Goal: Task Accomplishment & Management: Manage account settings

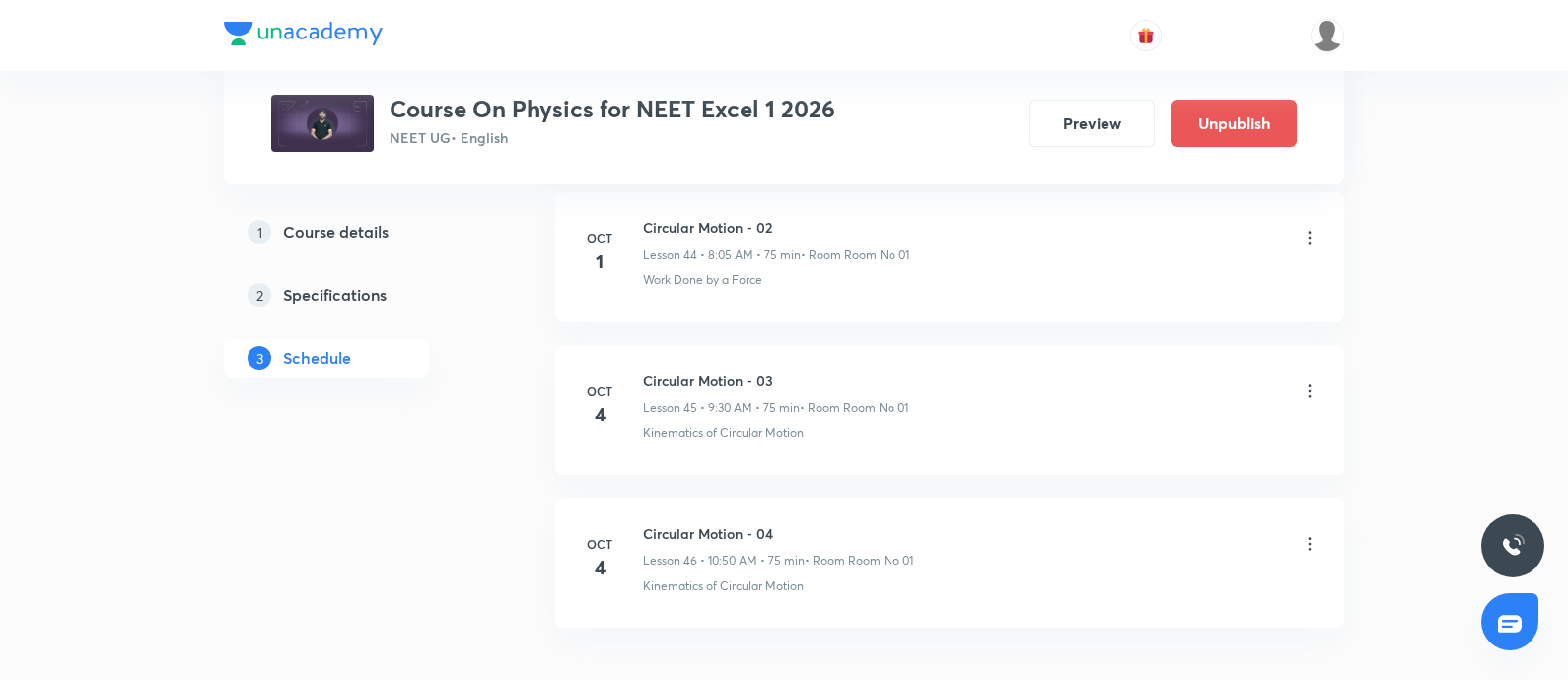
click at [1309, 381] on icon at bounding box center [1309, 390] width 20 height 20
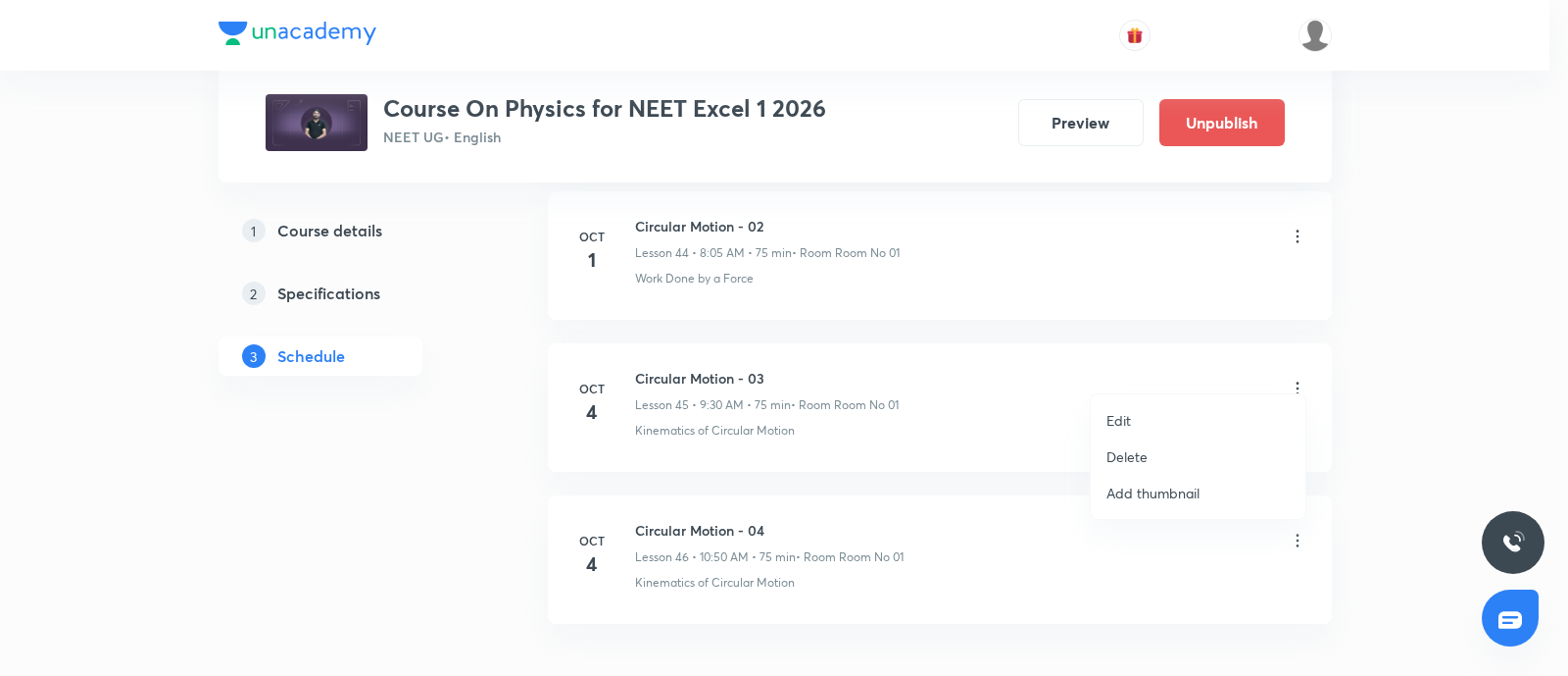
click at [1147, 446] on li "Delete" at bounding box center [1198, 456] width 215 height 36
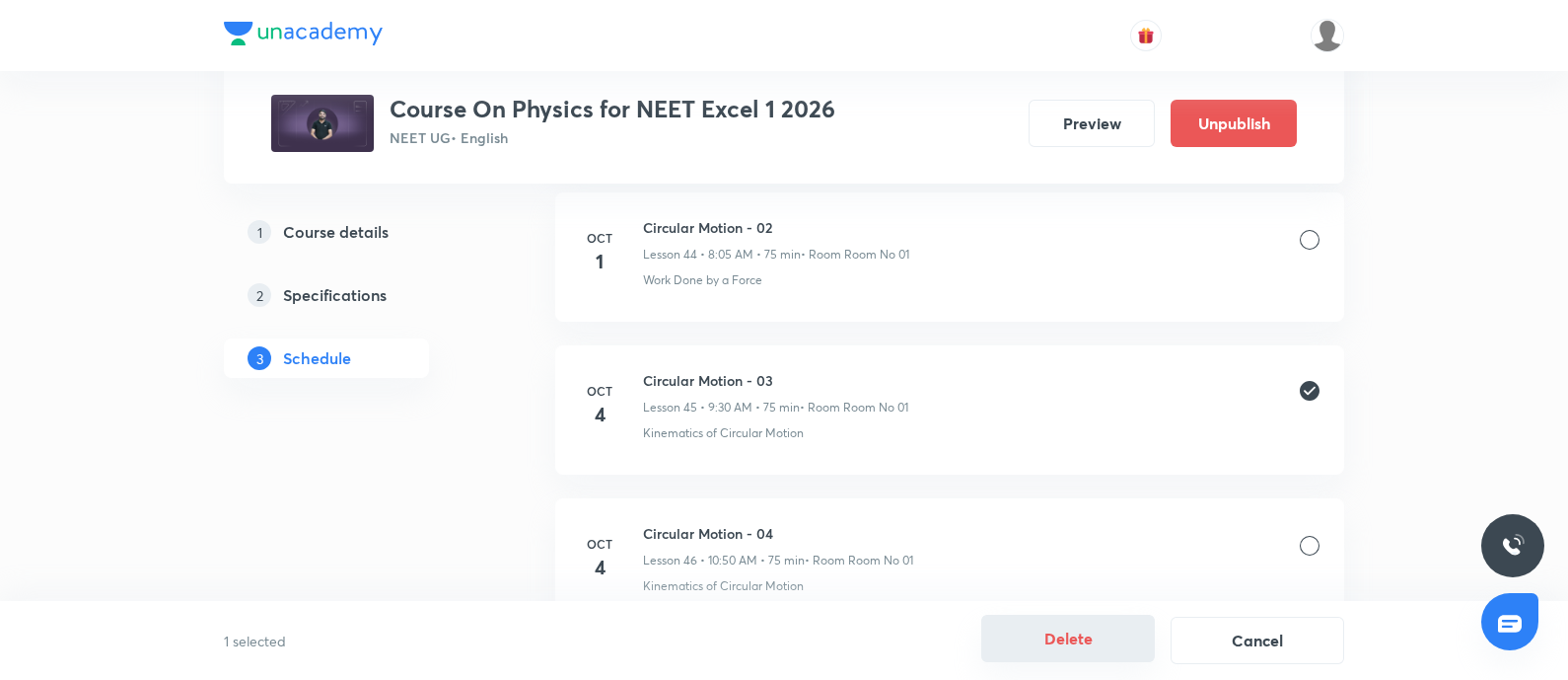
click at [1076, 642] on button "Delete" at bounding box center [1068, 638] width 174 height 47
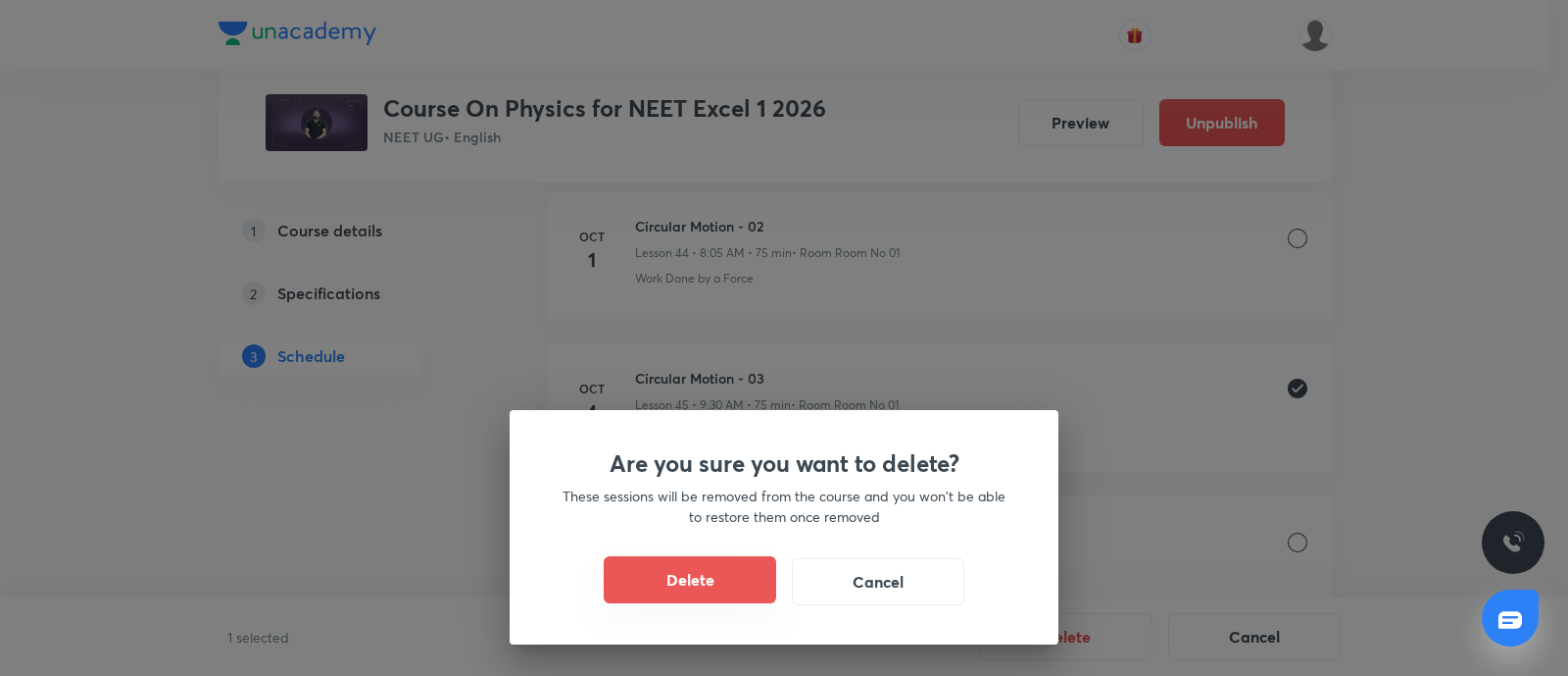
click at [711, 580] on button "Delete" at bounding box center [690, 580] width 173 height 47
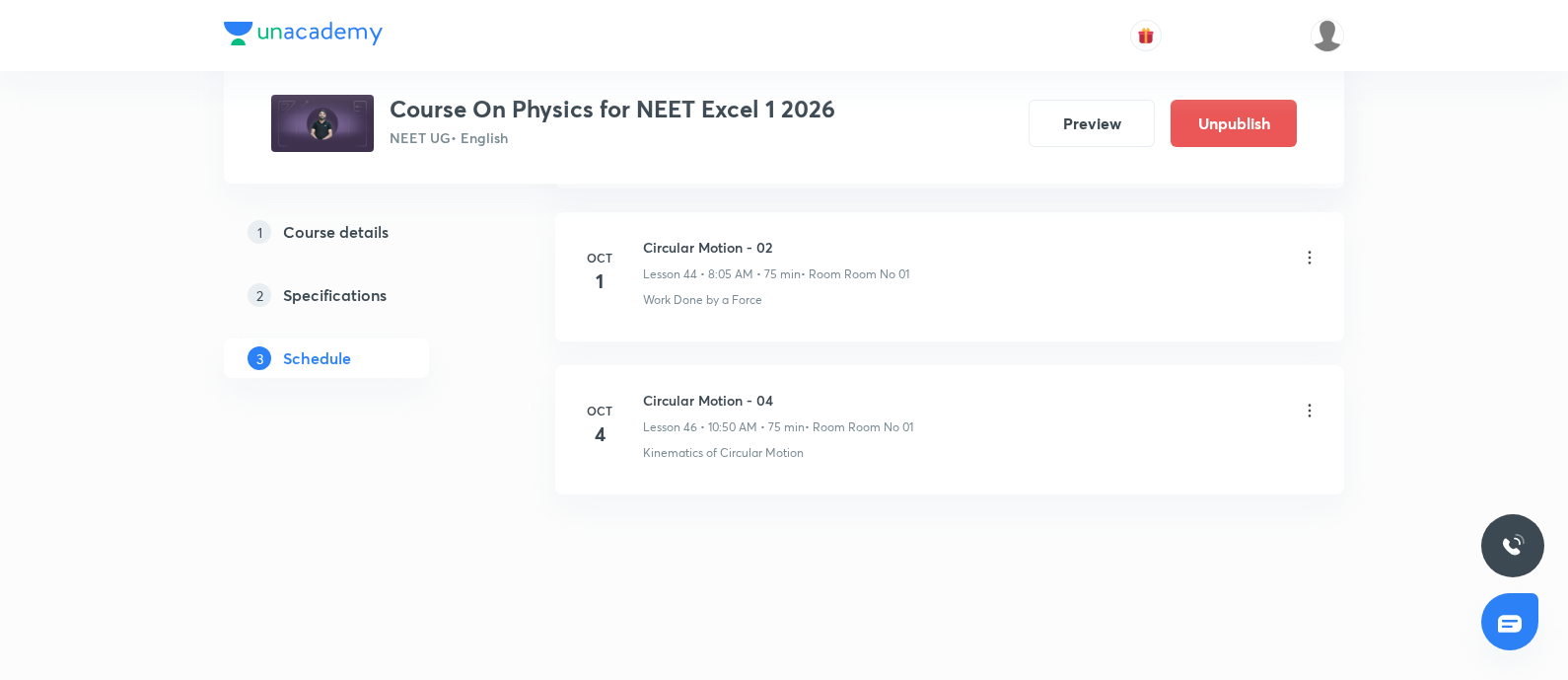
scroll to position [7765, 0]
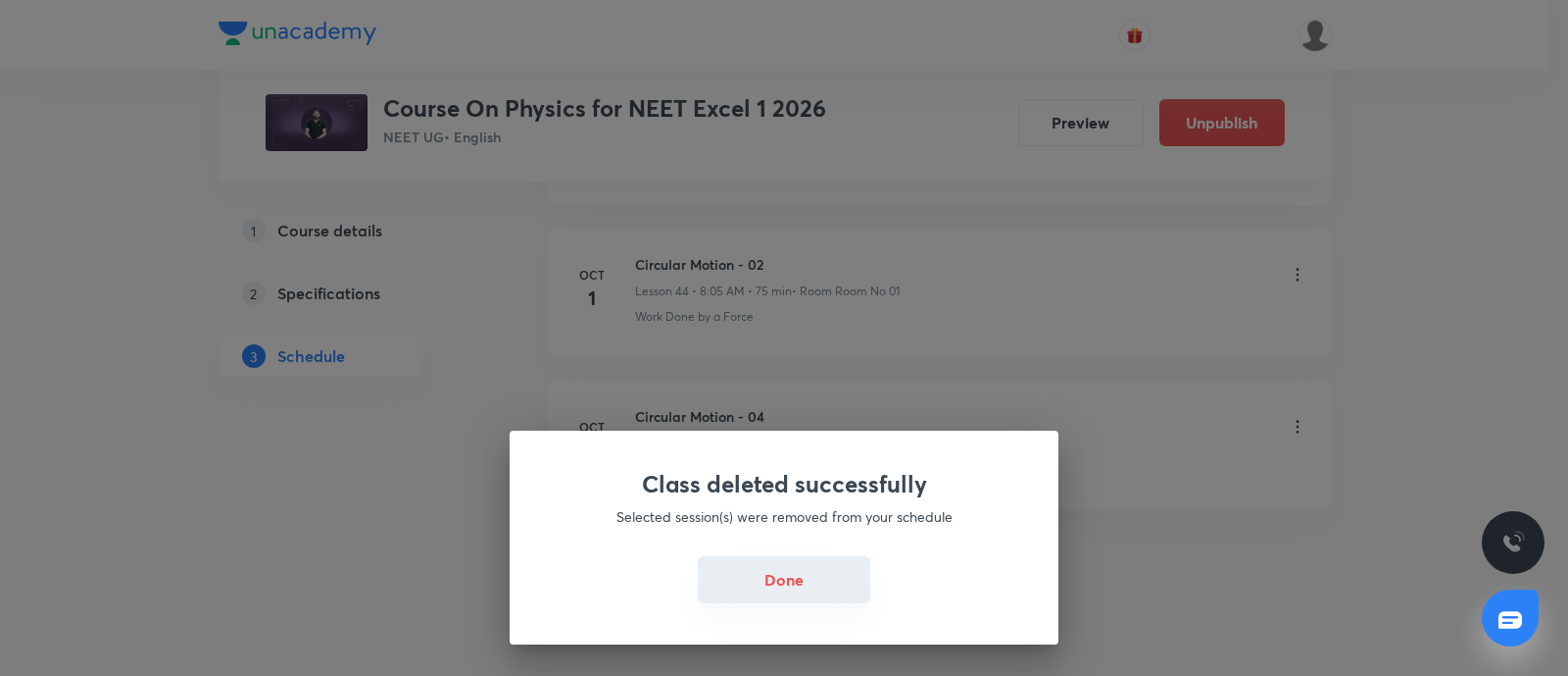
click at [765, 584] on button "Done" at bounding box center [784, 580] width 173 height 47
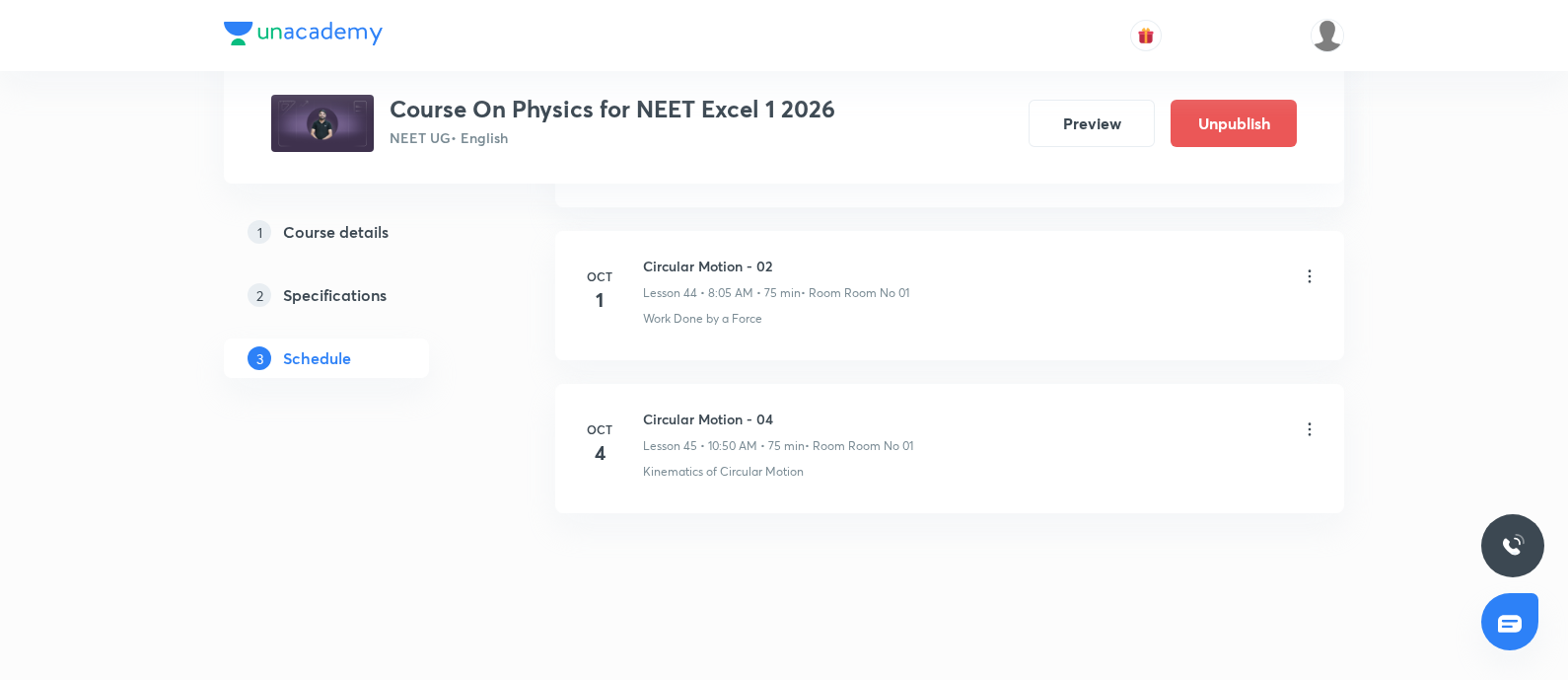
click at [1306, 419] on icon at bounding box center [1309, 429] width 20 height 20
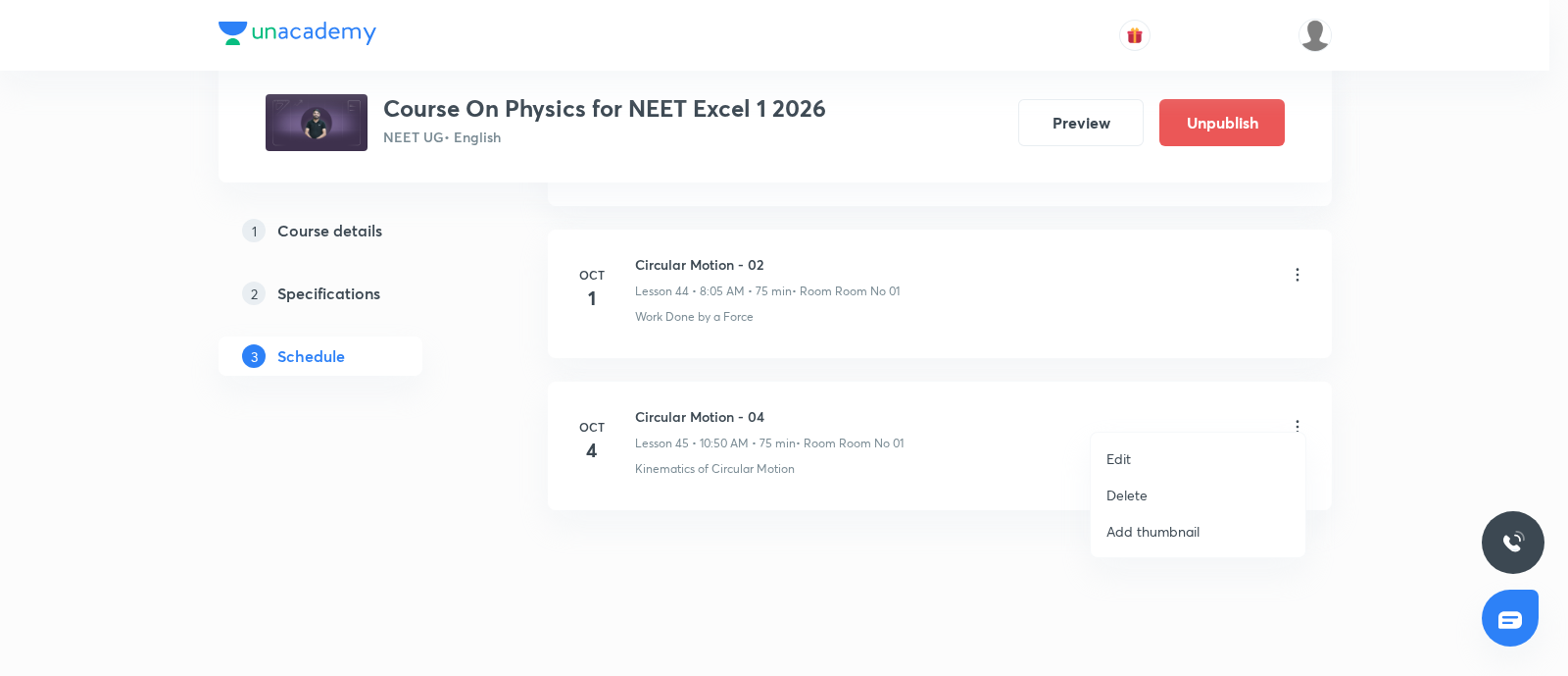
click at [1134, 500] on p "Delete" at bounding box center [1127, 494] width 41 height 21
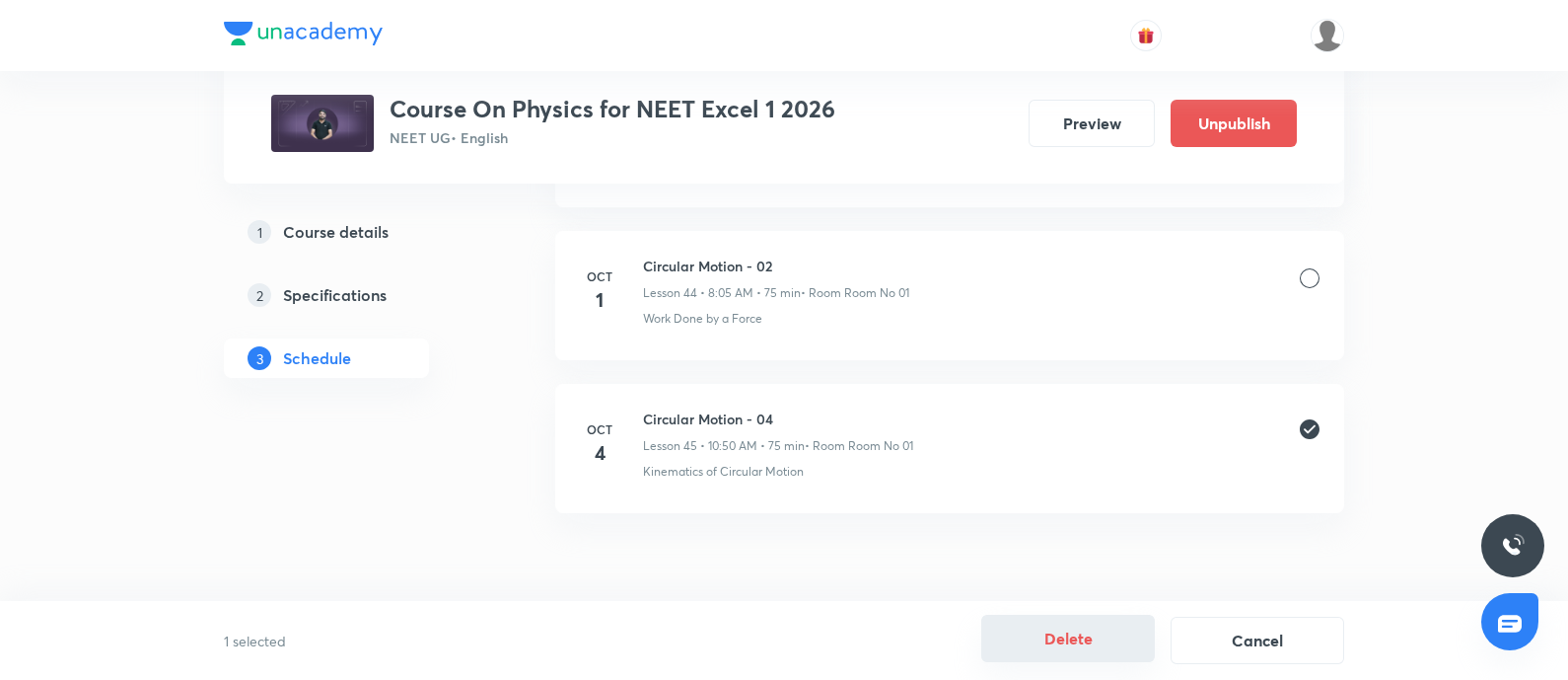
click at [1062, 638] on button "Delete" at bounding box center [1068, 638] width 174 height 47
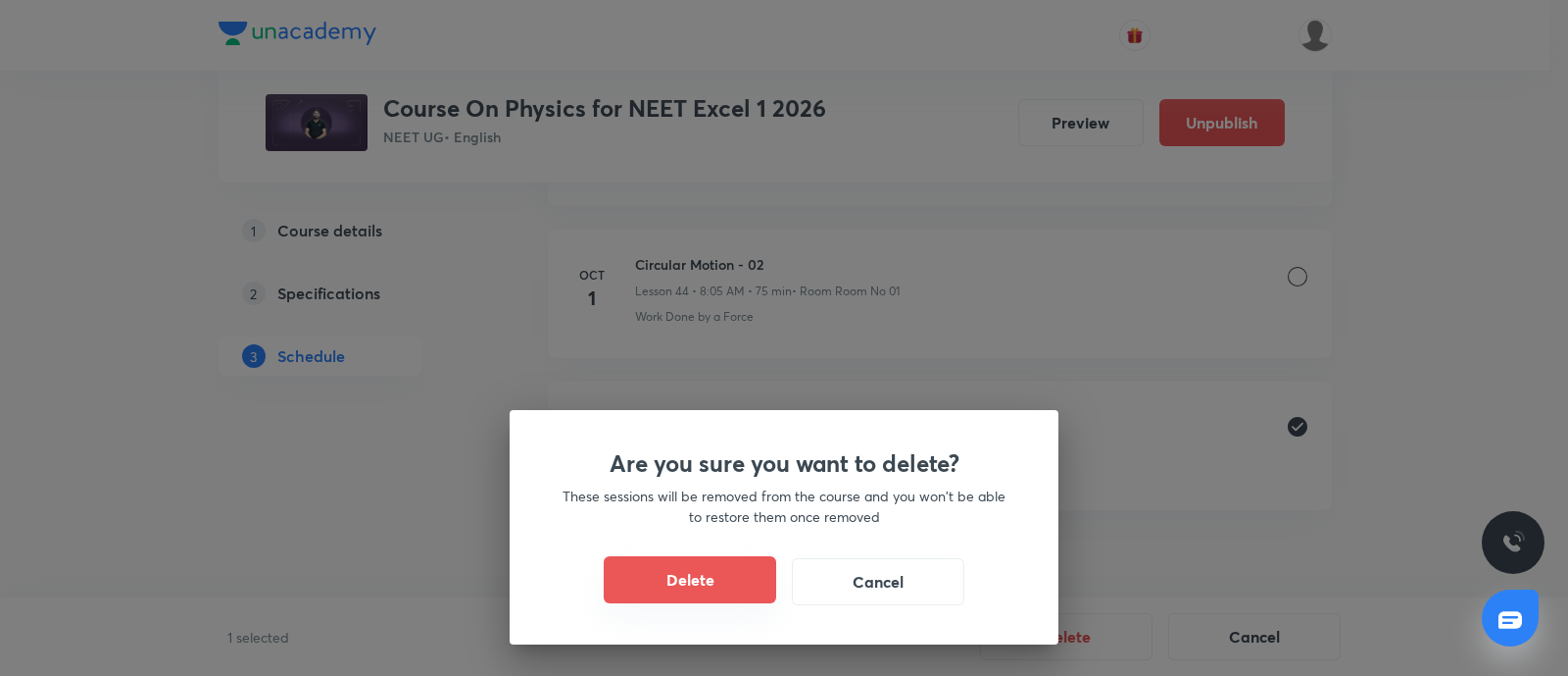
click at [727, 580] on button "Delete" at bounding box center [690, 580] width 173 height 47
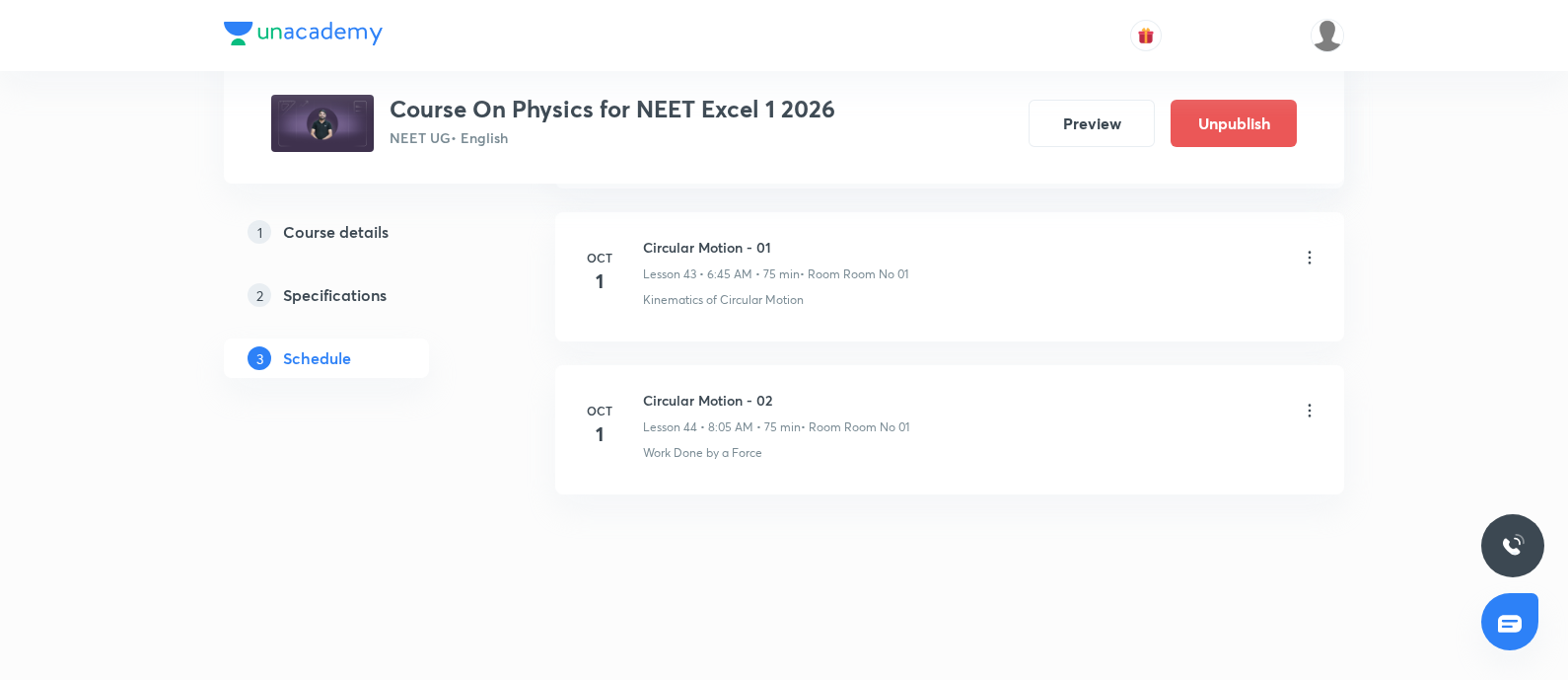
scroll to position [7611, 0]
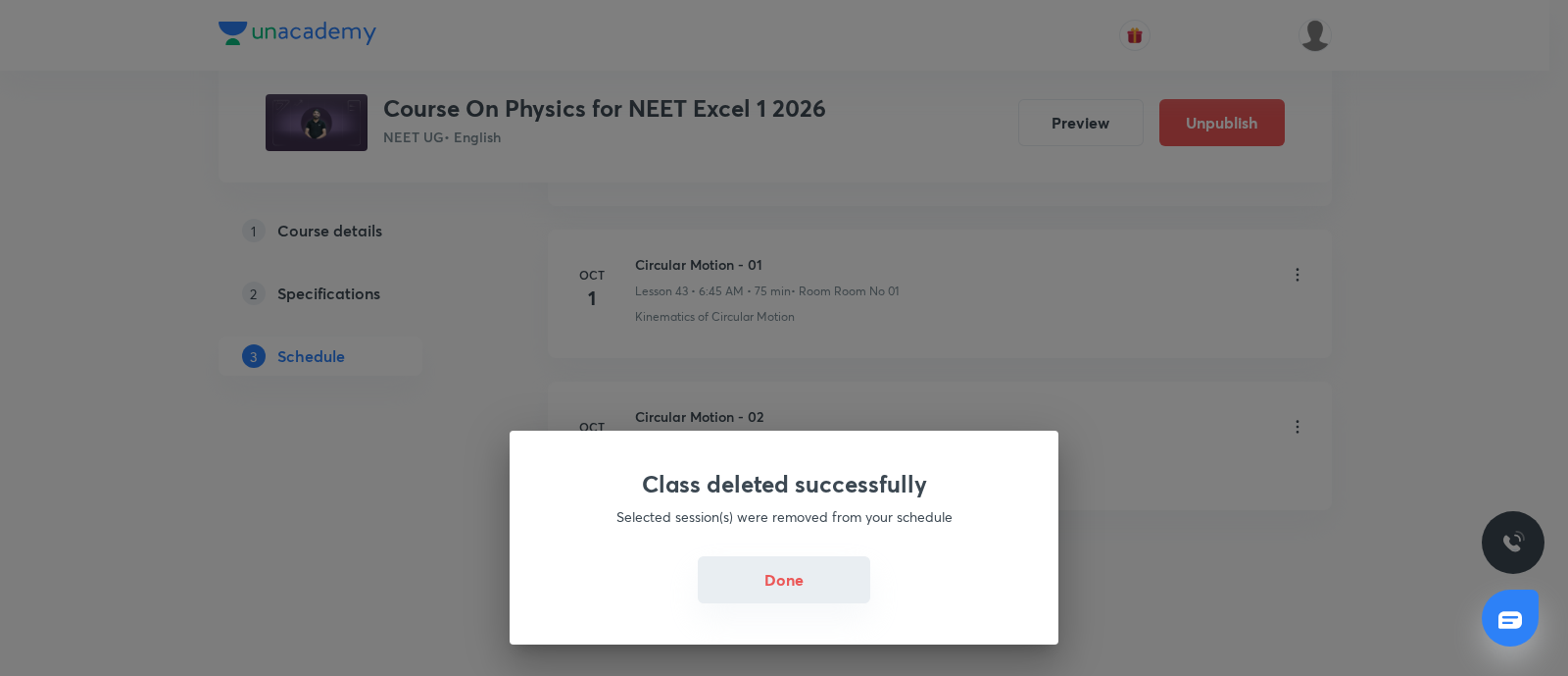
click at [784, 585] on button "Done" at bounding box center [784, 580] width 173 height 47
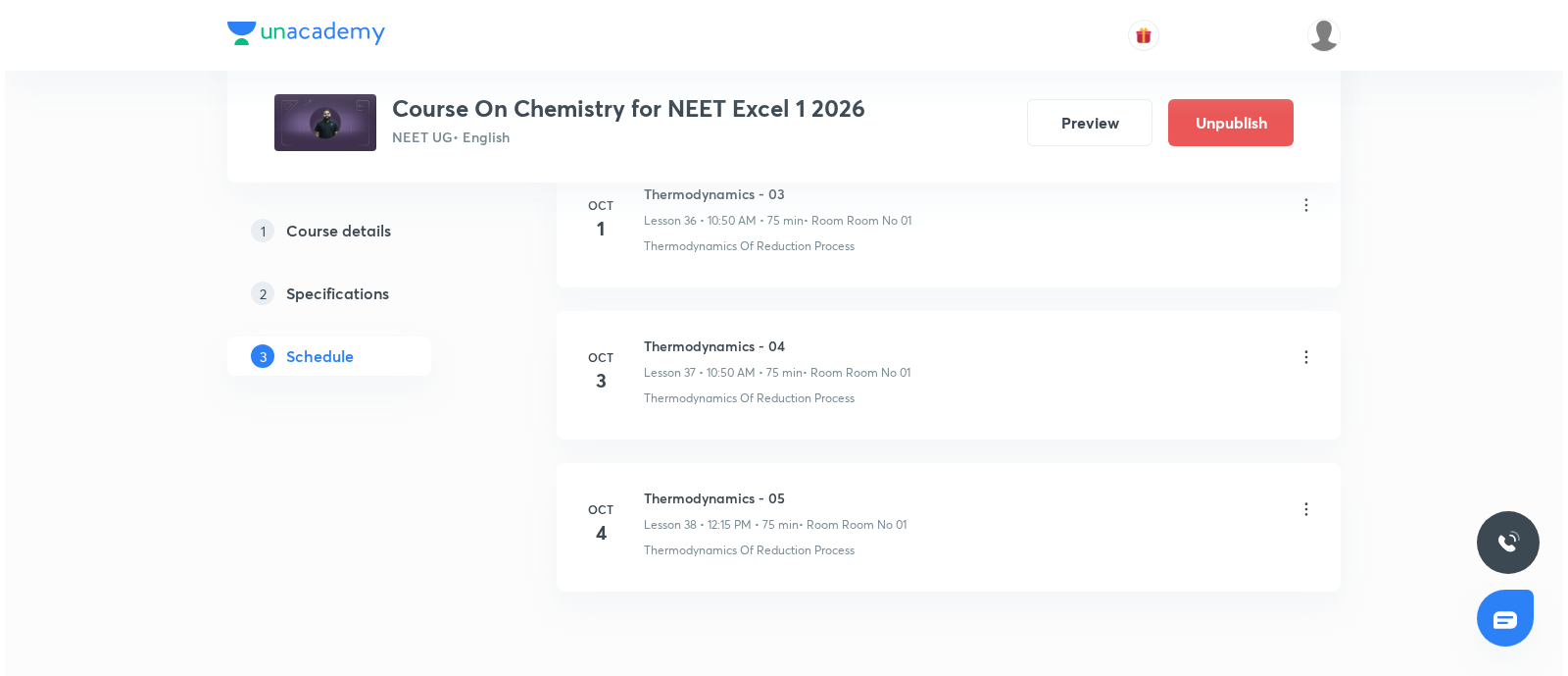
scroll to position [6656, 0]
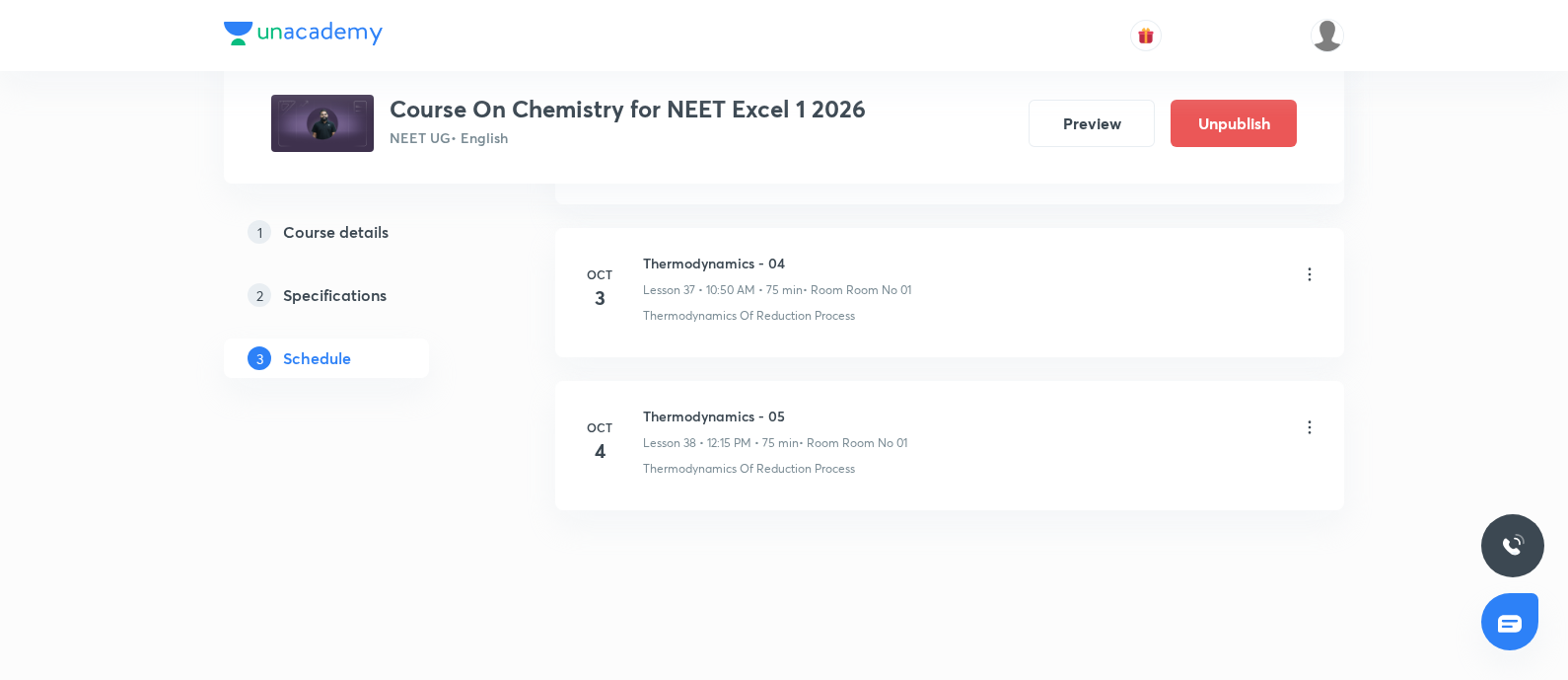
click at [1302, 417] on icon at bounding box center [1309, 427] width 20 height 20
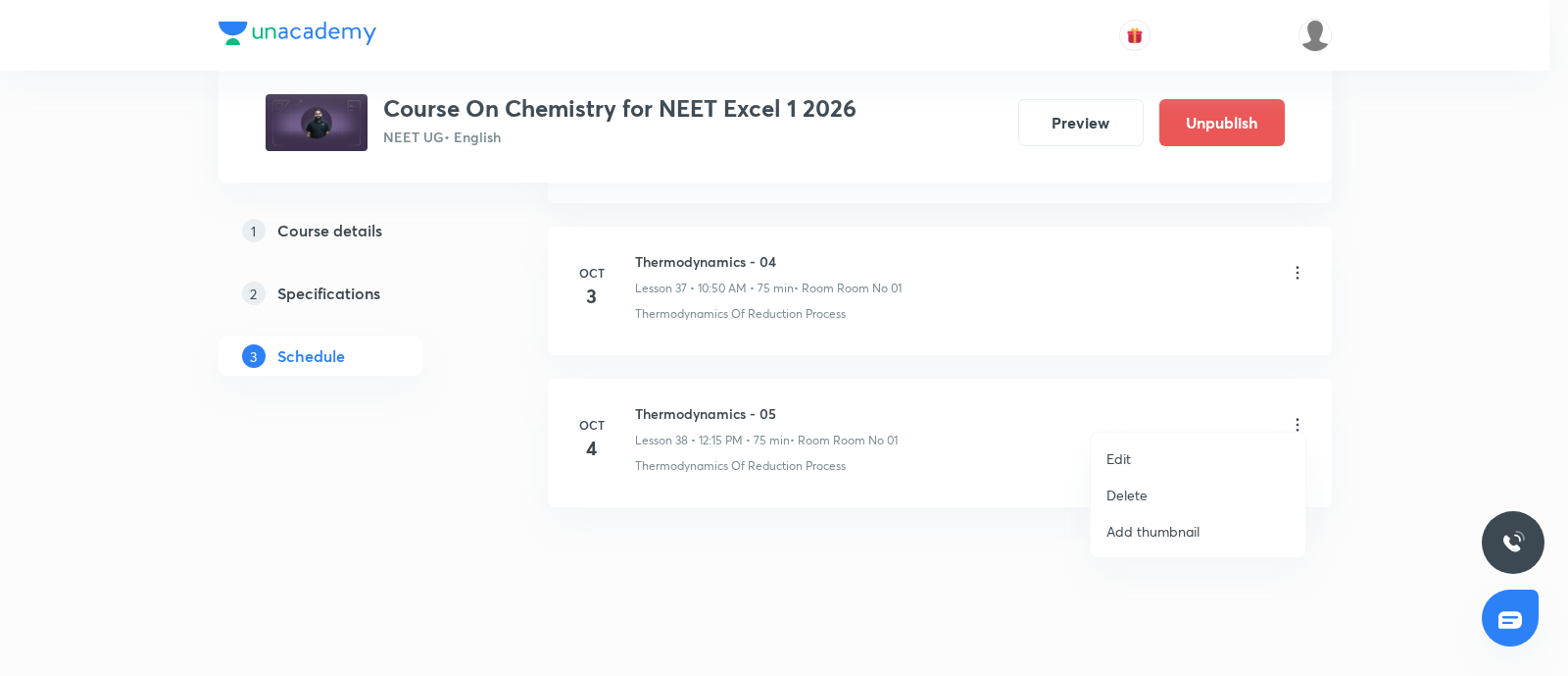
click at [1143, 445] on li "Edit" at bounding box center [1198, 458] width 215 height 36
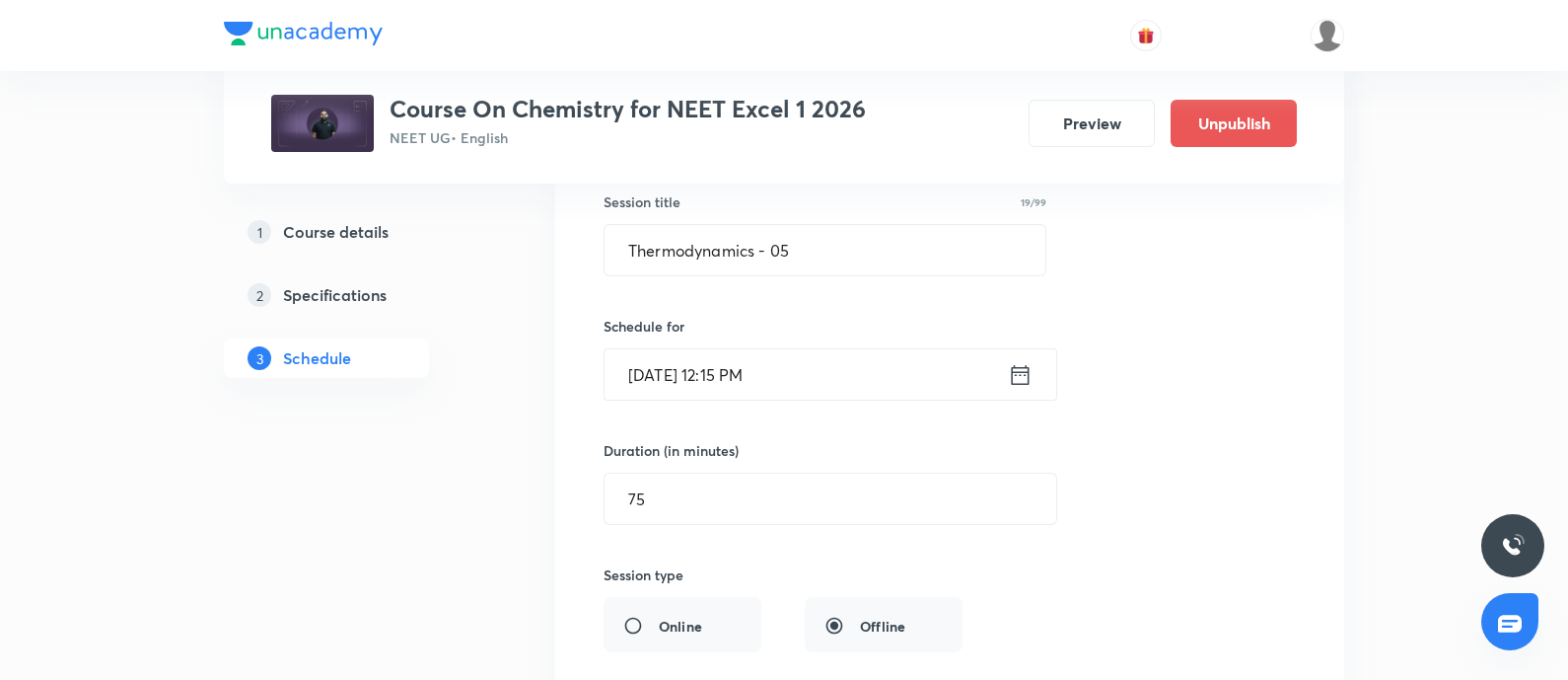
scroll to position [6018, 0]
click at [860, 369] on input "Oct 4, 2025, 12:15 PM" at bounding box center [806, 378] width 403 height 50
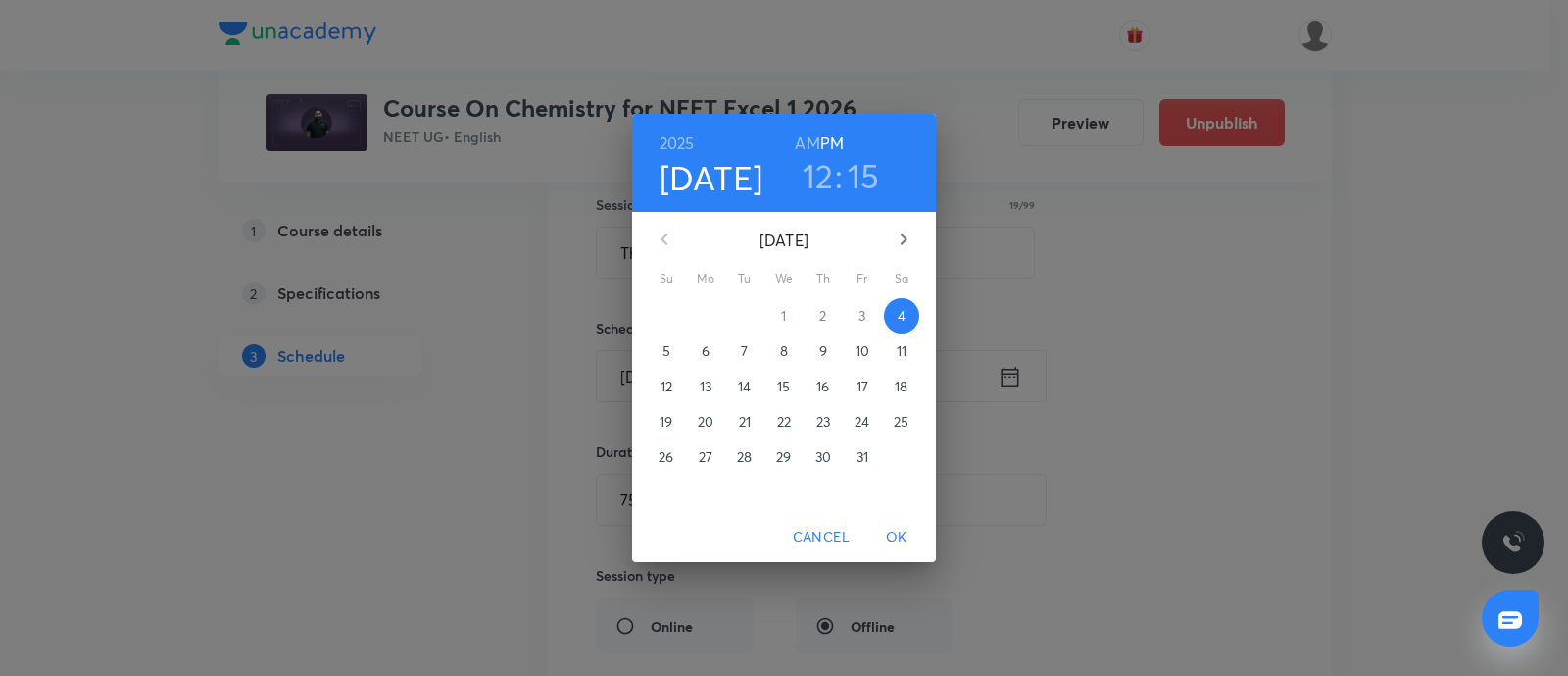
click at [813, 182] on h3 "12" at bounding box center [818, 176] width 31 height 41
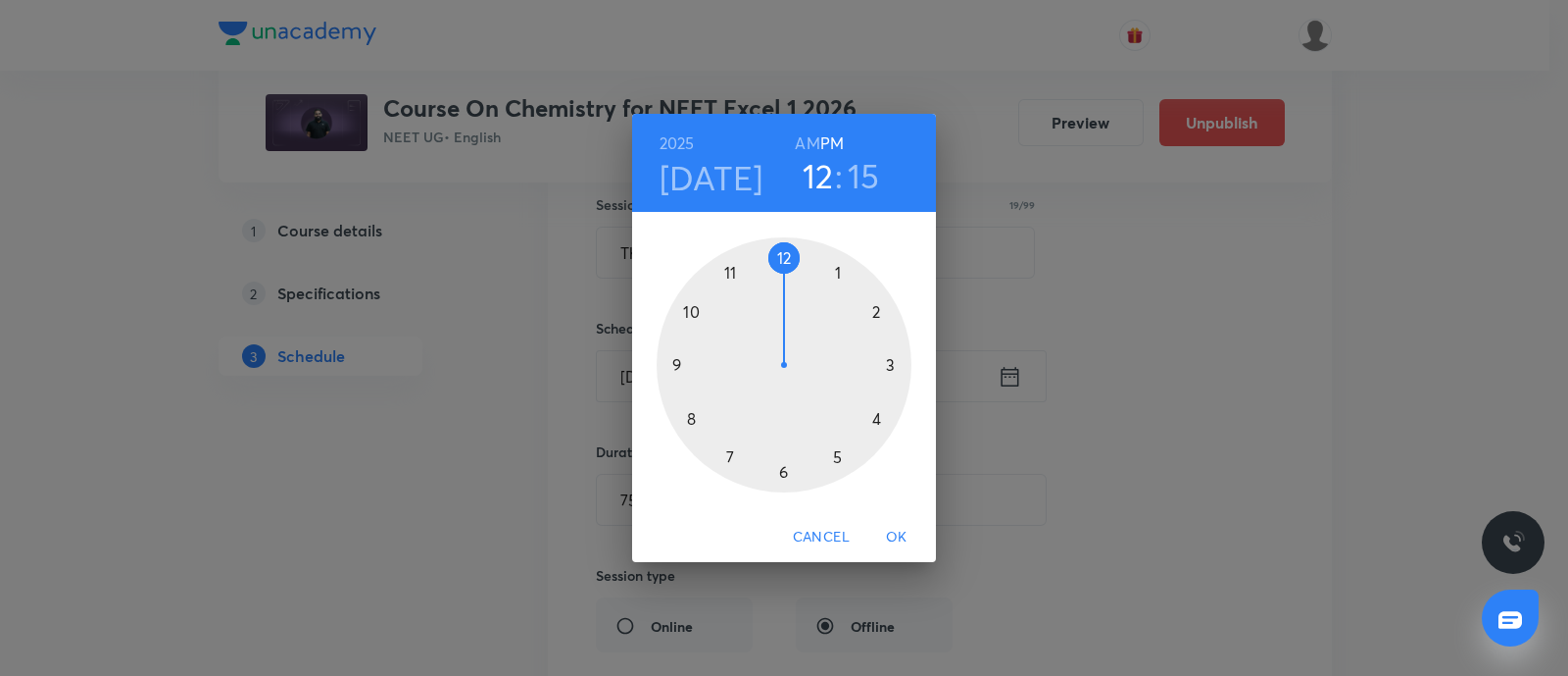
click at [811, 145] on h6 "AM" at bounding box center [806, 143] width 25 height 28
click at [681, 365] on div at bounding box center [784, 365] width 254 height 254
click at [784, 468] on div at bounding box center [784, 365] width 254 height 254
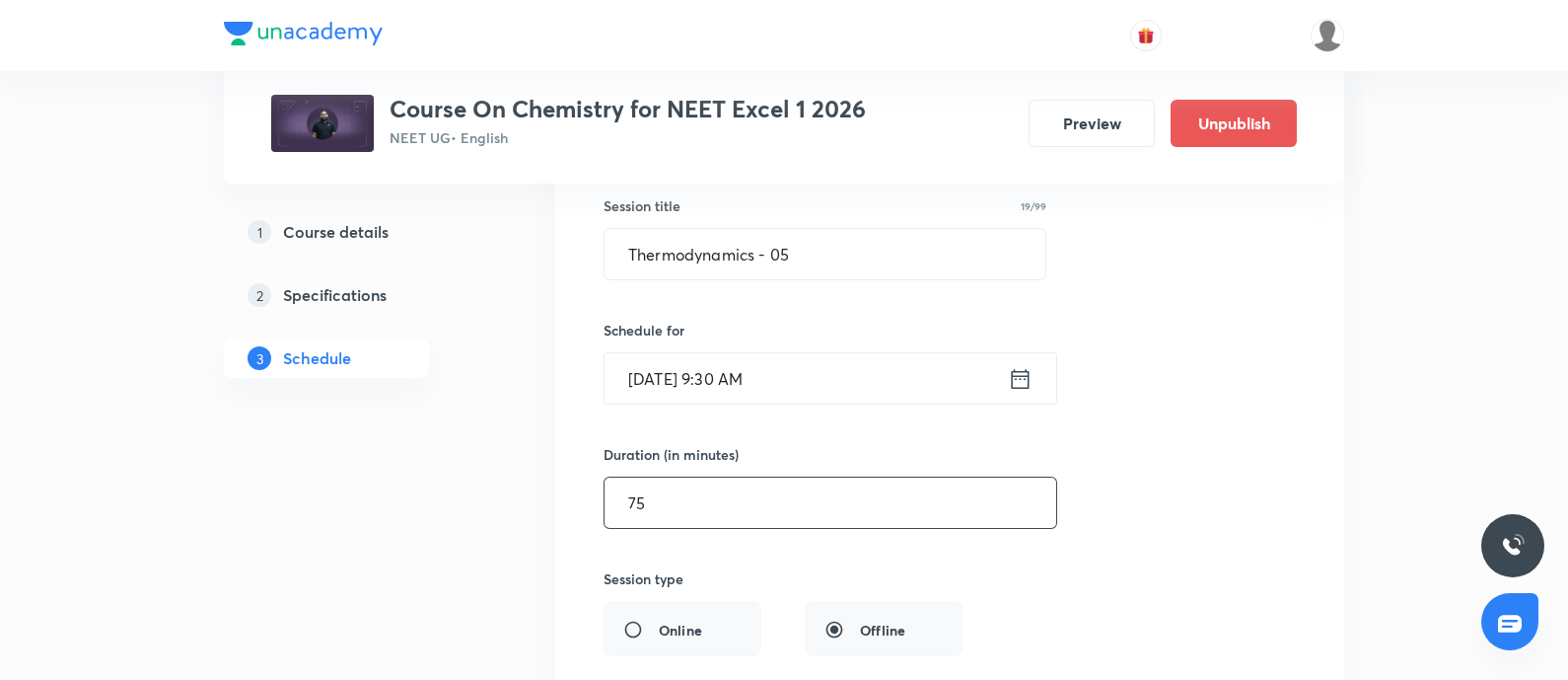
scroll to position [6546, 0]
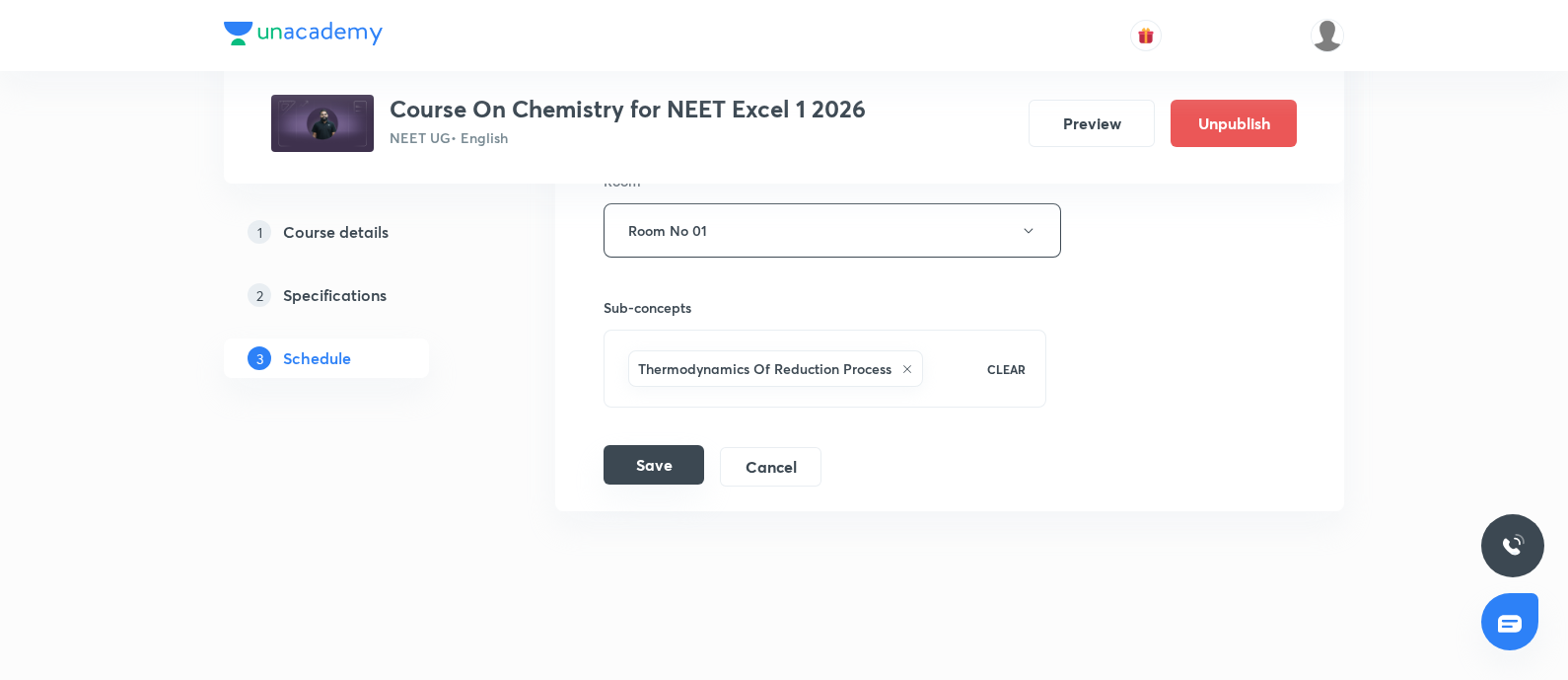
click at [654, 453] on button "Save" at bounding box center [654, 465] width 101 height 40
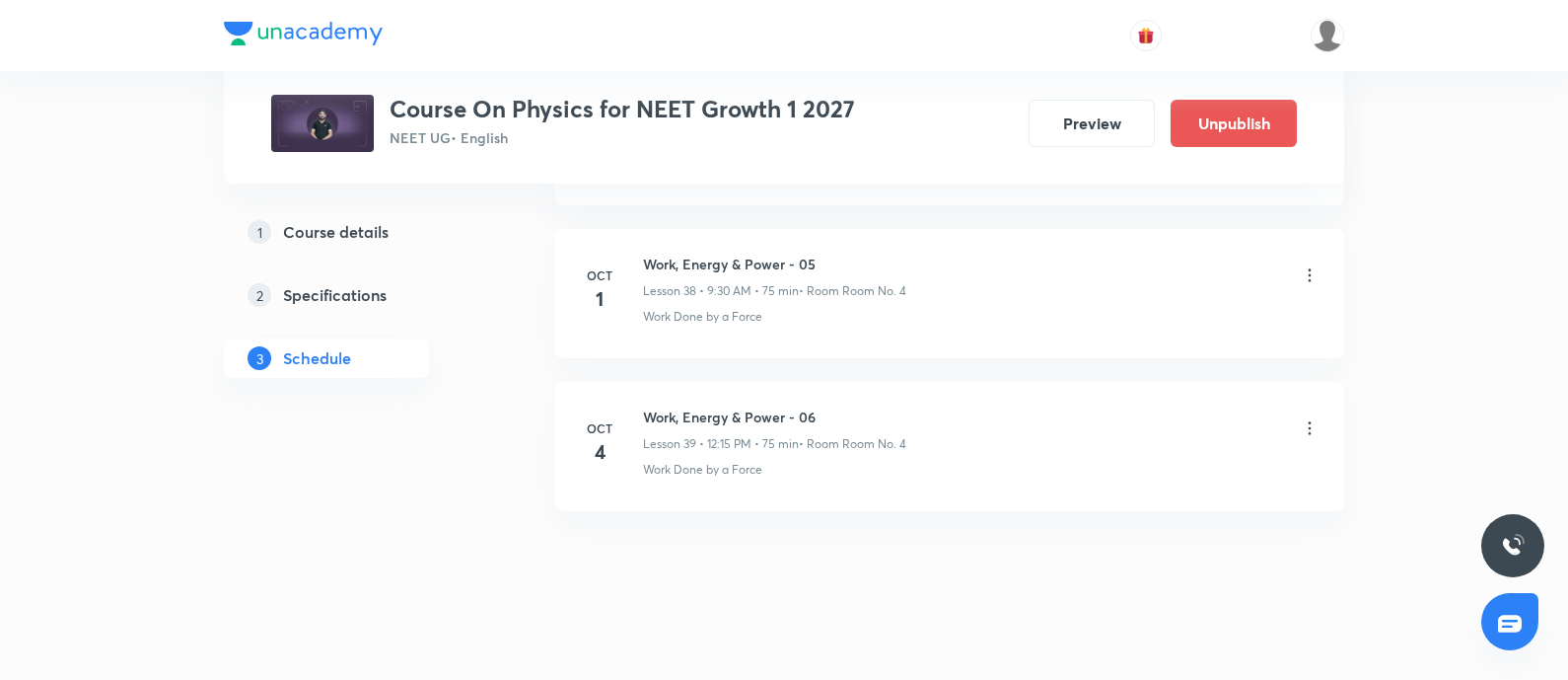
click at [1308, 421] on icon at bounding box center [1309, 427] width 3 height 13
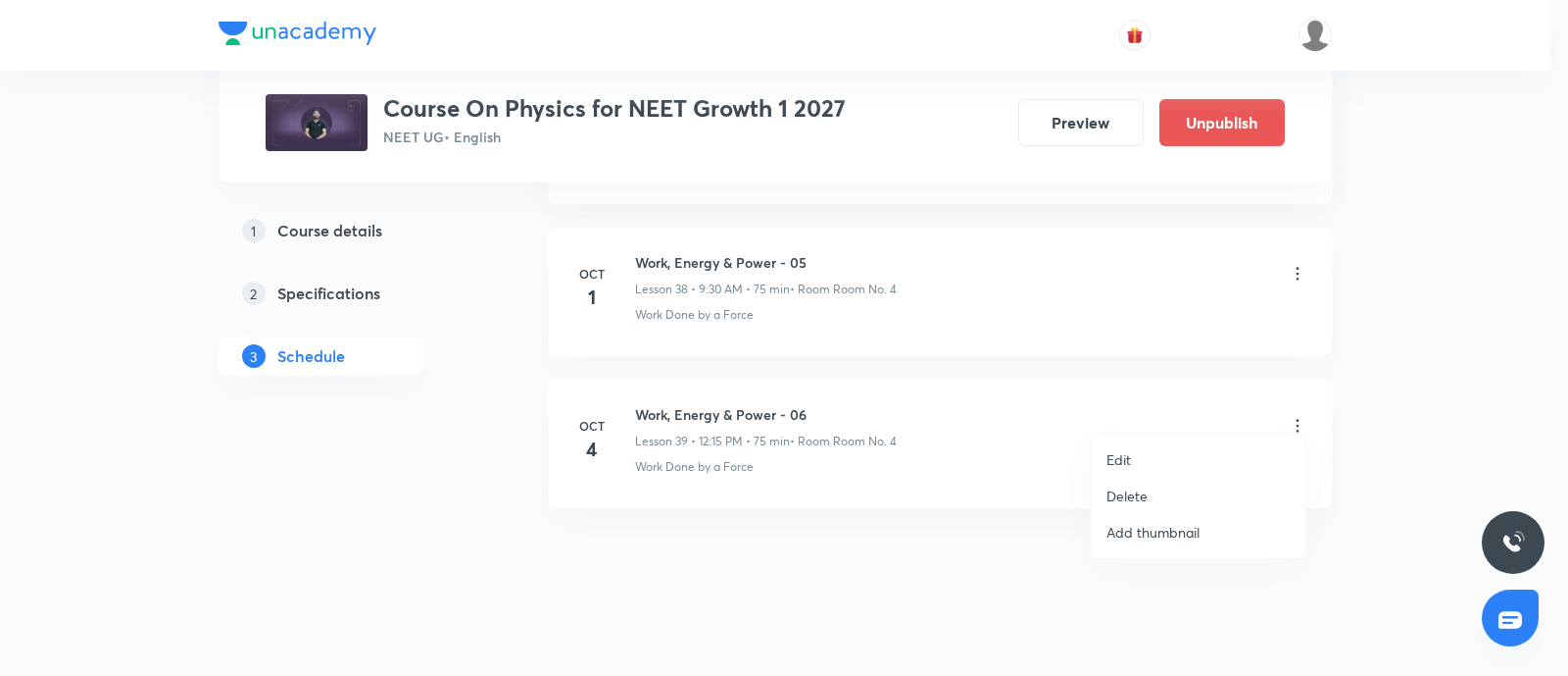
click at [1144, 491] on p "Delete" at bounding box center [1127, 495] width 41 height 21
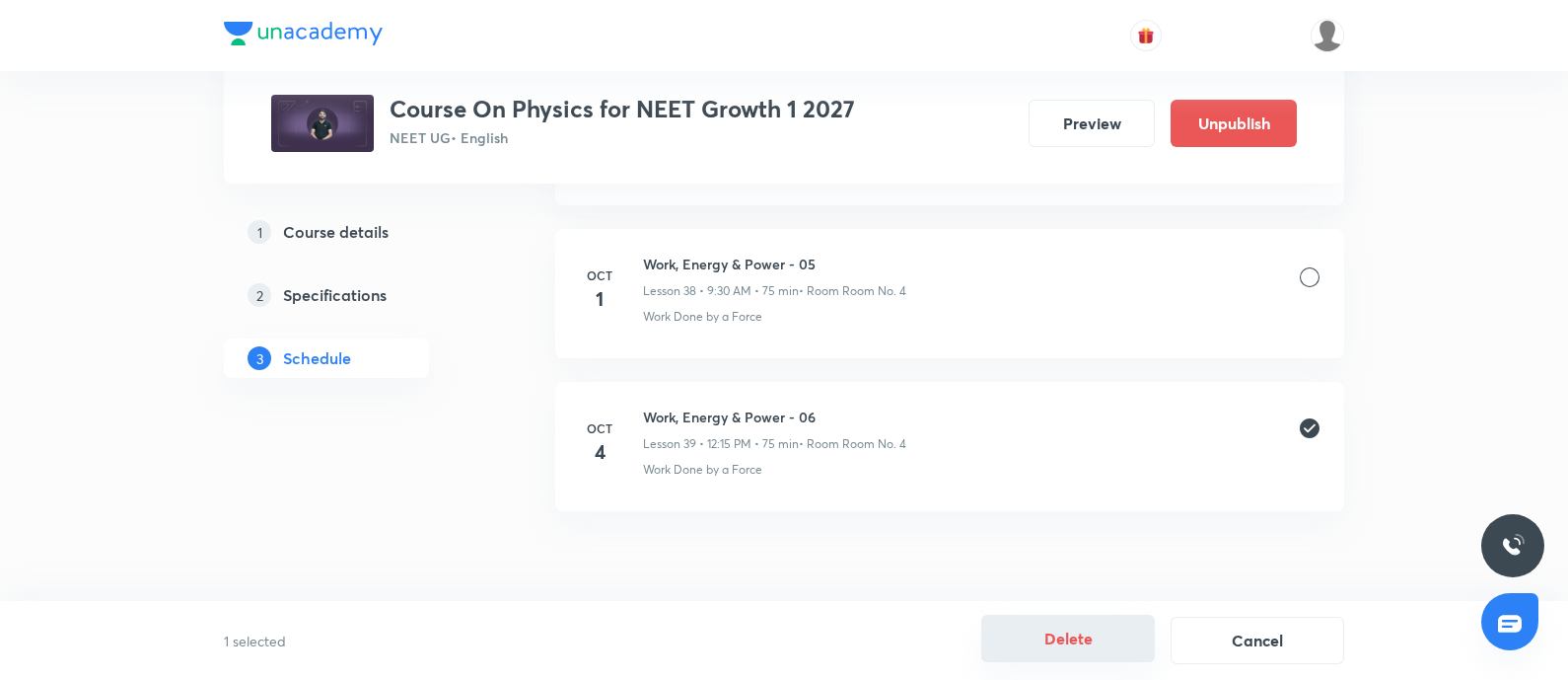
click at [1076, 634] on button "Delete" at bounding box center [1068, 638] width 174 height 47
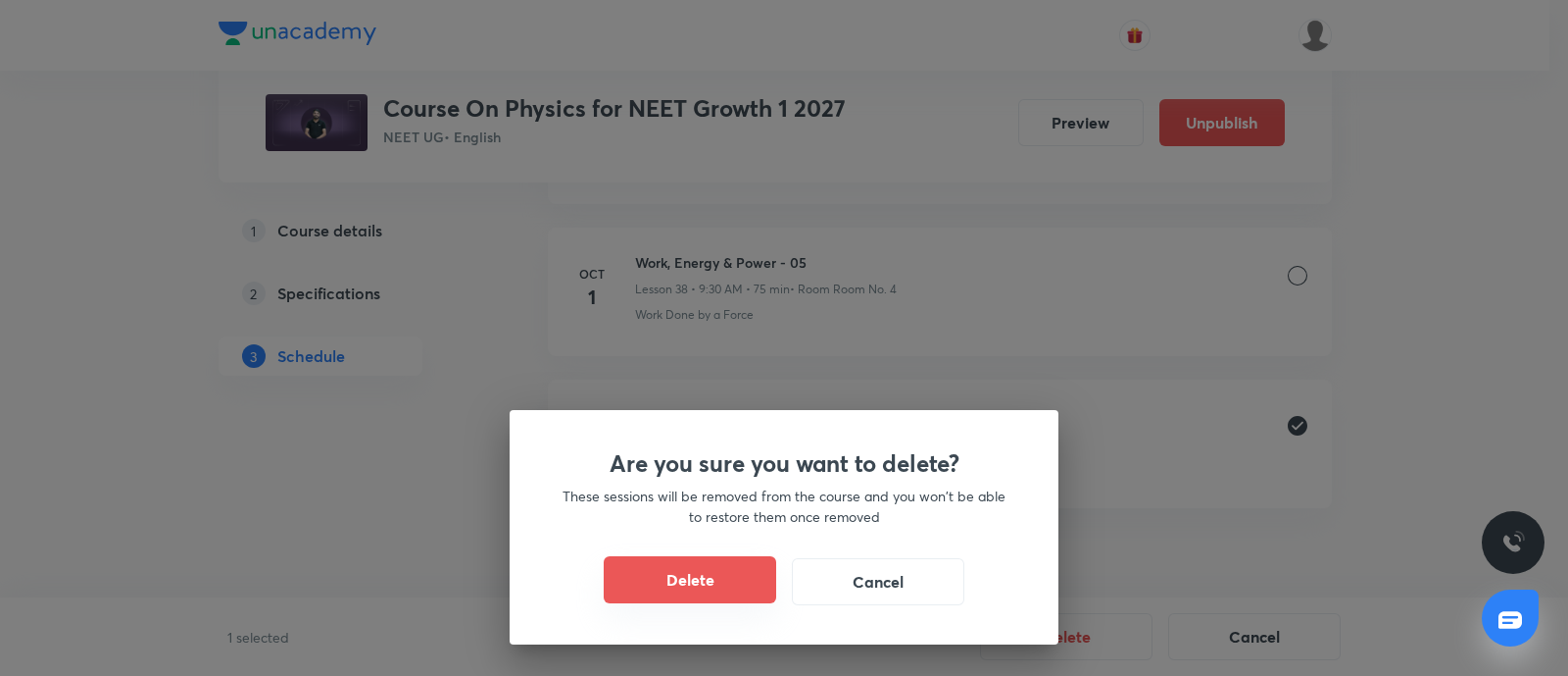
click at [723, 566] on button "Delete" at bounding box center [690, 580] width 173 height 47
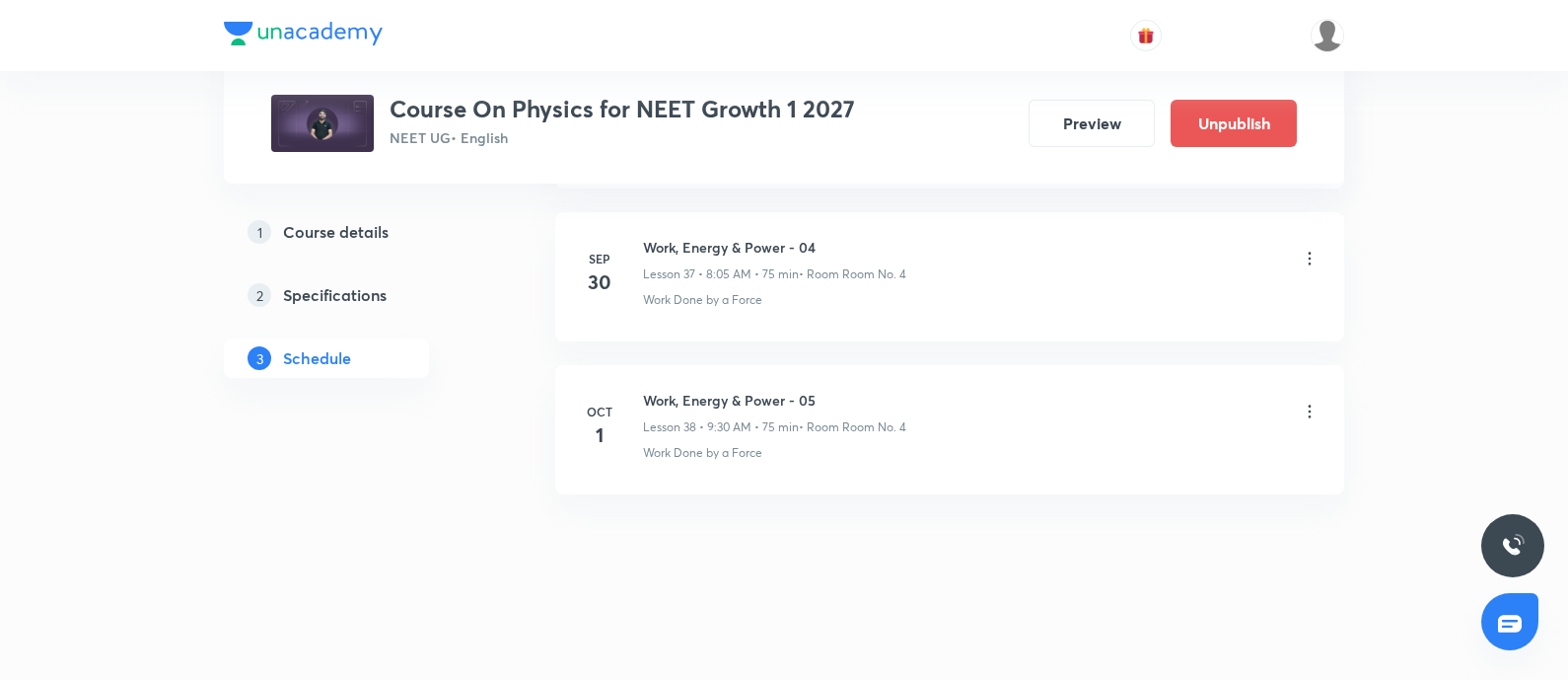
scroll to position [6695, 0]
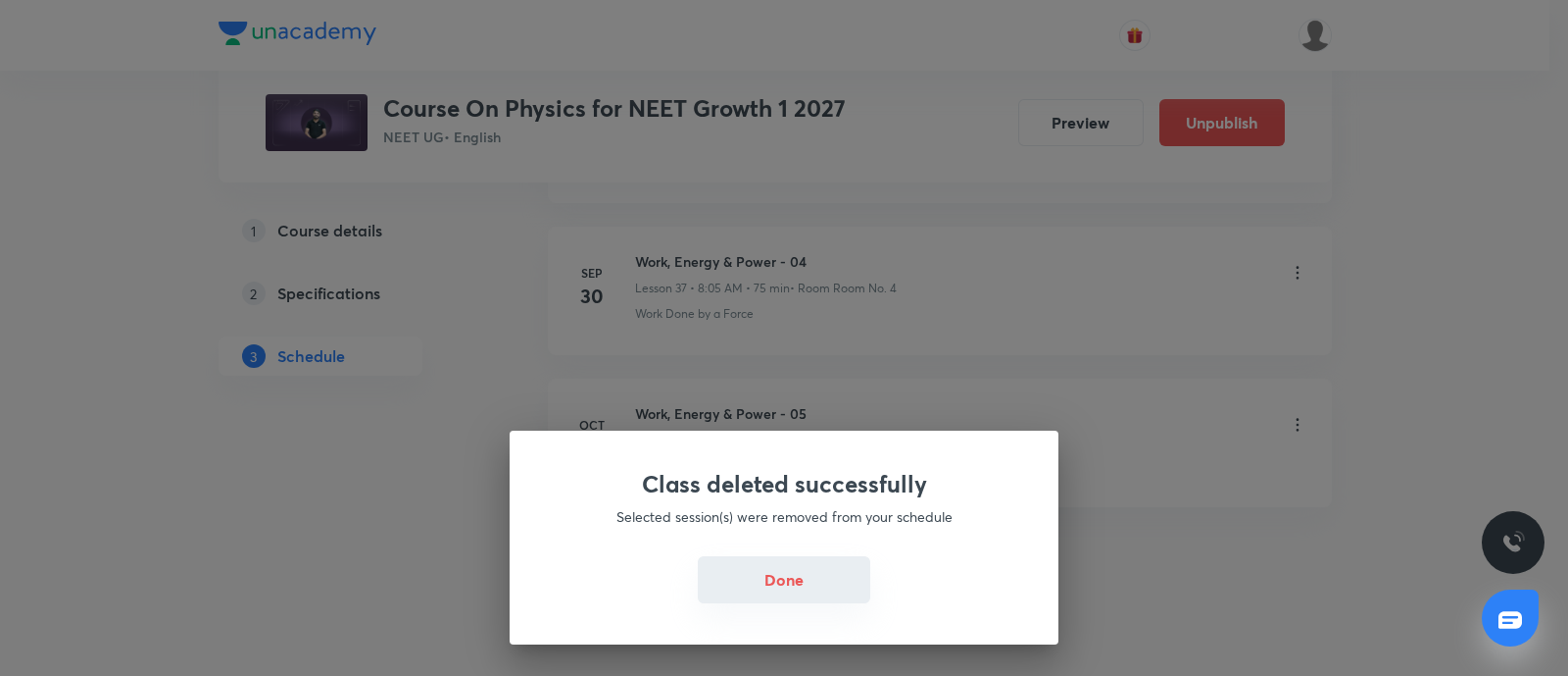
click at [767, 571] on button "Done" at bounding box center [784, 580] width 173 height 47
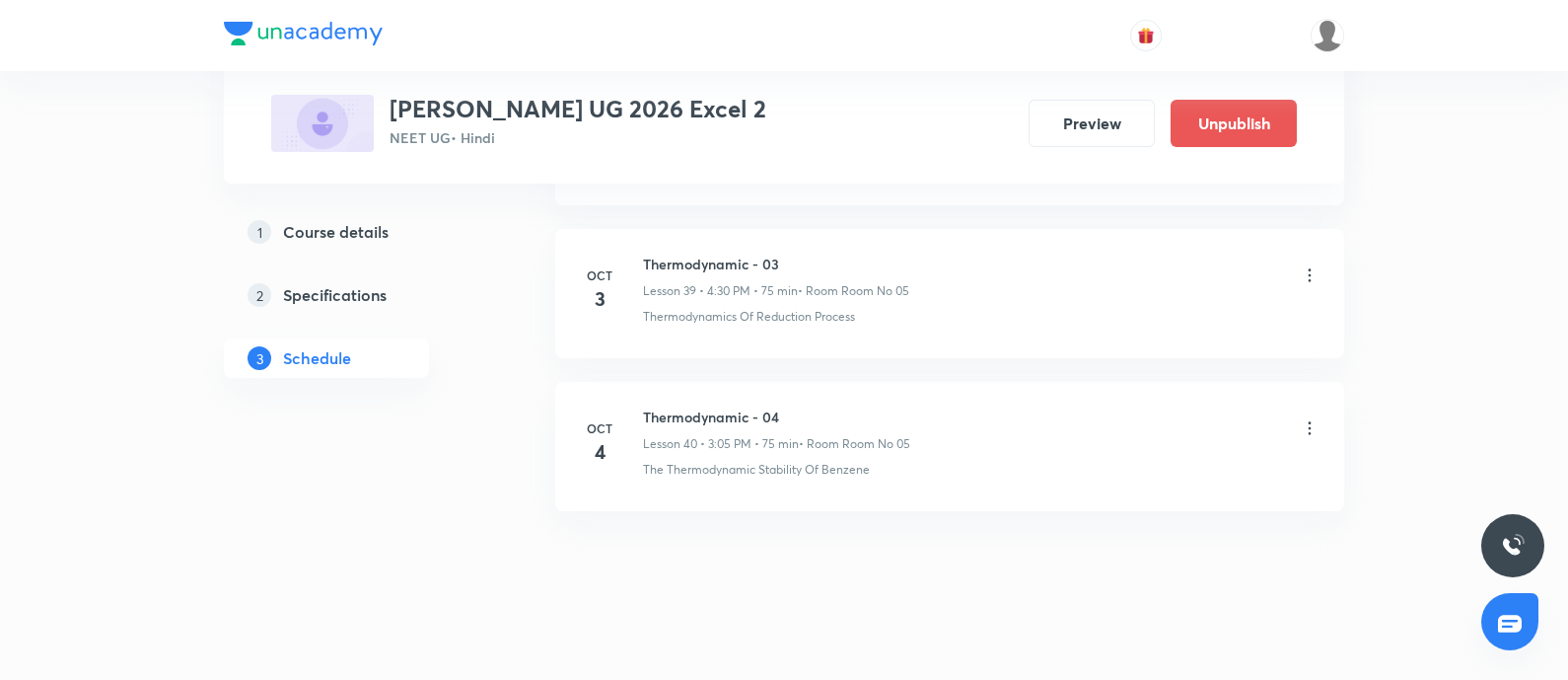
click at [647, 406] on h6 "Thermodynamic - 04" at bounding box center [777, 416] width 267 height 21
copy h6 "Thermodynamic - 04"
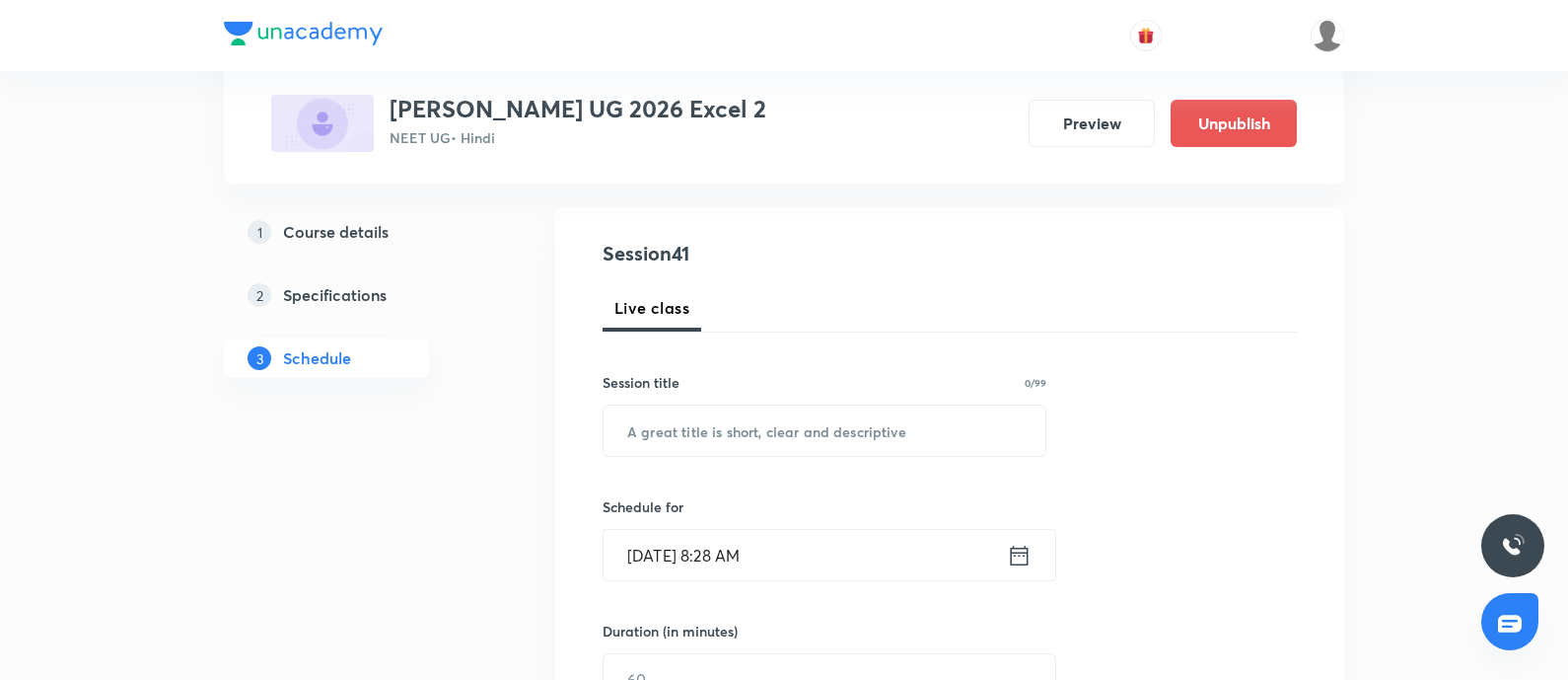
scroll to position [200, 0]
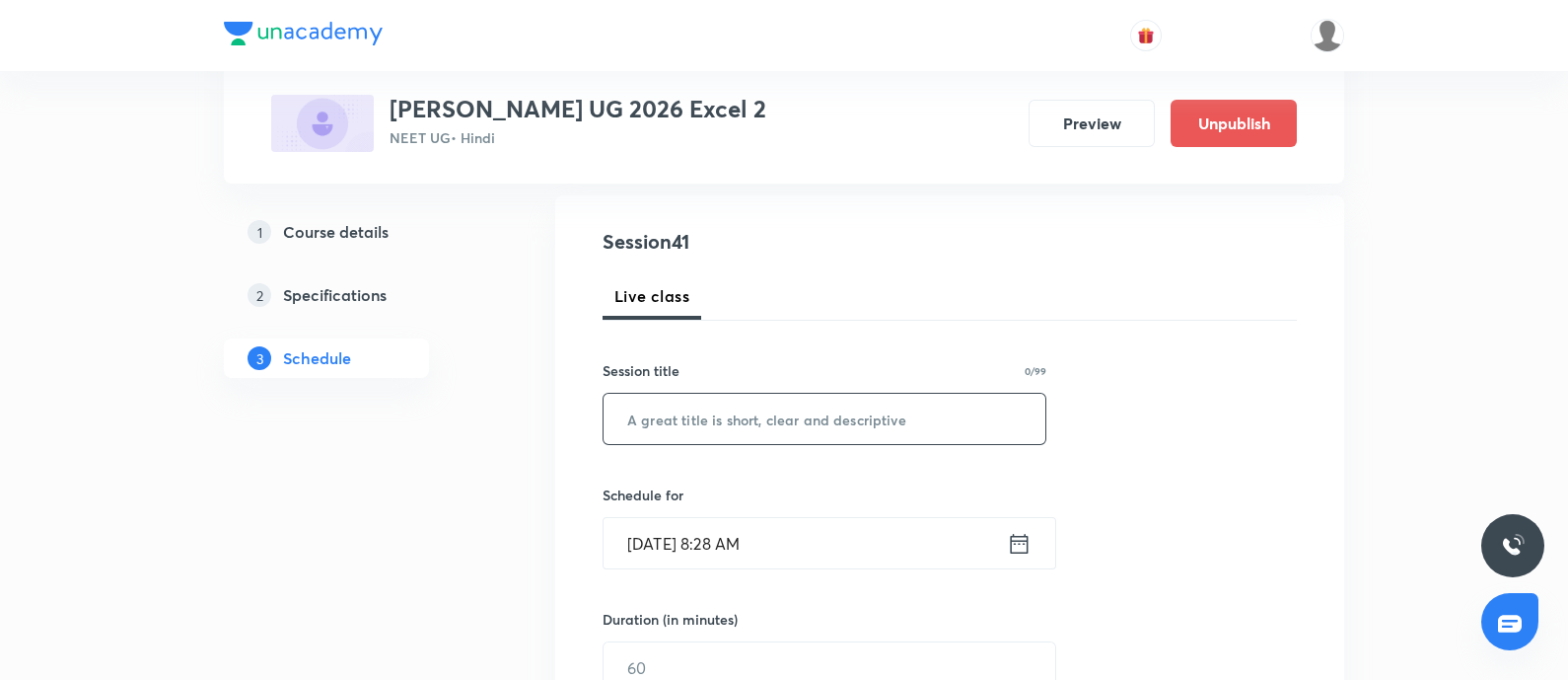
click at [662, 410] on input "text" at bounding box center [824, 418] width 442 height 50
paste input "Thermodynamic - 04"
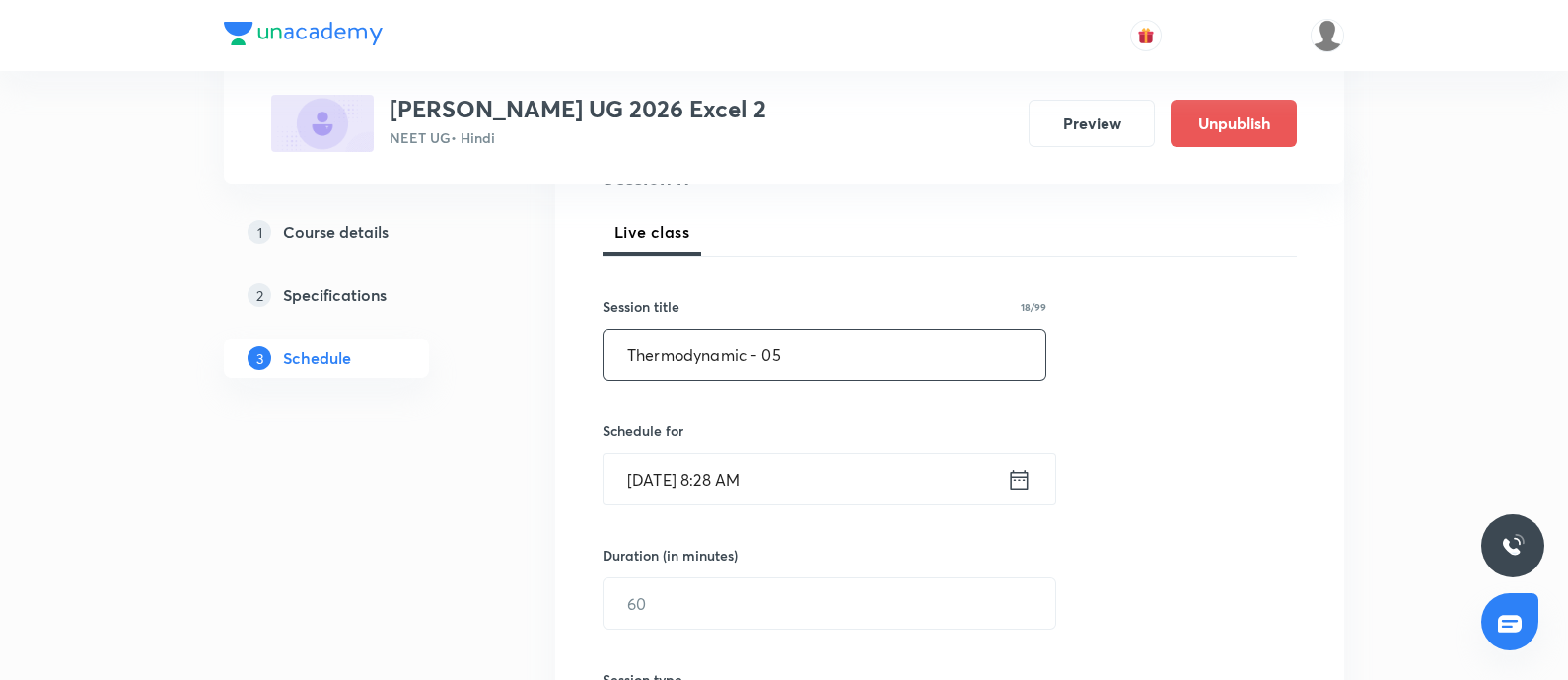
type input "Thermodynamic - 05"
click at [833, 482] on input "Oct 4, 2025, 8:28 AM" at bounding box center [805, 478] width 403 height 50
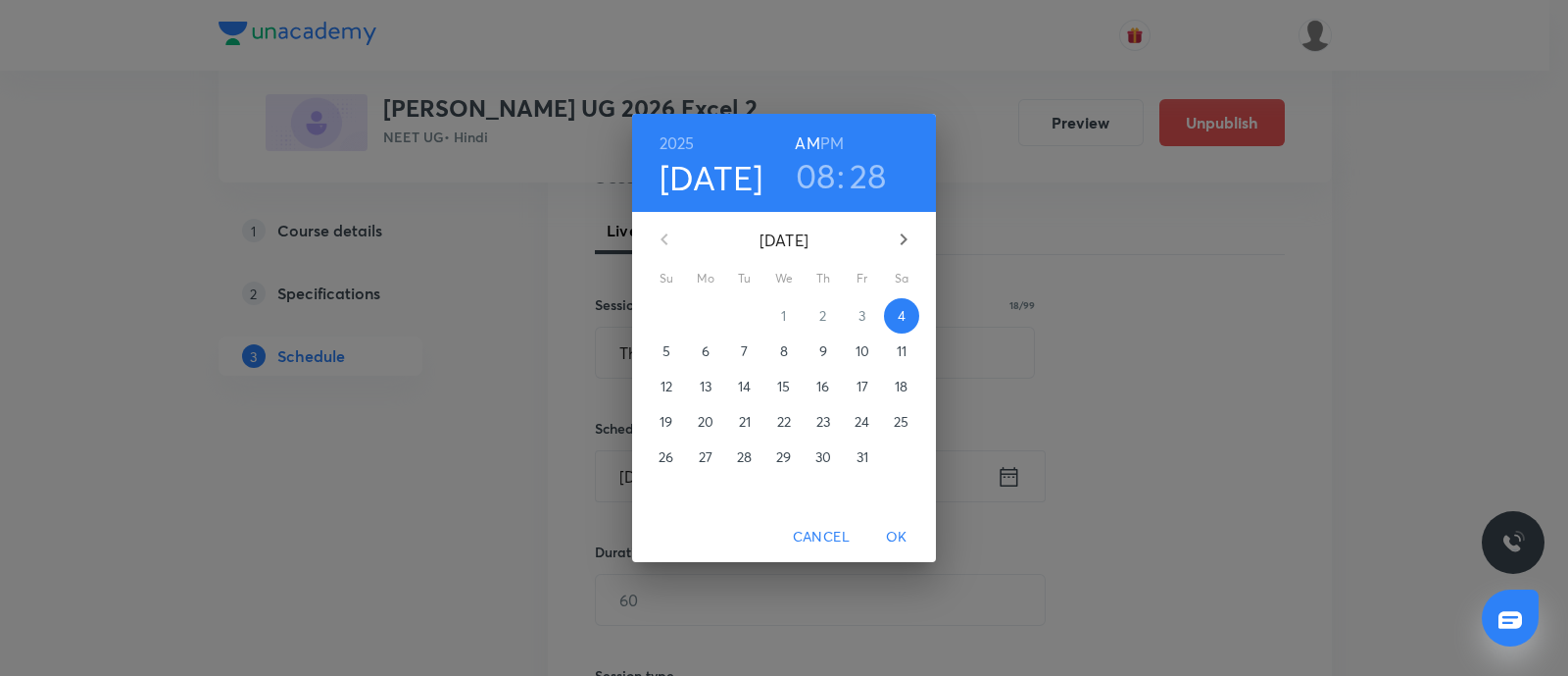
click at [838, 144] on h6 "PM" at bounding box center [832, 143] width 24 height 28
click at [808, 184] on h3 "08" at bounding box center [815, 176] width 40 height 41
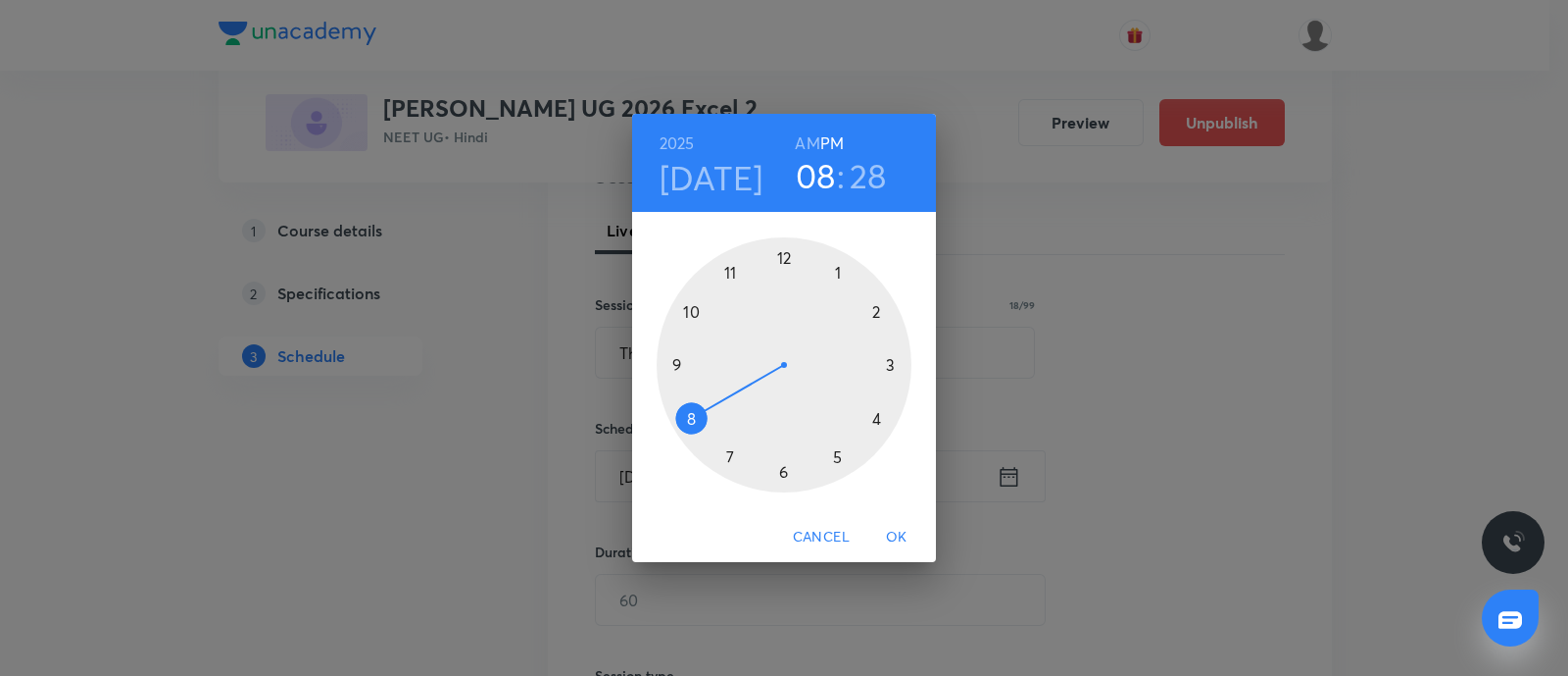
click at [877, 419] on div at bounding box center [784, 365] width 254 height 254
click at [784, 473] on div at bounding box center [784, 365] width 254 height 254
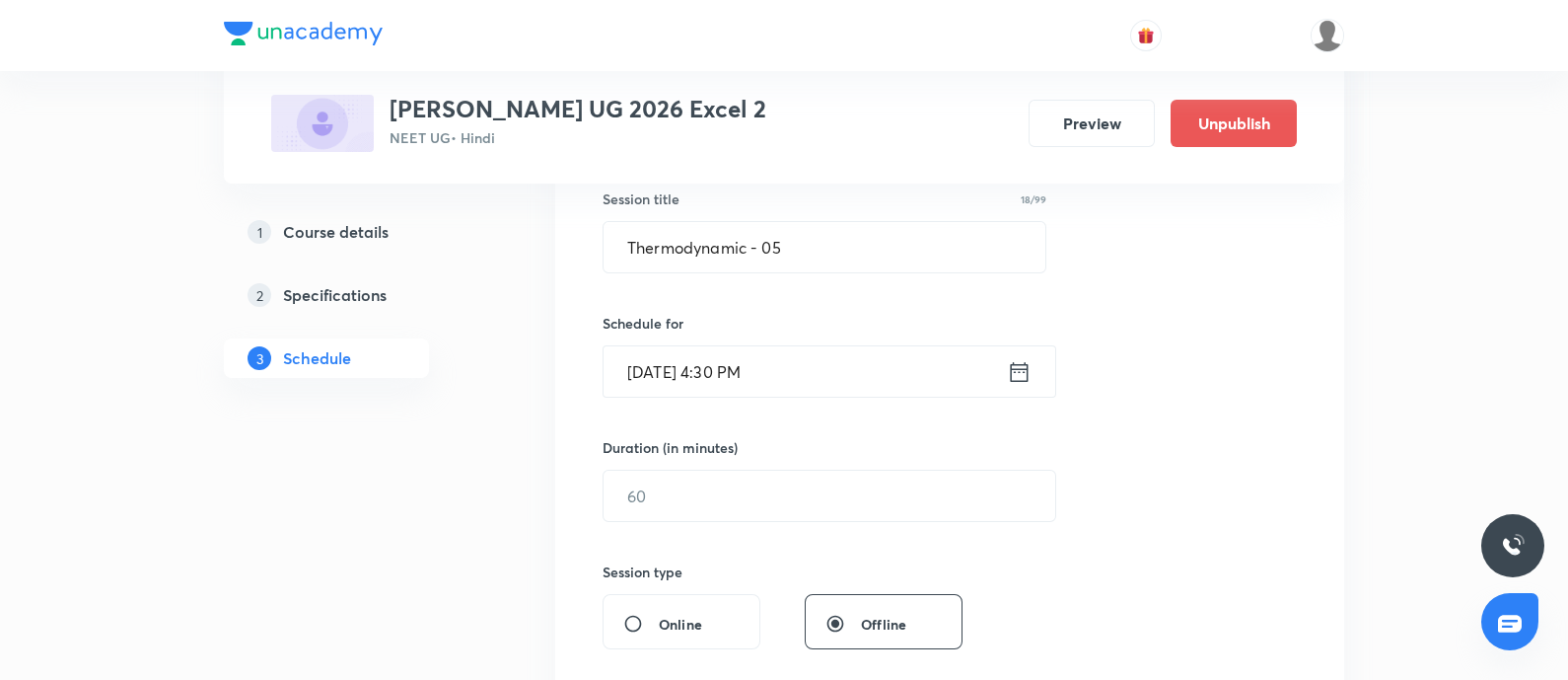
scroll to position [372, 0]
click at [686, 501] on input "text" at bounding box center [829, 494] width 452 height 50
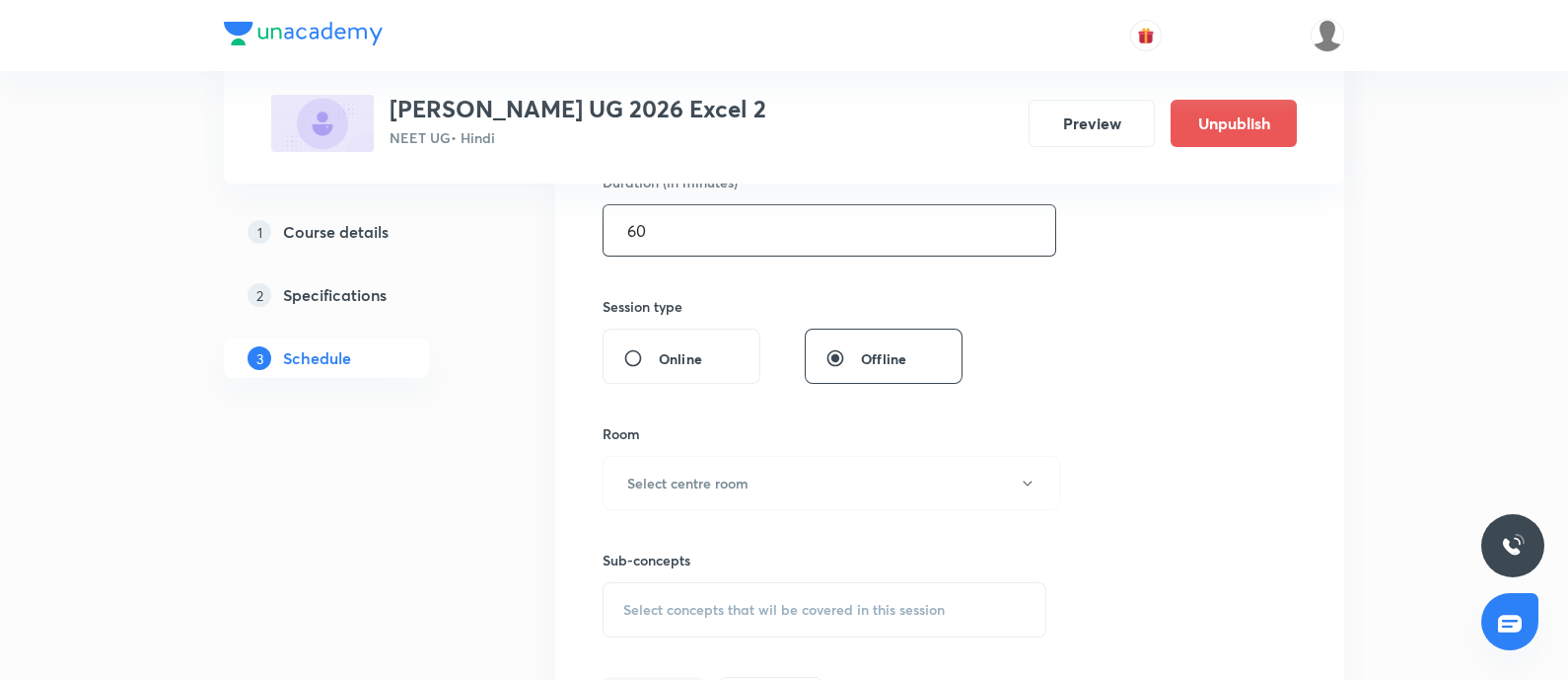
scroll to position [666, 0]
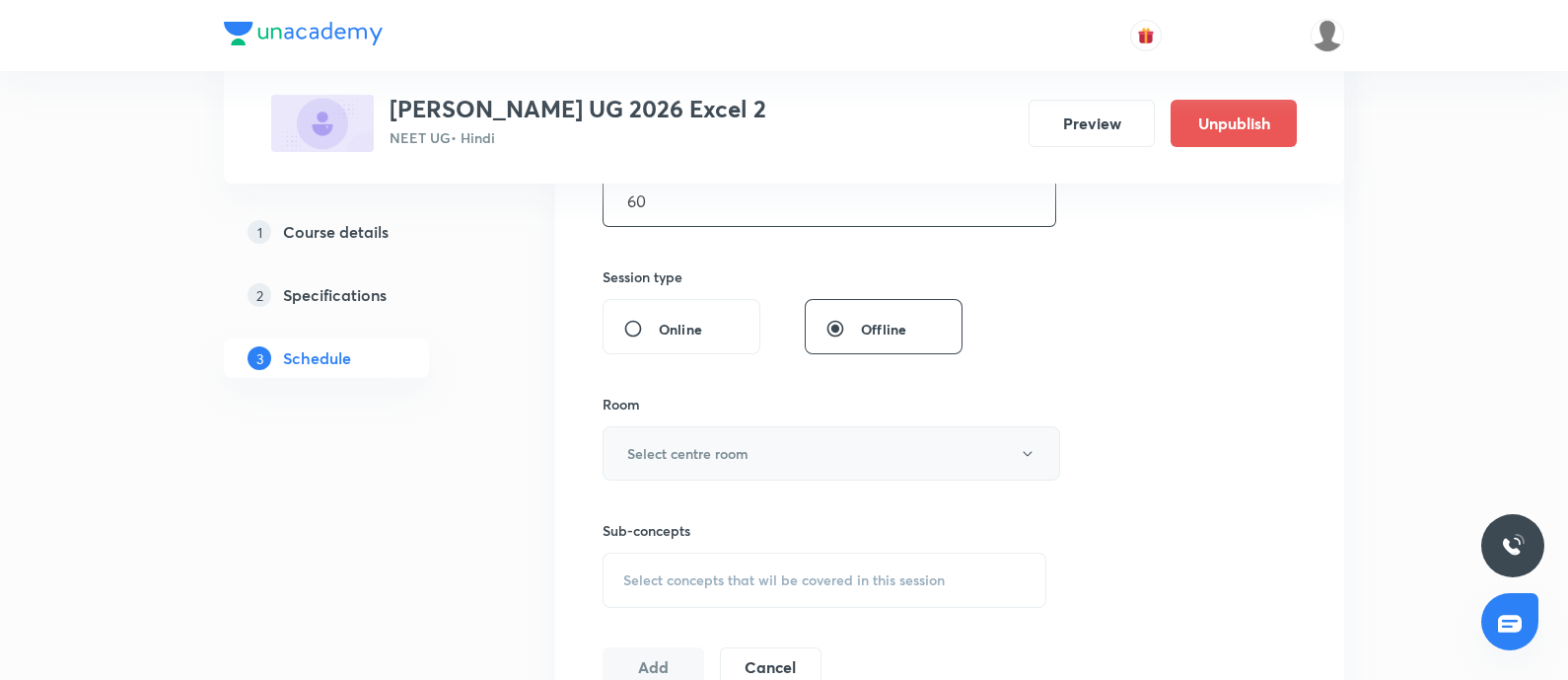
type input "60"
click at [710, 461] on h6 "Select centre room" at bounding box center [688, 453] width 122 height 21
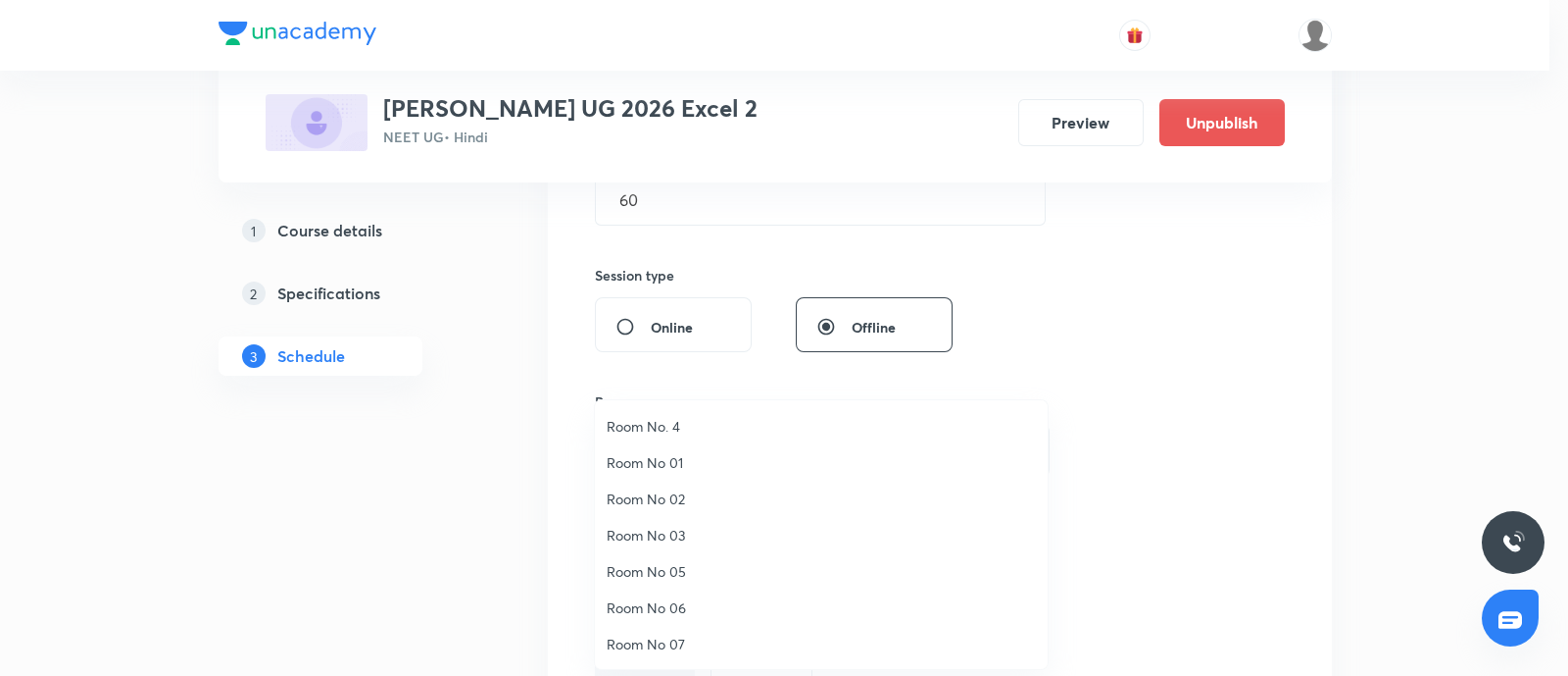
click at [666, 569] on span "Room No 05" at bounding box center [821, 571] width 429 height 21
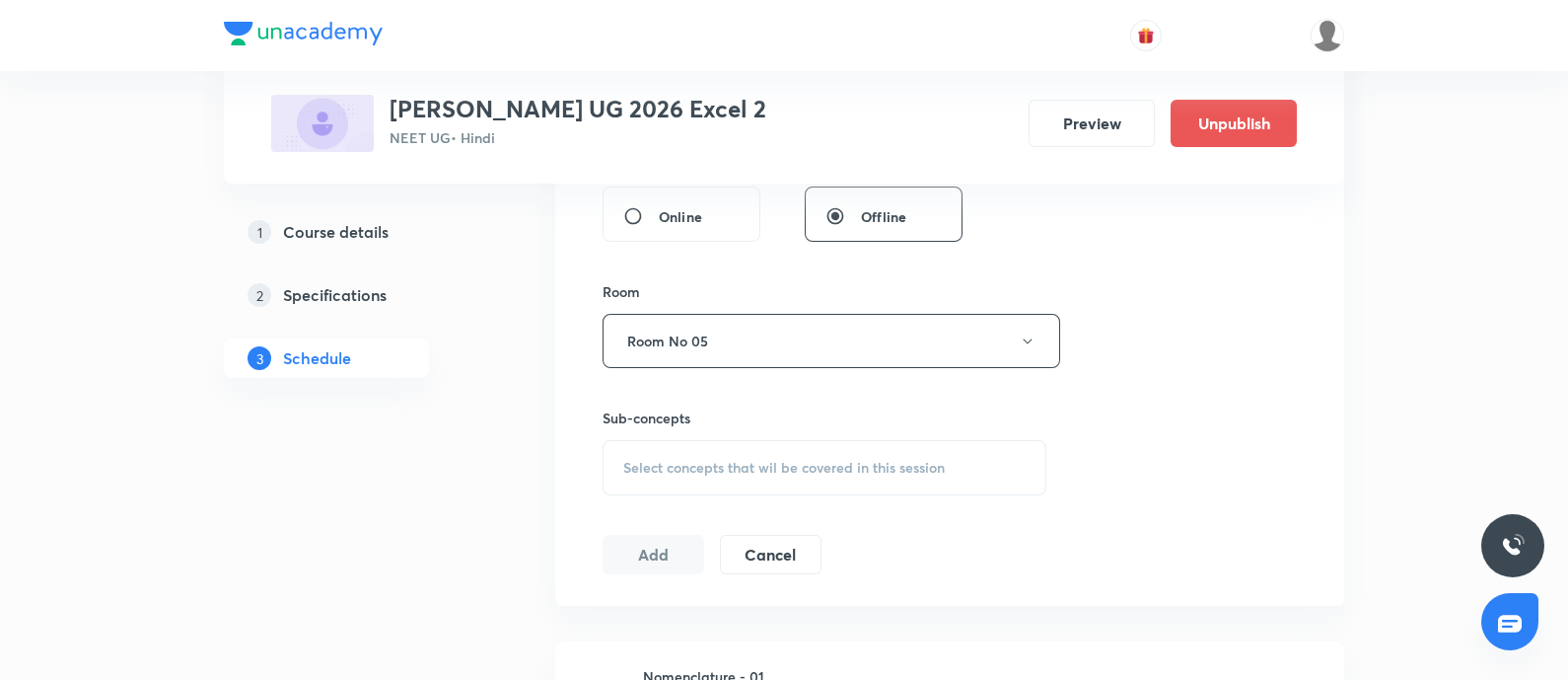
scroll to position [778, 0]
click at [731, 479] on div "Select concepts that wil be covered in this session" at bounding box center [824, 468] width 444 height 55
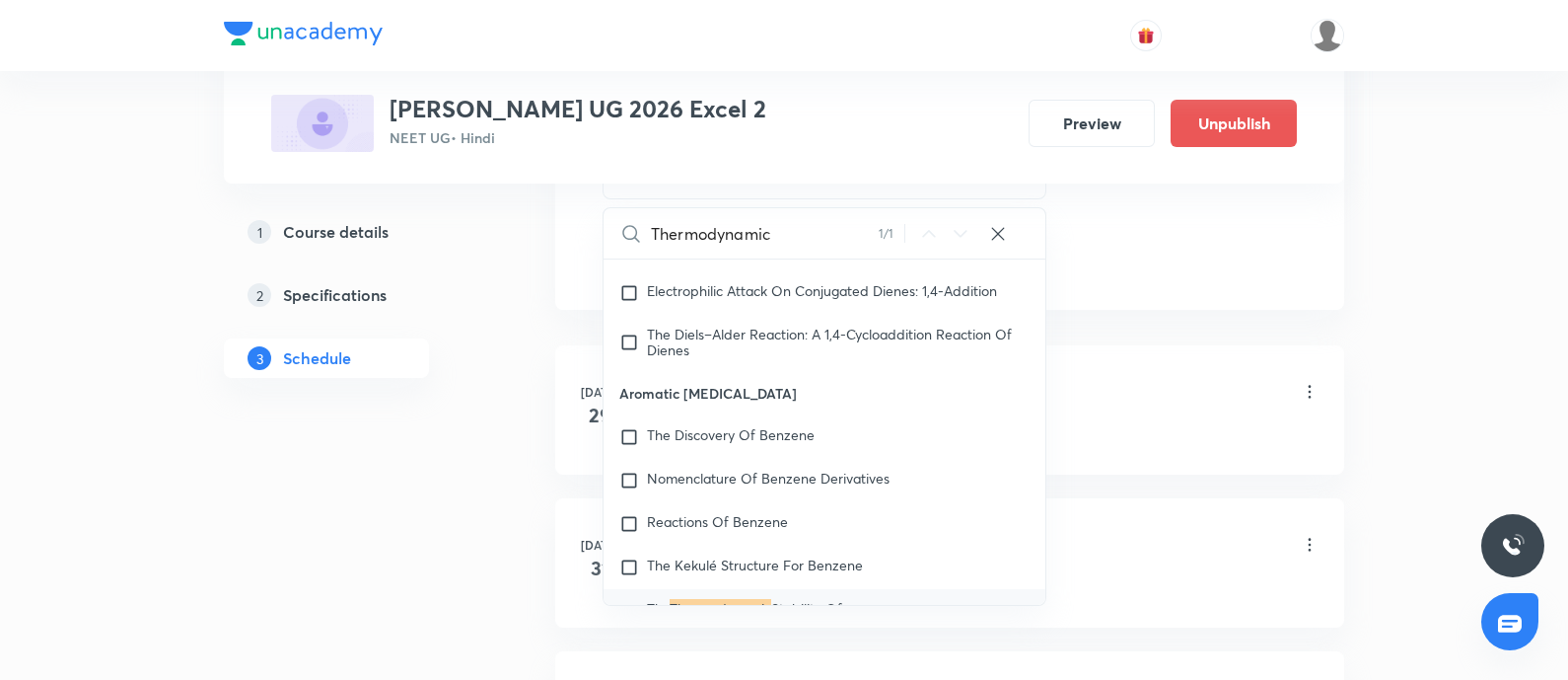
scroll to position [22465, 0]
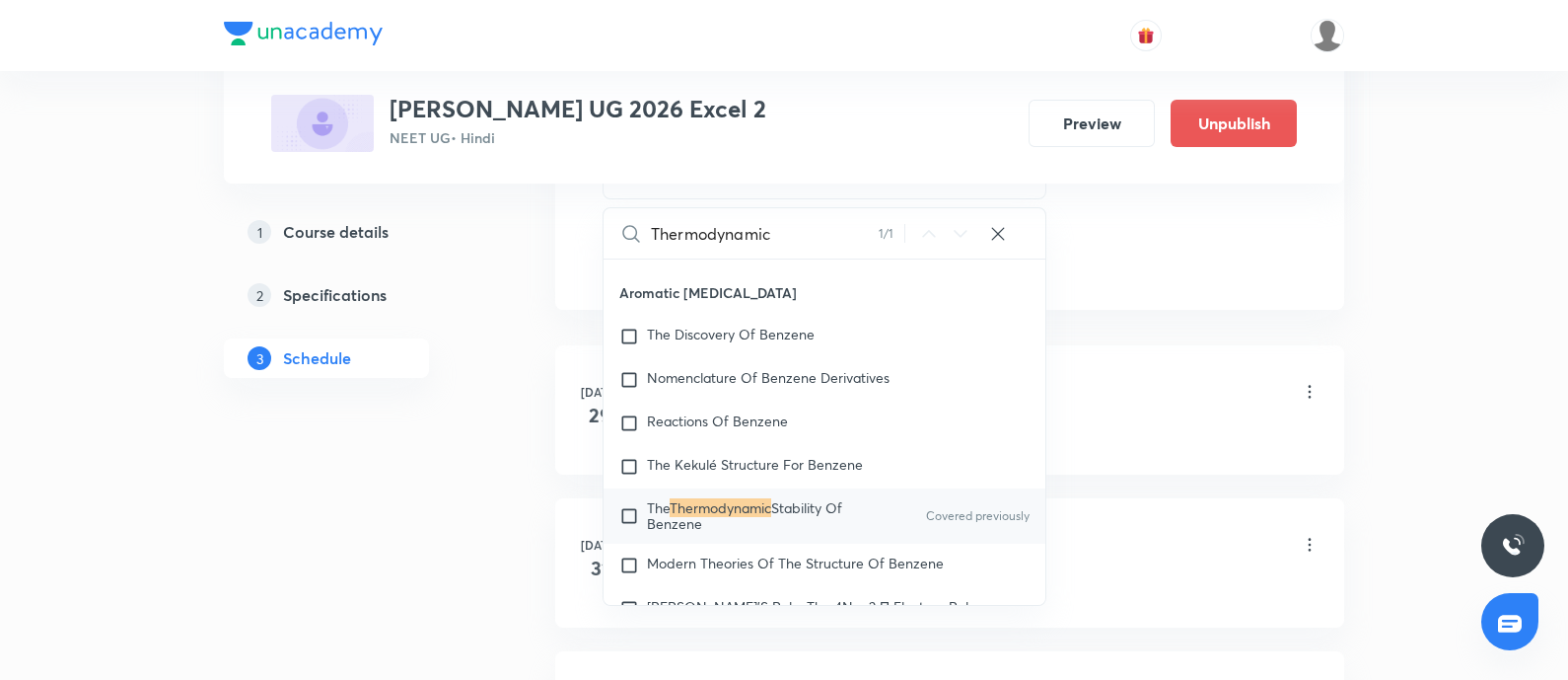
type input "Thermodynamic"
click at [674, 508] on mark "Thermodynamic" at bounding box center [720, 507] width 102 height 19
checkbox input "true"
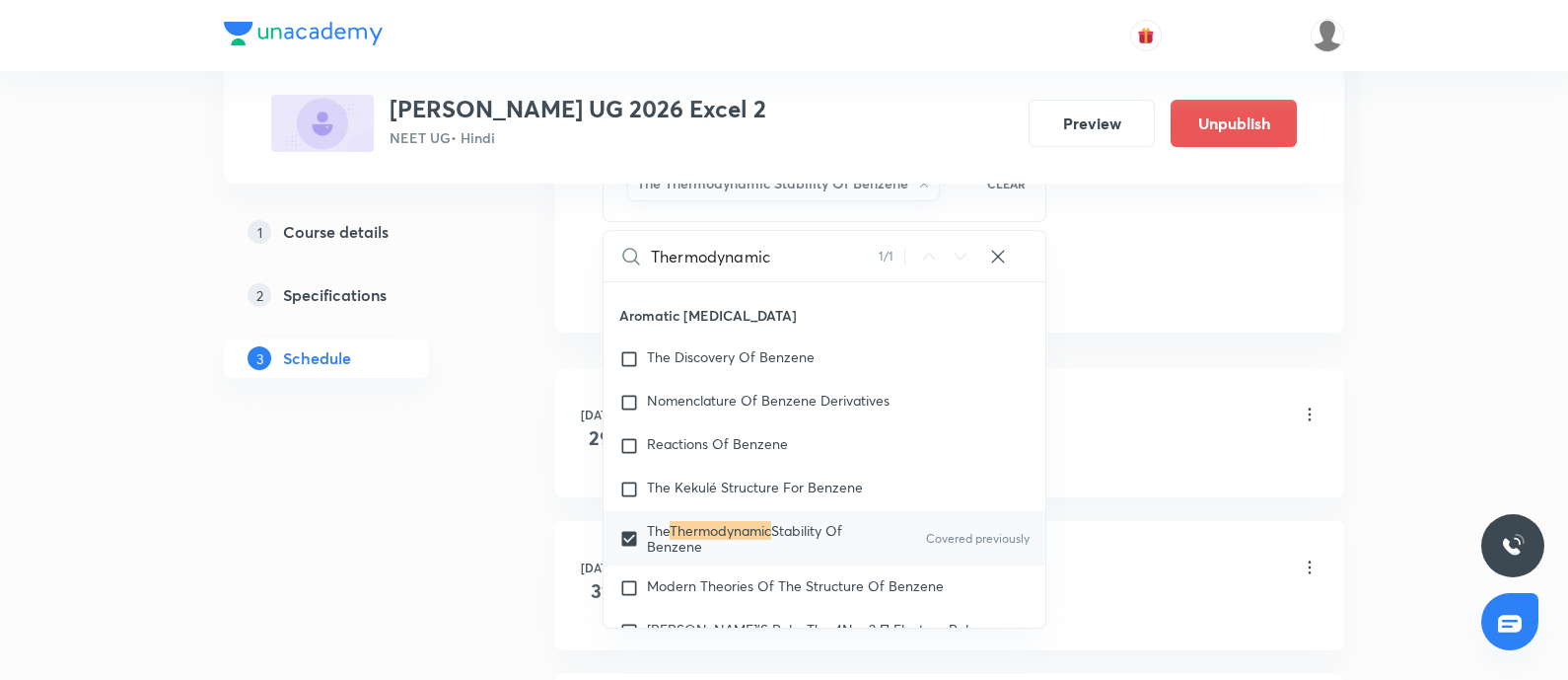
click at [1121, 426] on div "Nomenclature - 01 Lesson 1 • 3:05 PM • 75 min • Room Room No 05" at bounding box center [981, 415] width 677 height 46
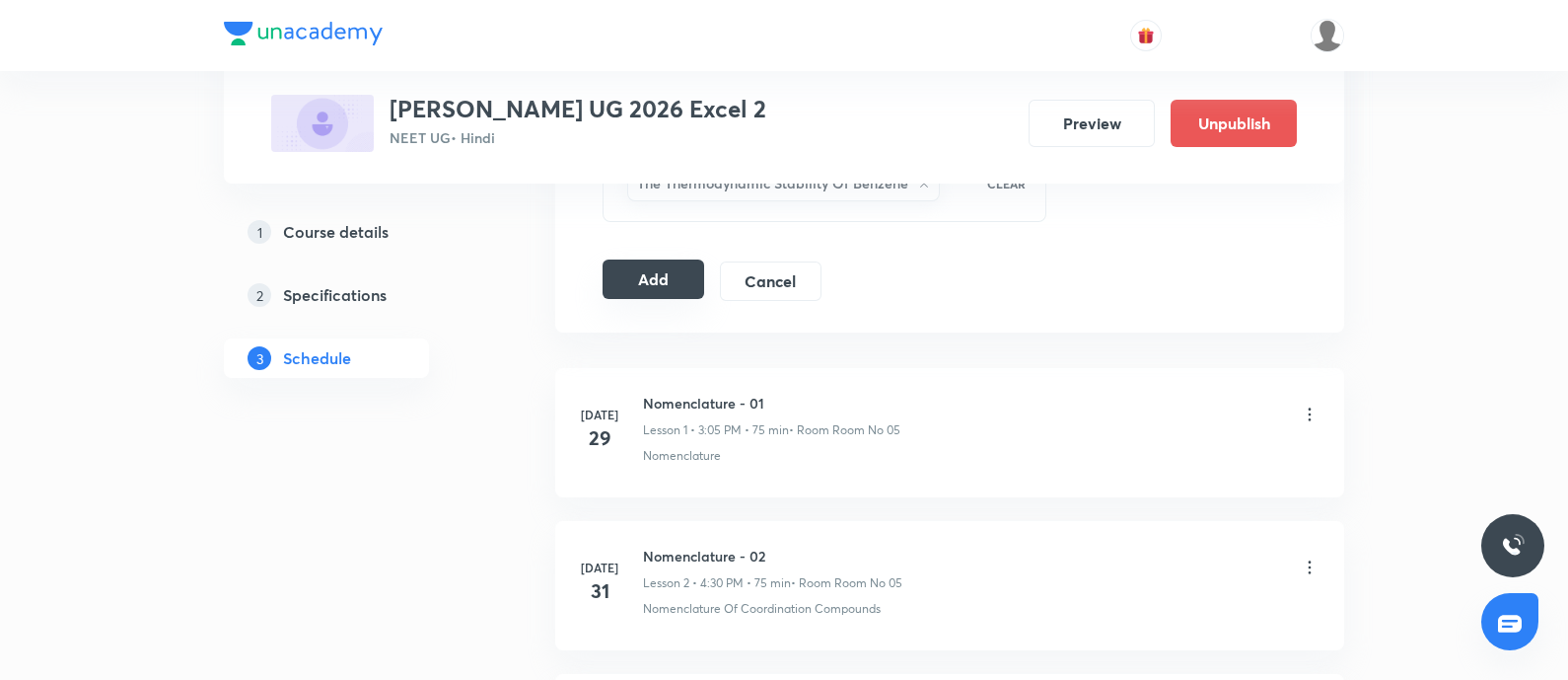
click at [651, 282] on button "Add" at bounding box center [653, 279] width 102 height 40
click at [644, 263] on button "Add" at bounding box center [653, 279] width 102 height 40
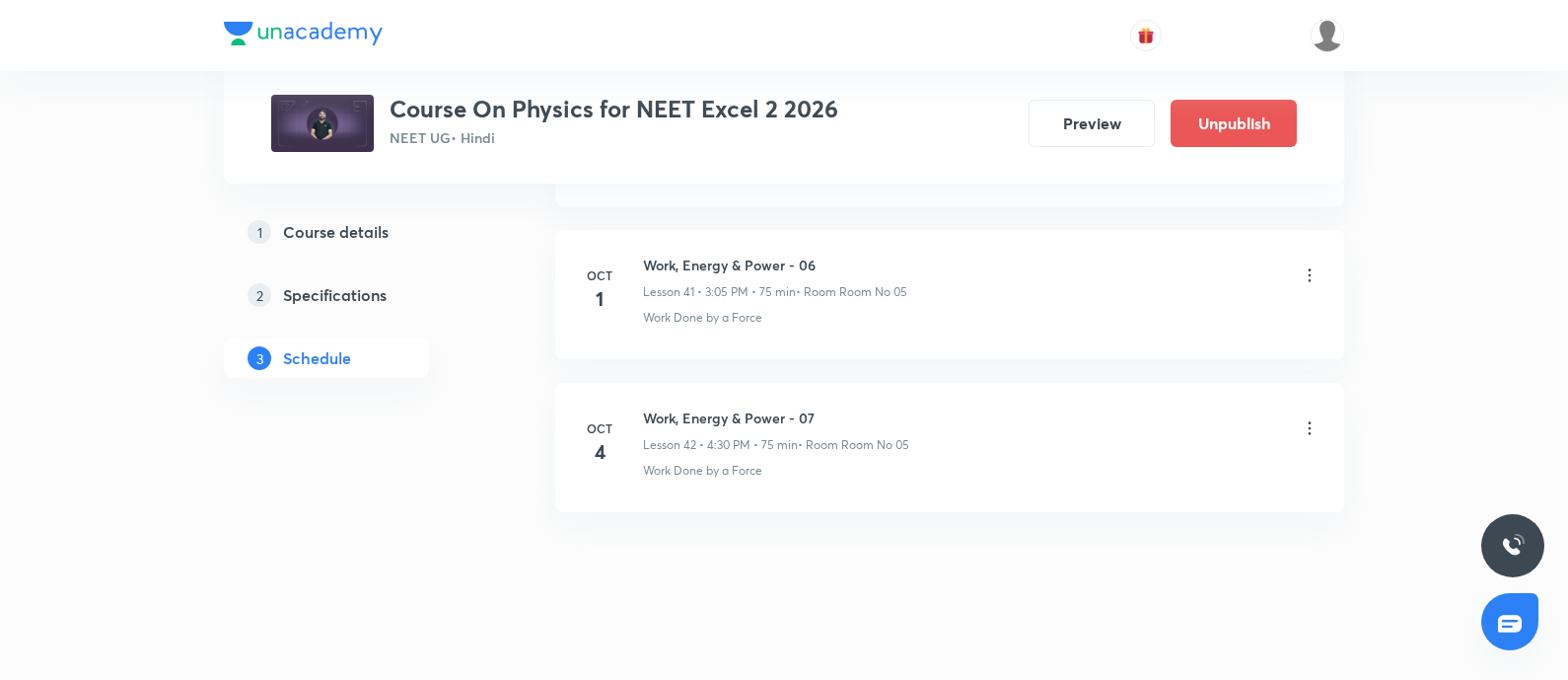
click at [1302, 418] on icon at bounding box center [1309, 428] width 20 height 20
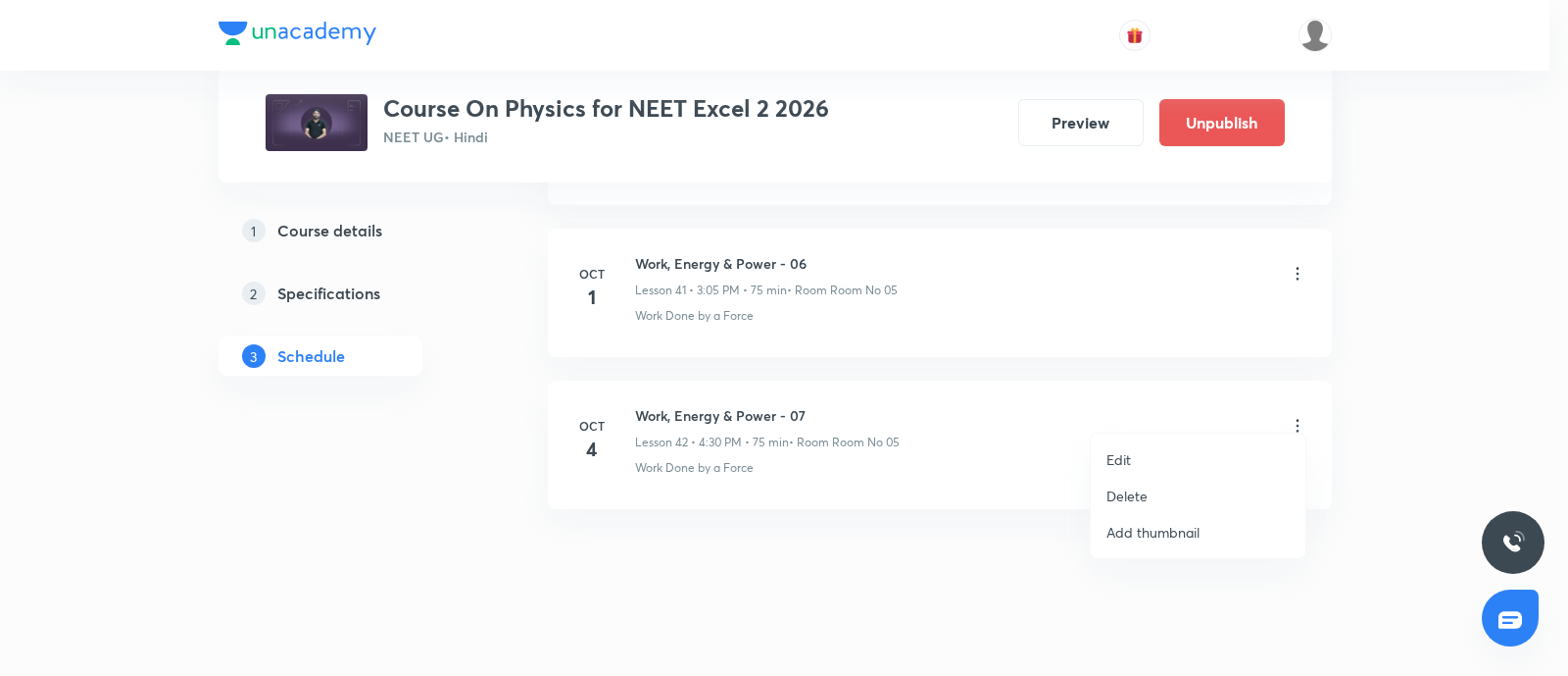
click at [1154, 490] on li "Delete" at bounding box center [1198, 495] width 215 height 36
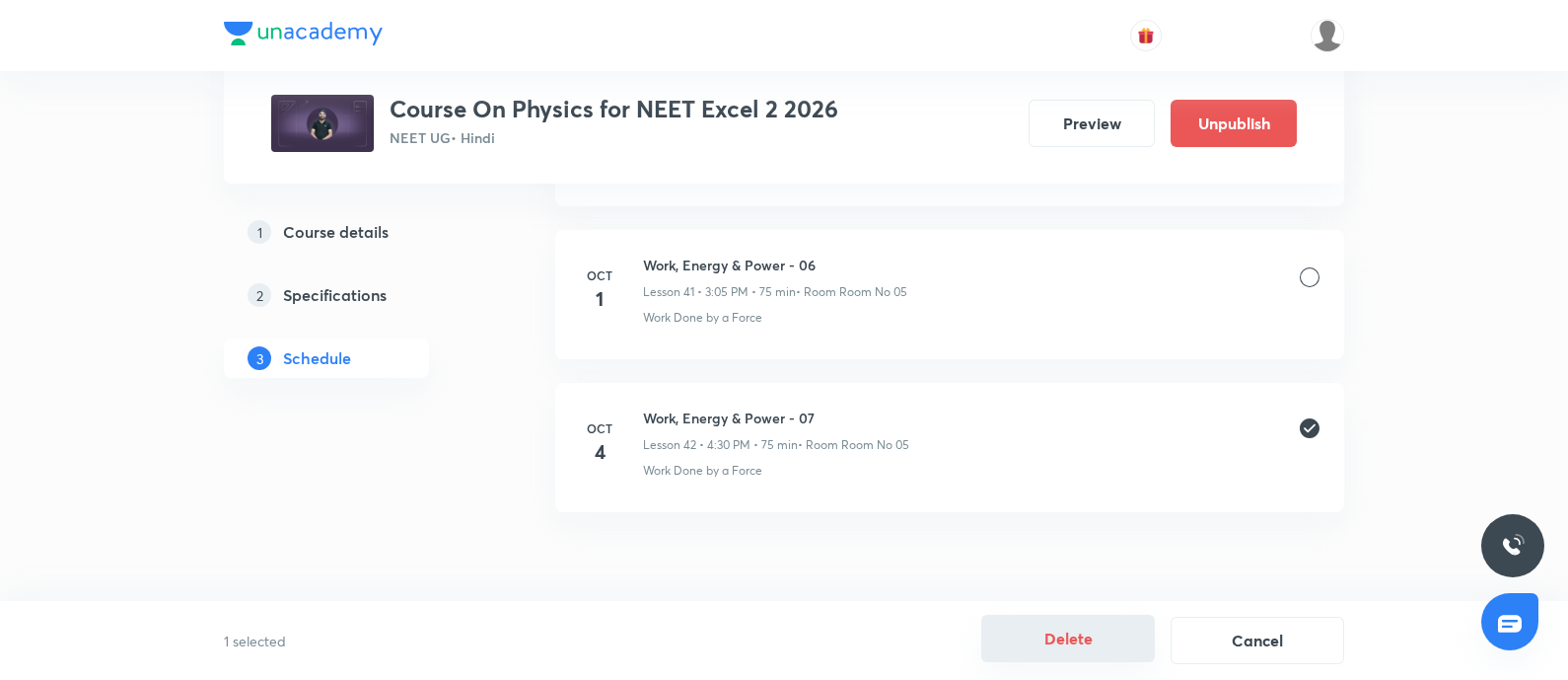
click at [1063, 621] on button "Delete" at bounding box center [1068, 638] width 174 height 47
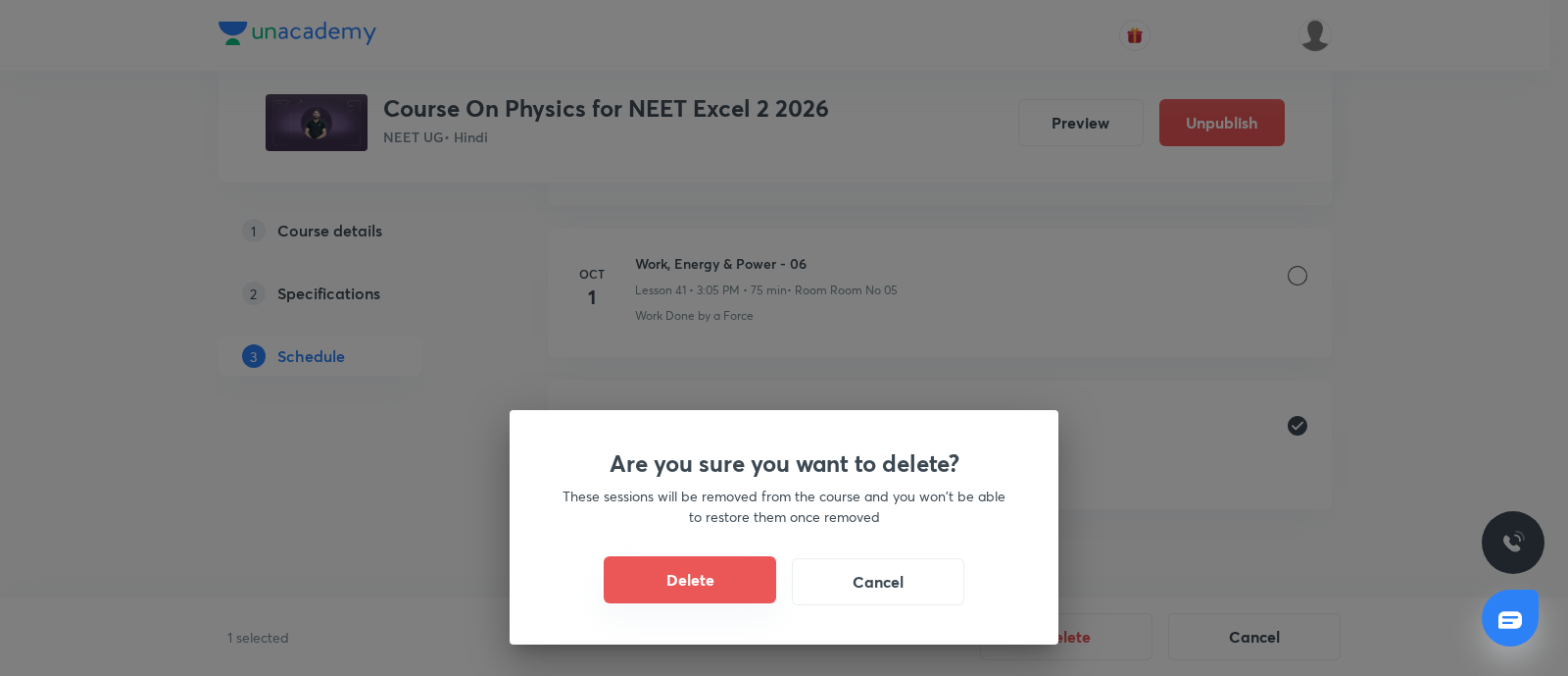
click at [765, 579] on button "Delete" at bounding box center [690, 580] width 173 height 47
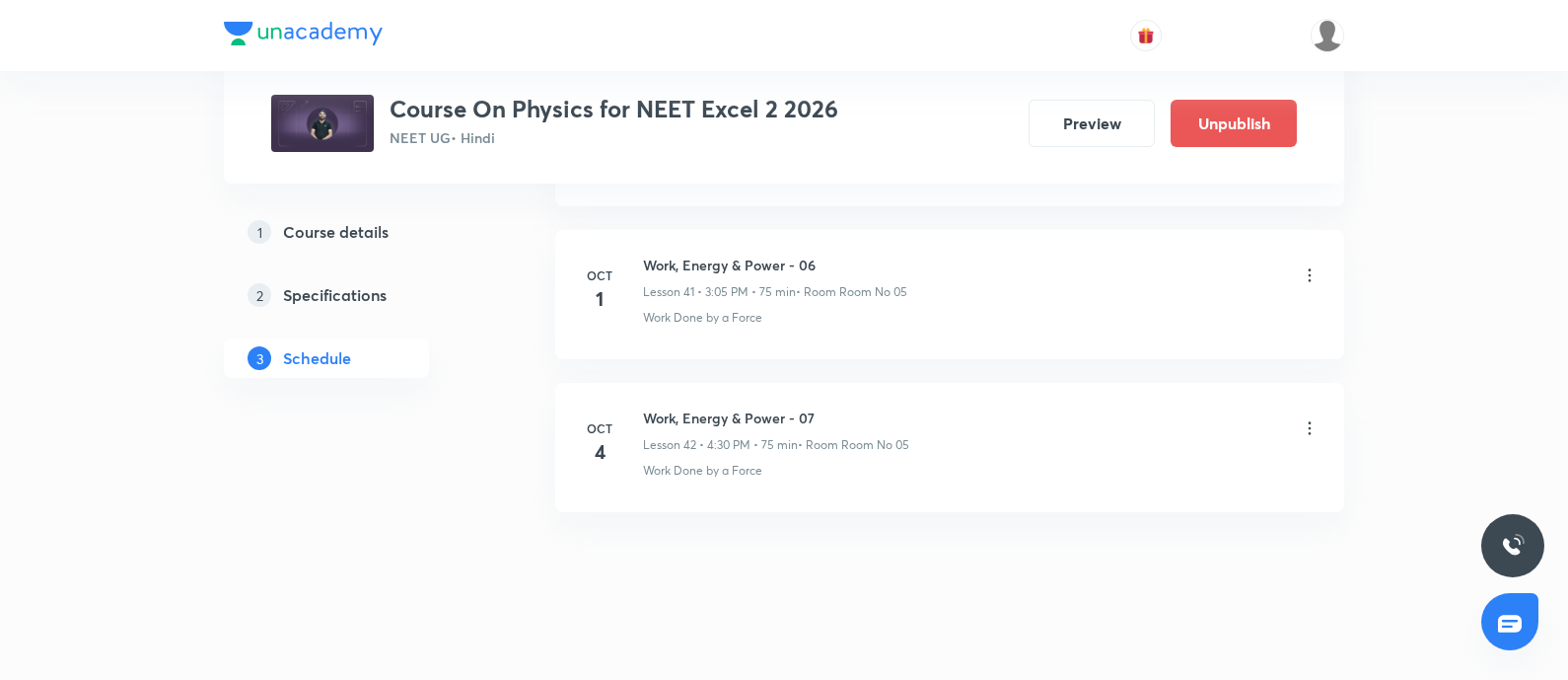
scroll to position [7154, 0]
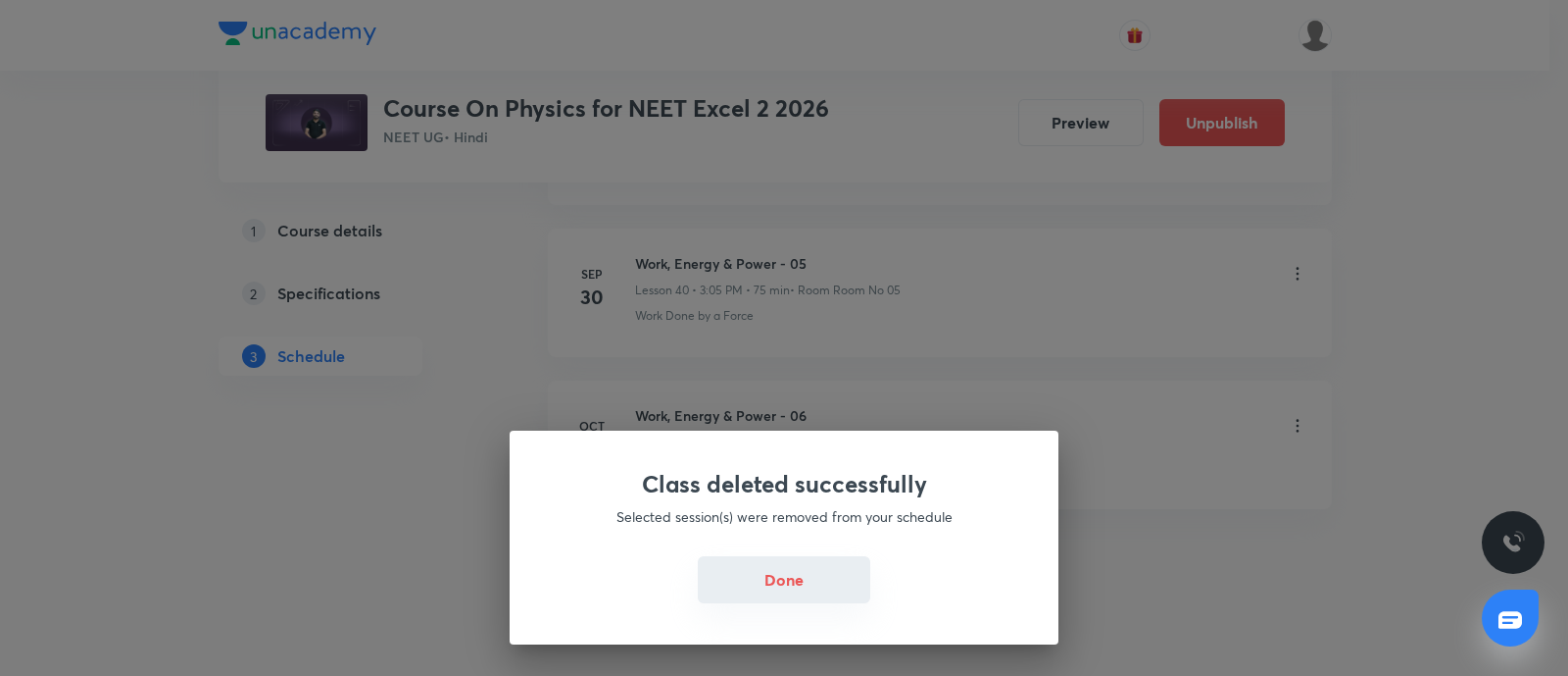
click at [779, 569] on button "Done" at bounding box center [784, 580] width 173 height 47
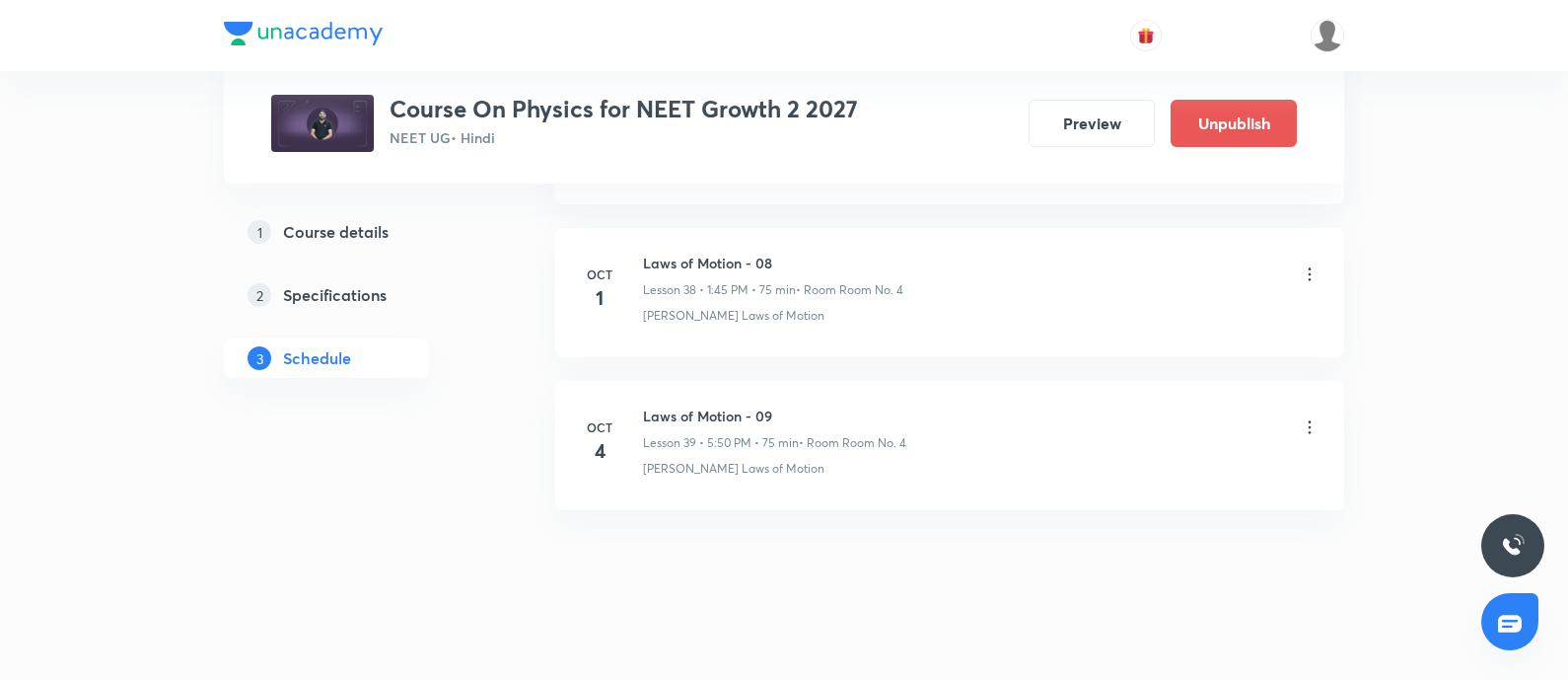
click at [1308, 419] on icon at bounding box center [1309, 427] width 20 height 20
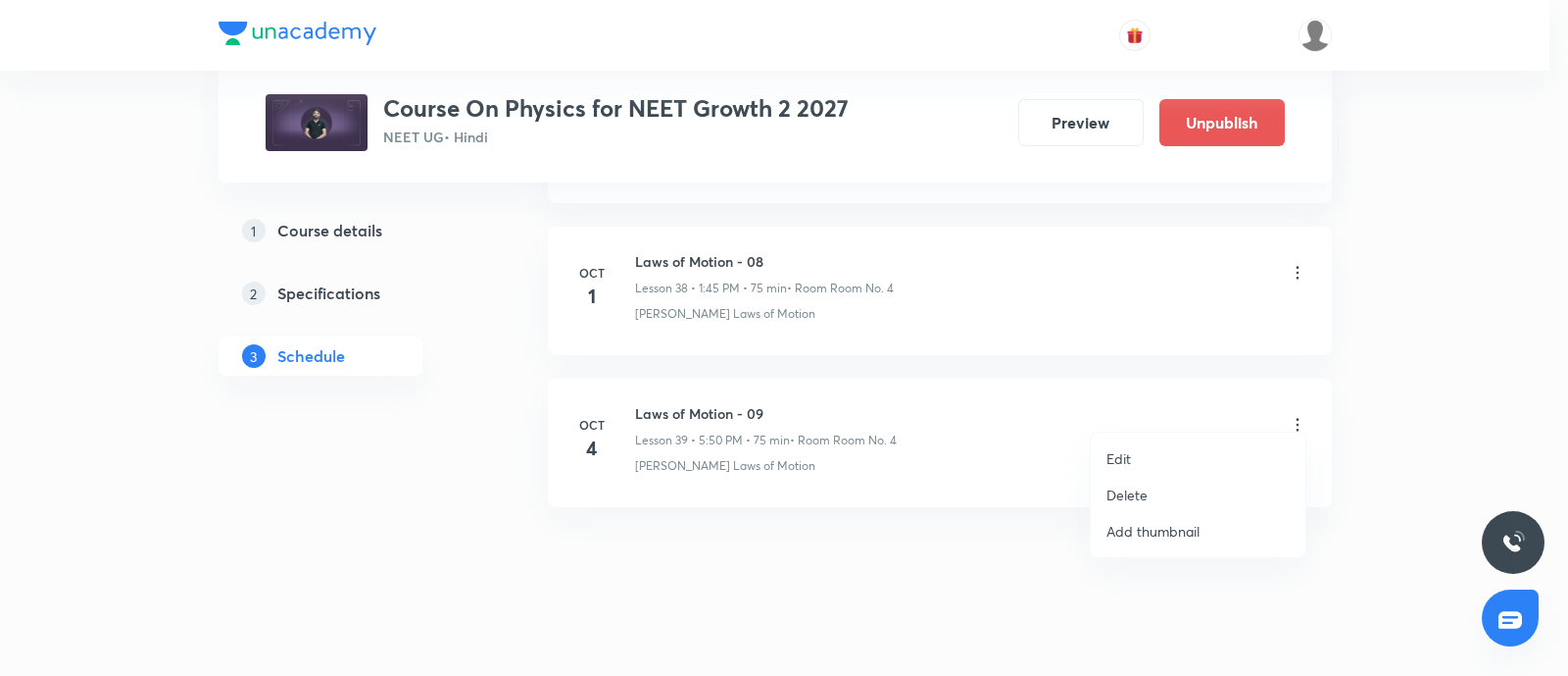
click at [1151, 481] on li "Delete" at bounding box center [1198, 494] width 215 height 36
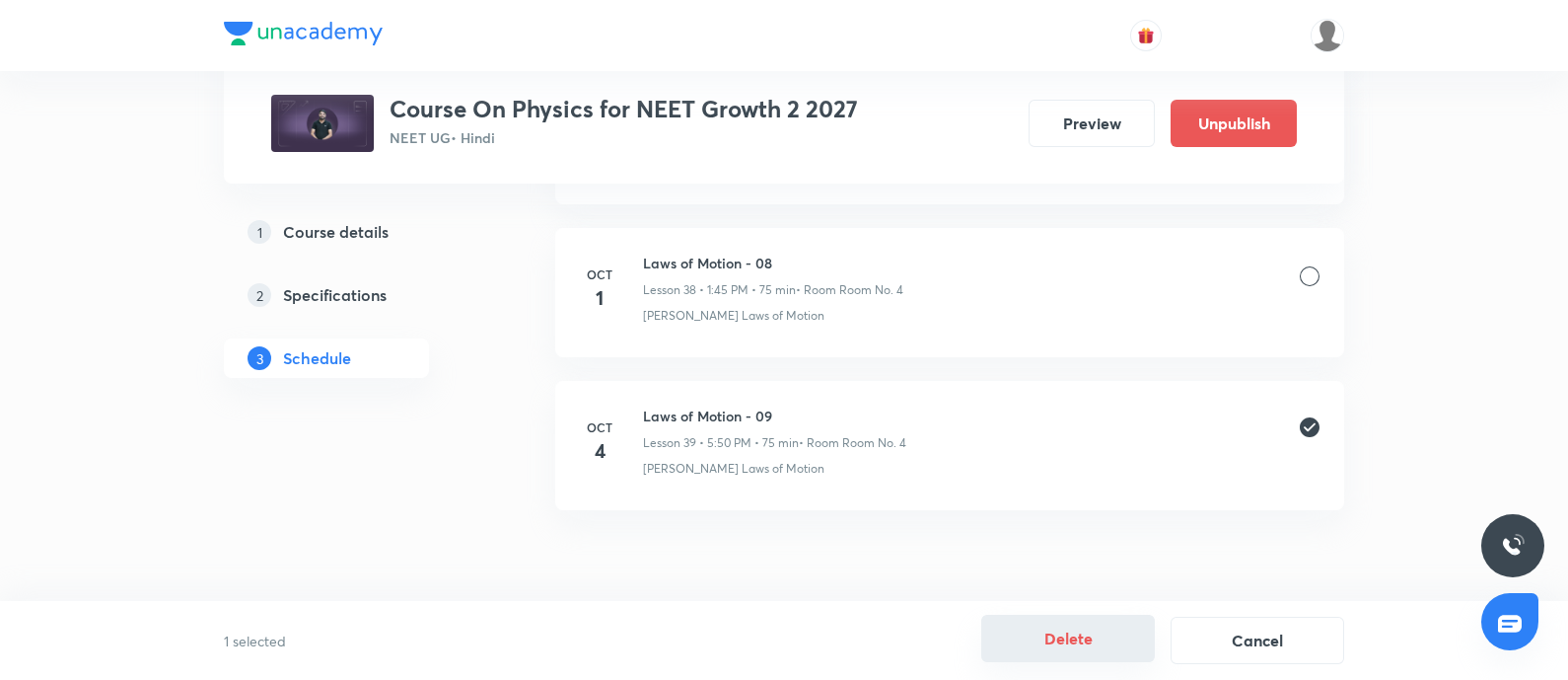
click at [1082, 627] on button "Delete" at bounding box center [1068, 638] width 174 height 47
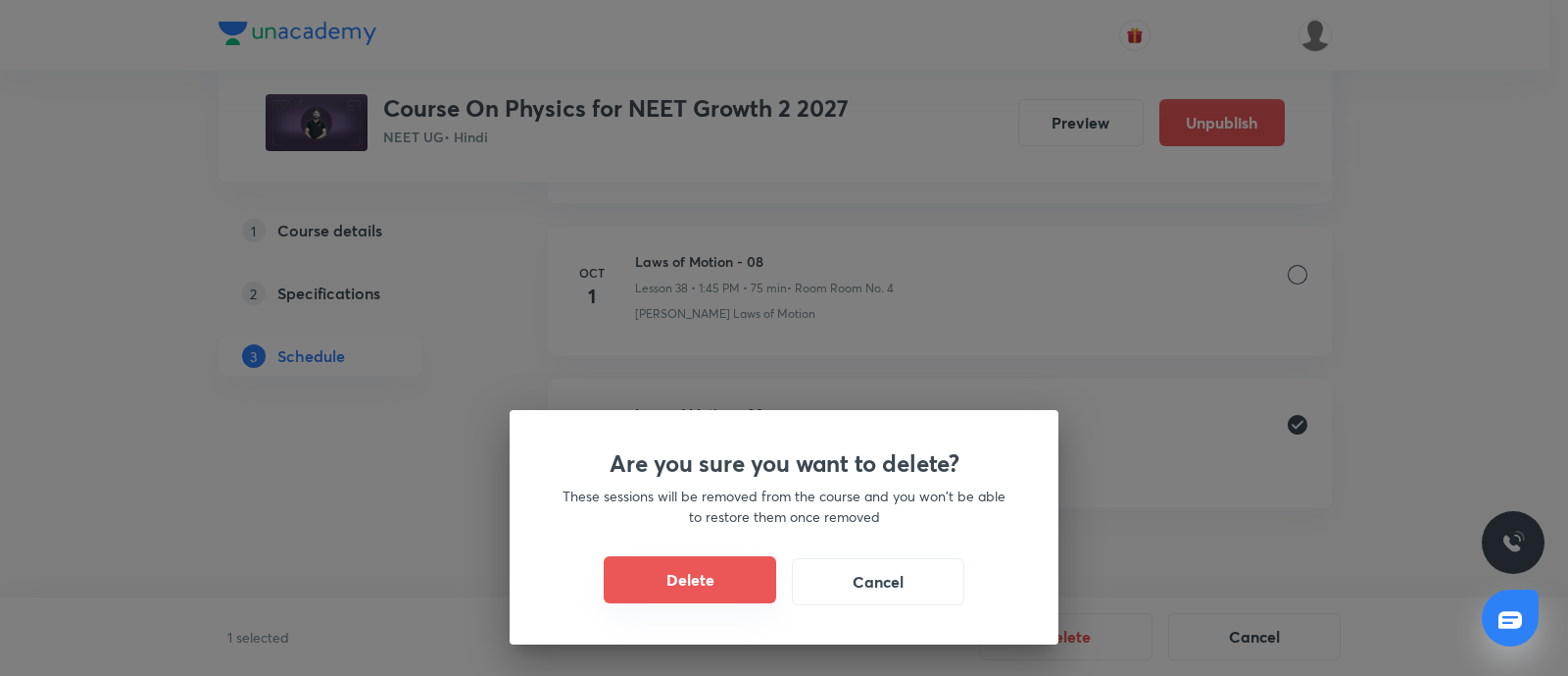
click at [696, 565] on button "Delete" at bounding box center [690, 580] width 173 height 47
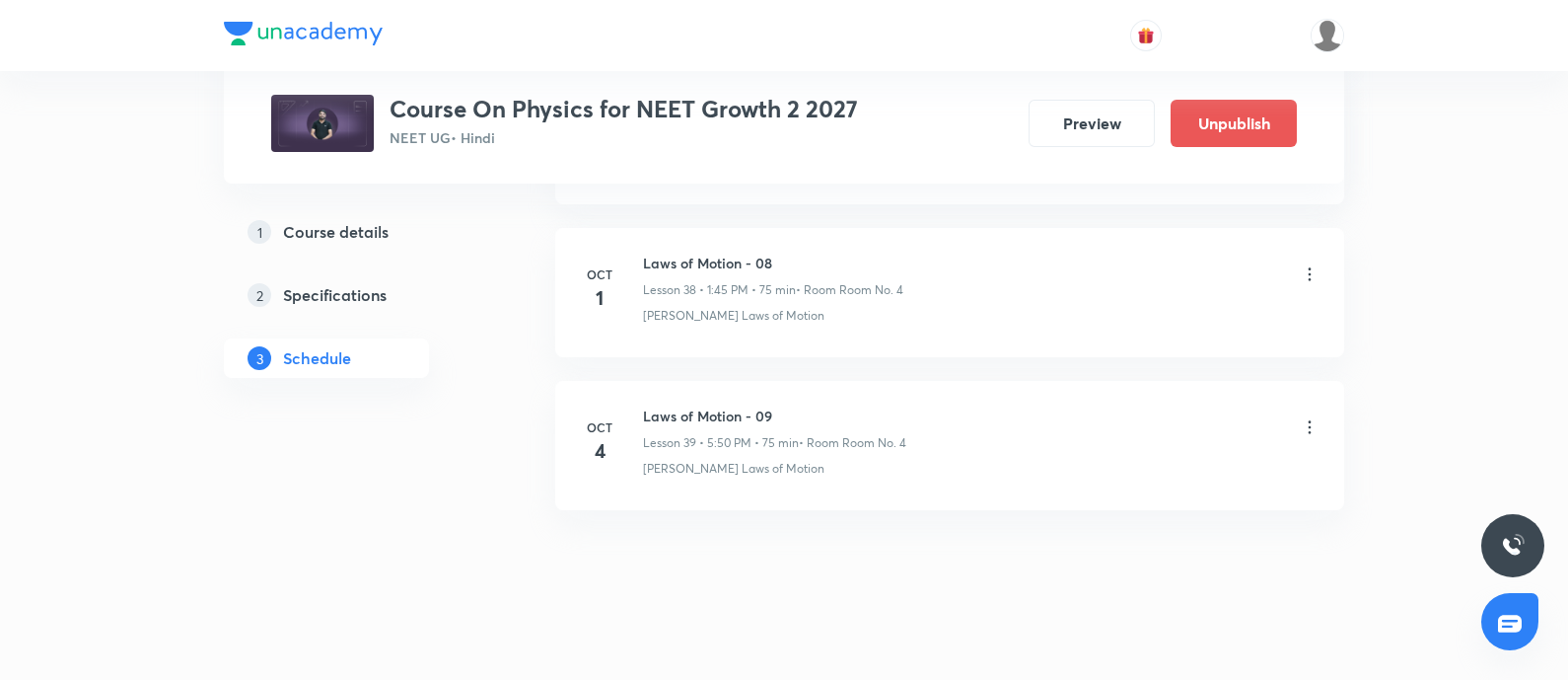
scroll to position [6695, 0]
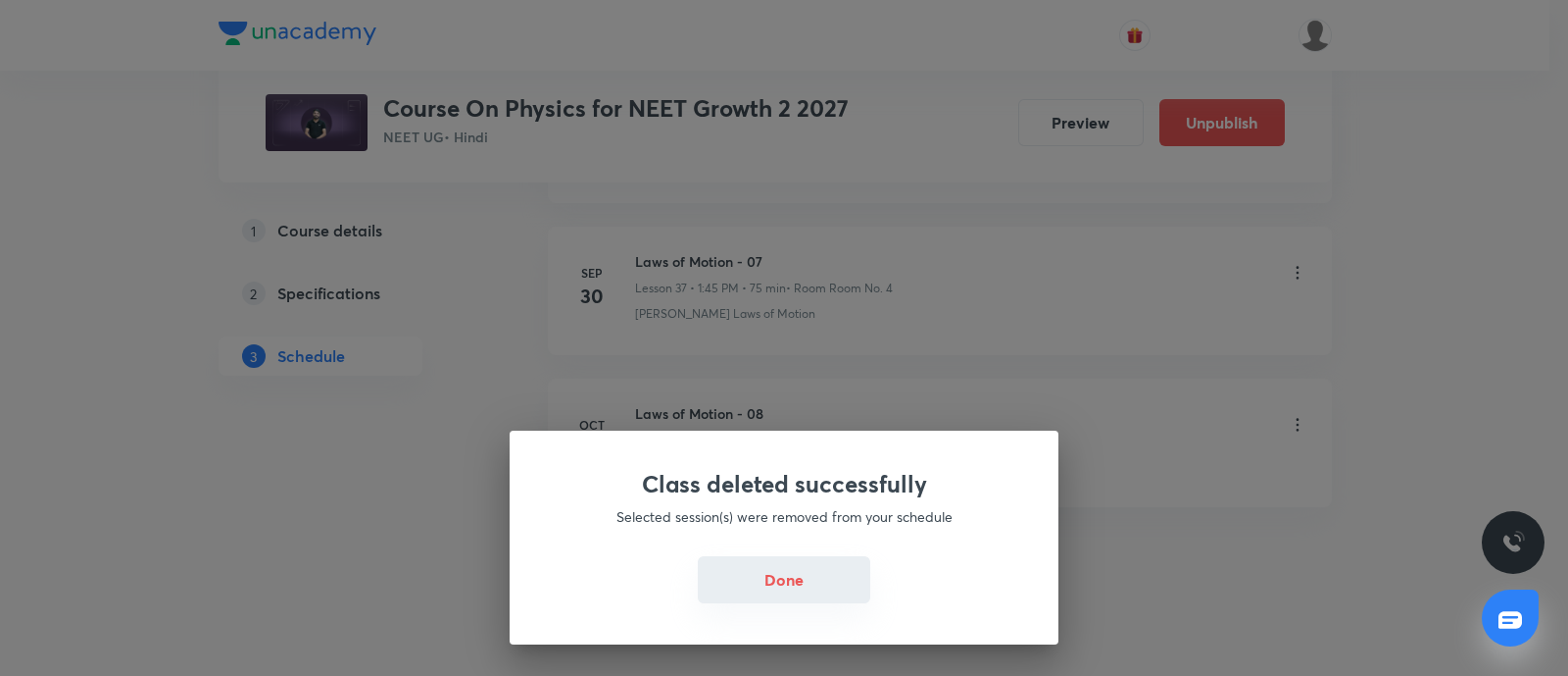
click at [809, 571] on button "Done" at bounding box center [784, 580] width 173 height 47
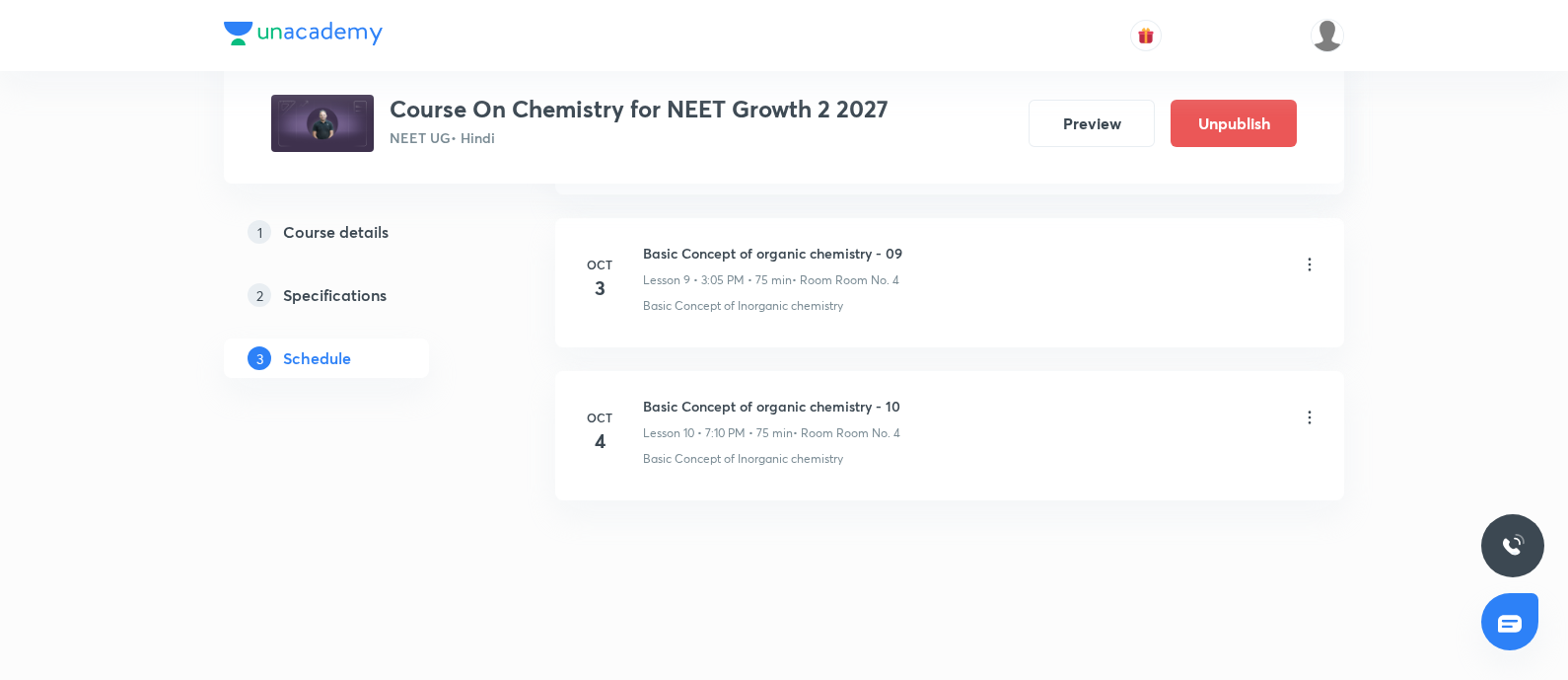
scroll to position [2424, 0]
click at [1307, 399] on div "Basic Concept of organic chemistry - 10 Lesson 10 • 7:10 PM • 75 min • Room Roo…" at bounding box center [981, 418] width 677 height 46
click at [649, 404] on h6 "Basic Concept of organic chemistry - 10" at bounding box center [772, 405] width 257 height 21
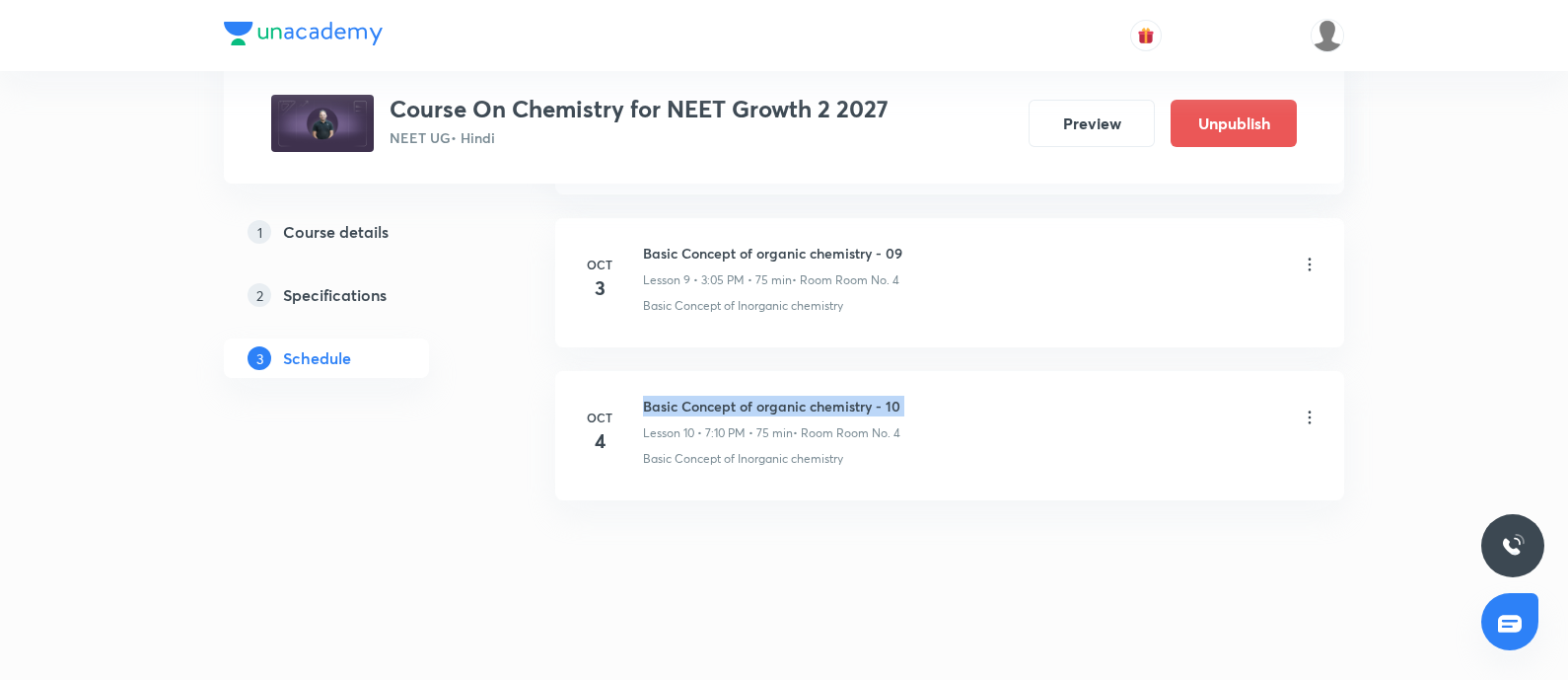
copy h6 "Basic Concept of organic chemistry - 10"
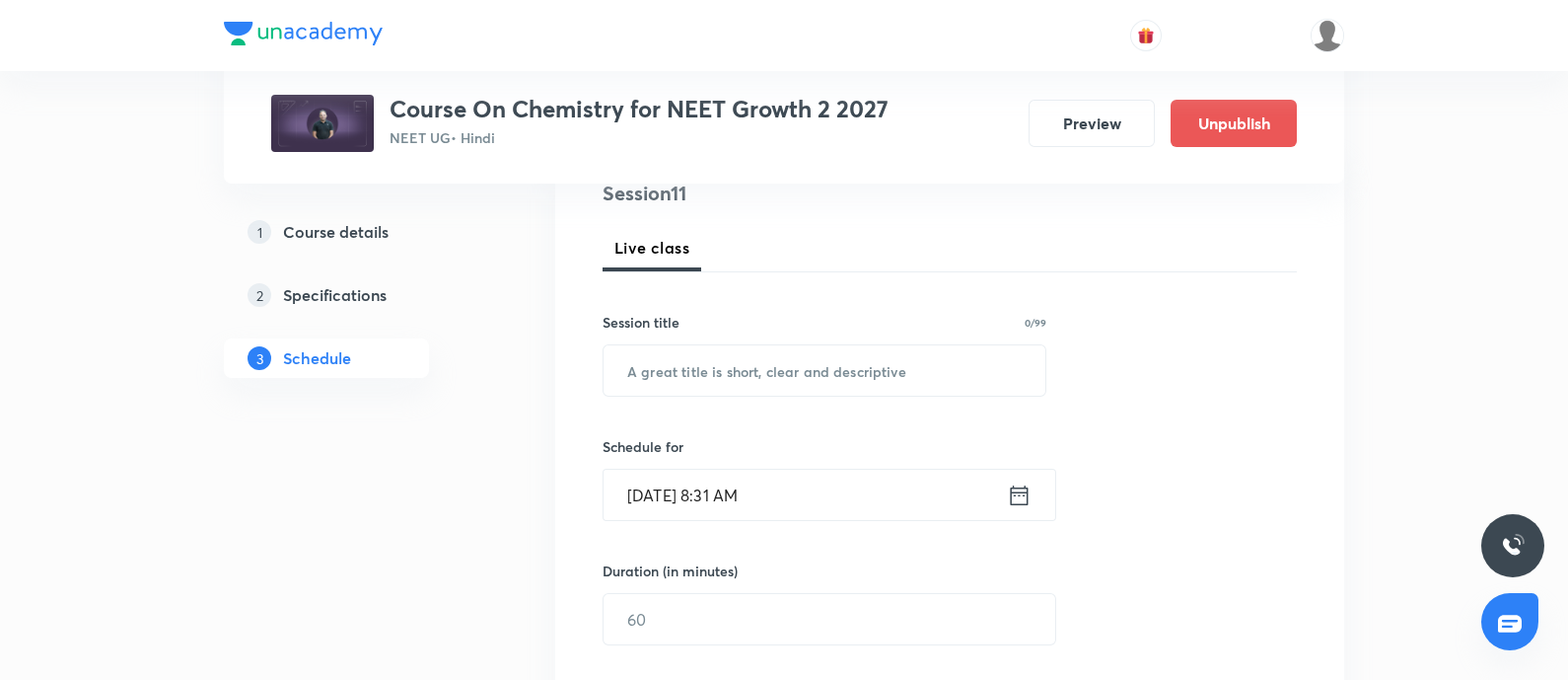
scroll to position [250, 0]
click at [733, 353] on input "text" at bounding box center [824, 367] width 442 height 50
paste input "Basic Concept of organic chemistry - 10"
type input "Basic Concept of organic chemistry - 10"
click at [834, 489] on input "Oct 4, 2025, 8:31 AM" at bounding box center [805, 491] width 403 height 50
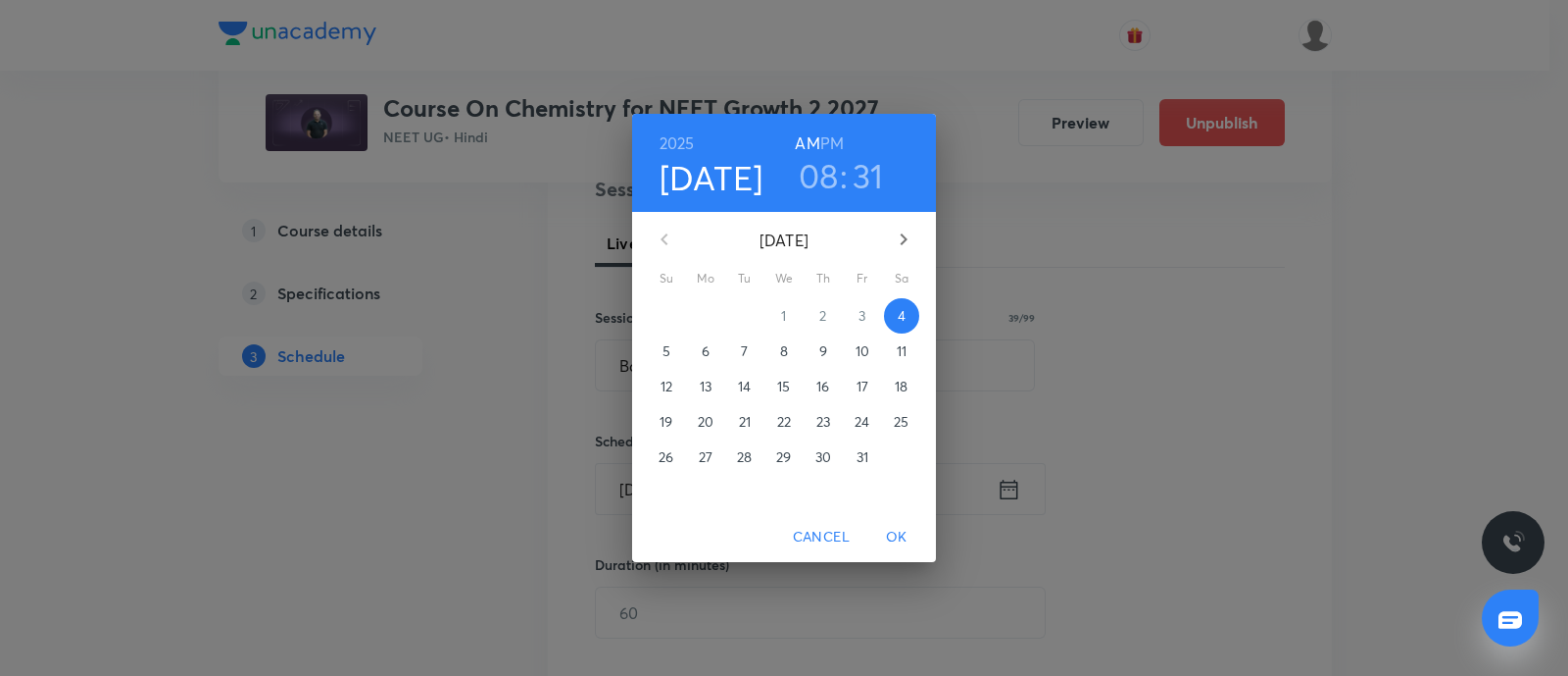
click at [840, 148] on h6 "PM" at bounding box center [832, 143] width 24 height 28
click at [813, 193] on h3 "08" at bounding box center [818, 176] width 40 height 41
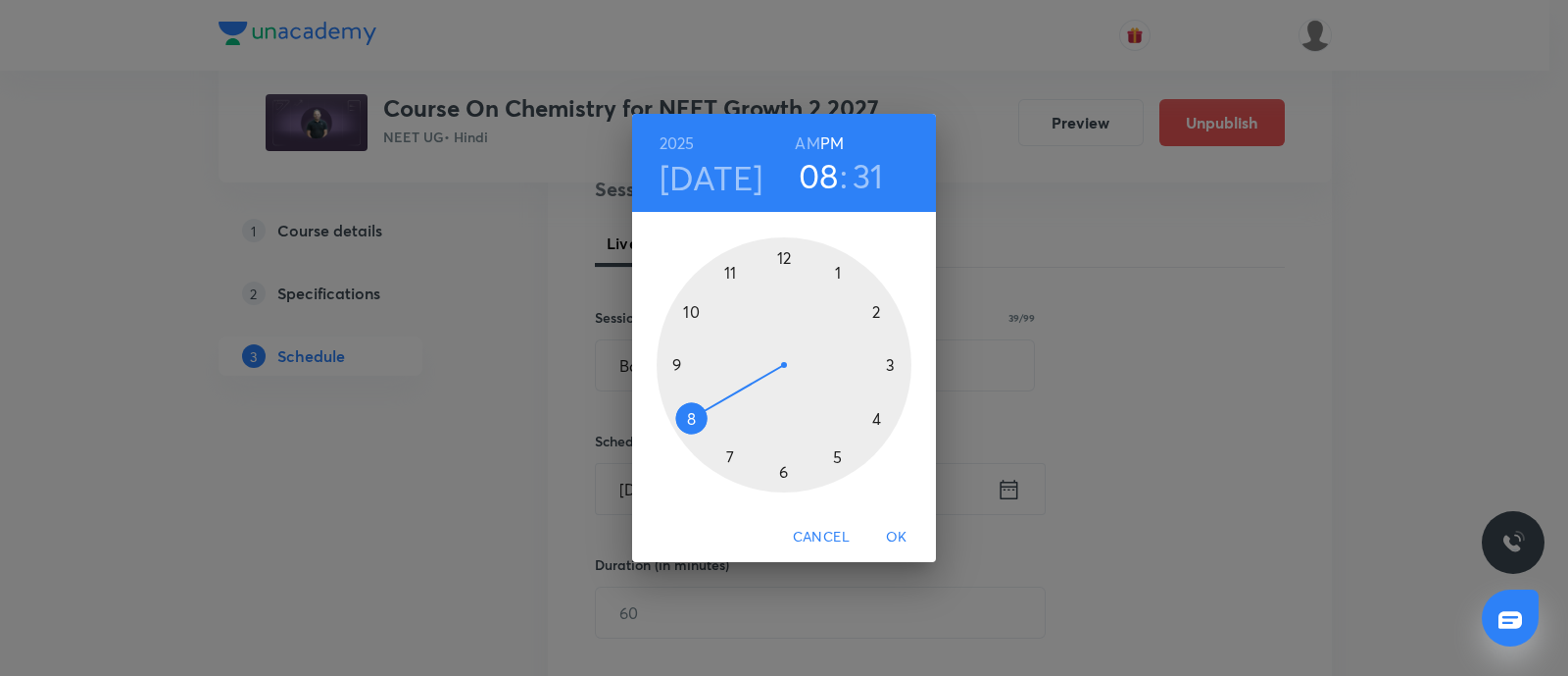
click at [838, 458] on div at bounding box center [784, 365] width 254 height 254
click at [691, 308] on div at bounding box center [784, 365] width 254 height 254
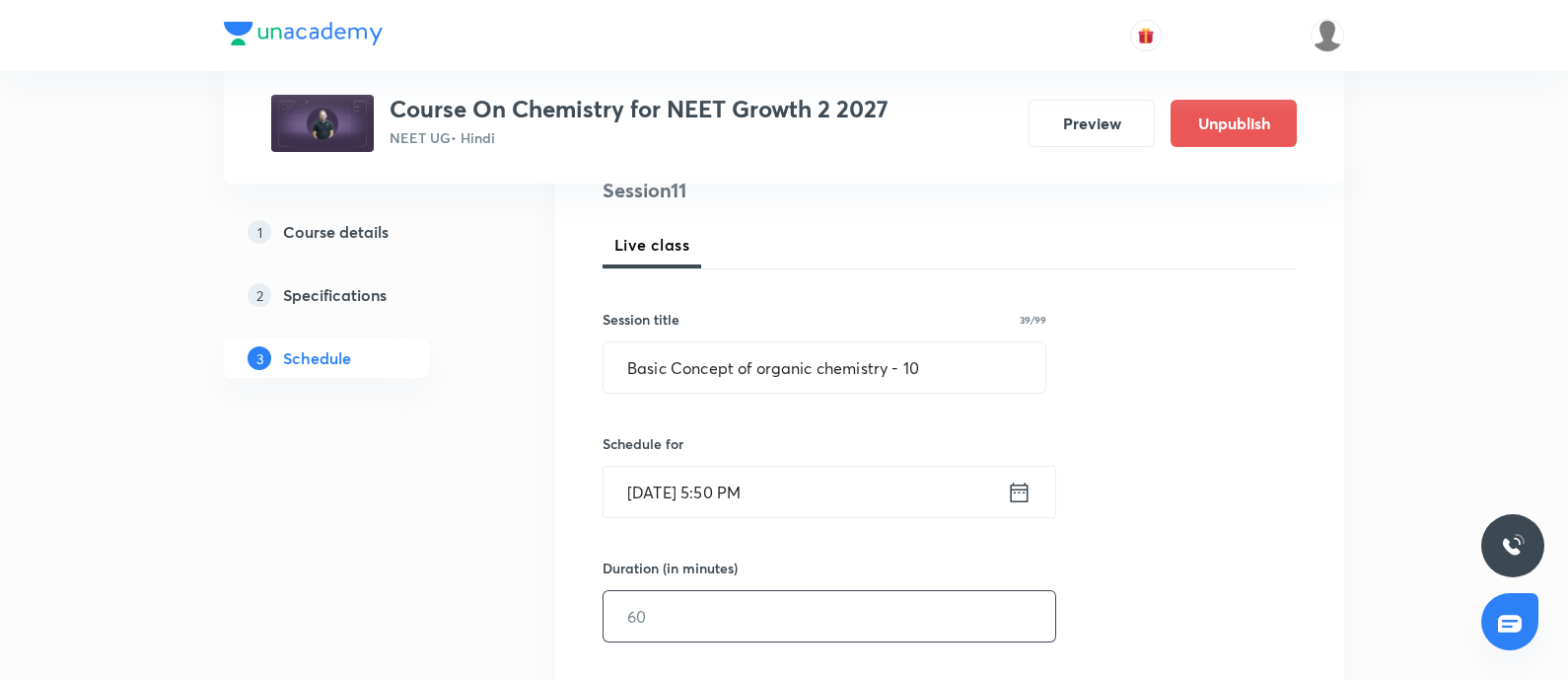
click at [674, 600] on input "text" at bounding box center [829, 616] width 452 height 50
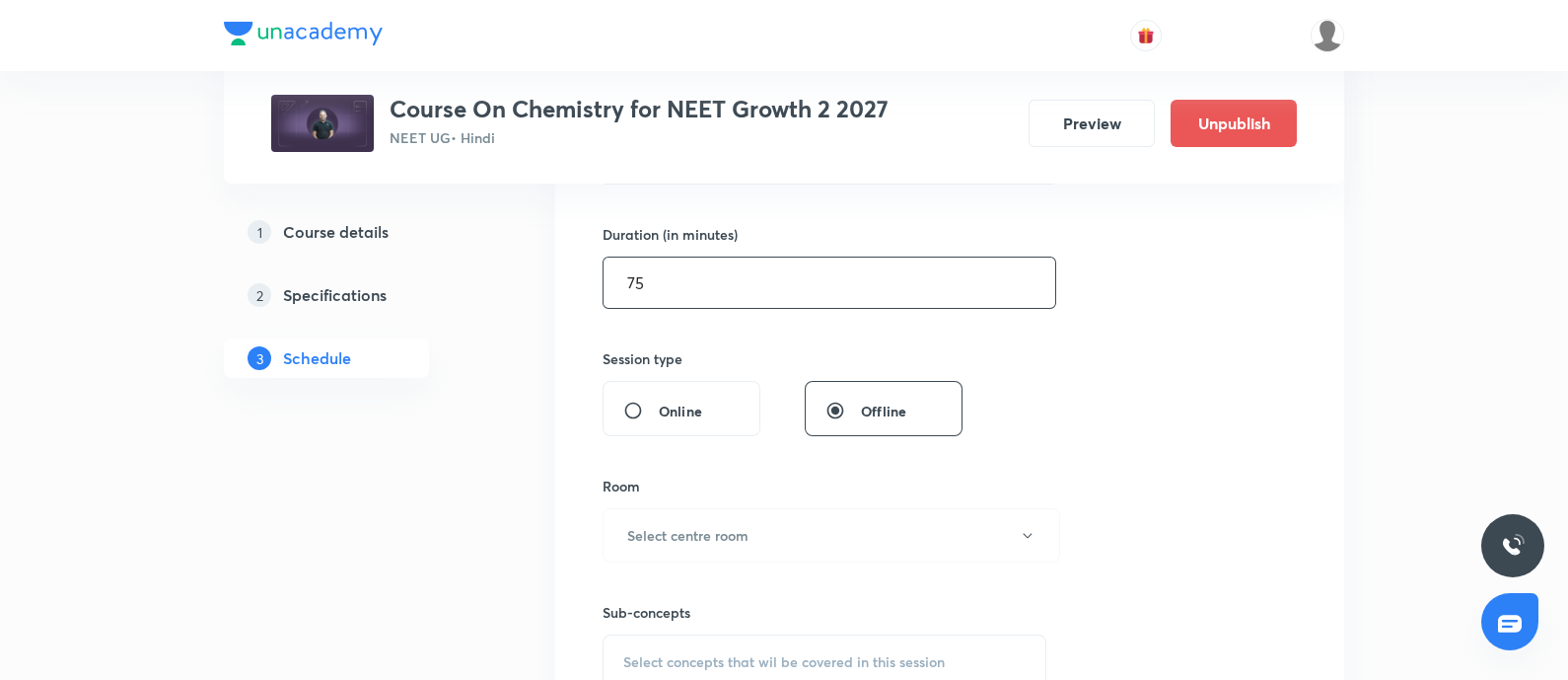
scroll to position [586, 0]
type input "75"
click at [716, 526] on h6 "Select centre room" at bounding box center [688, 533] width 122 height 21
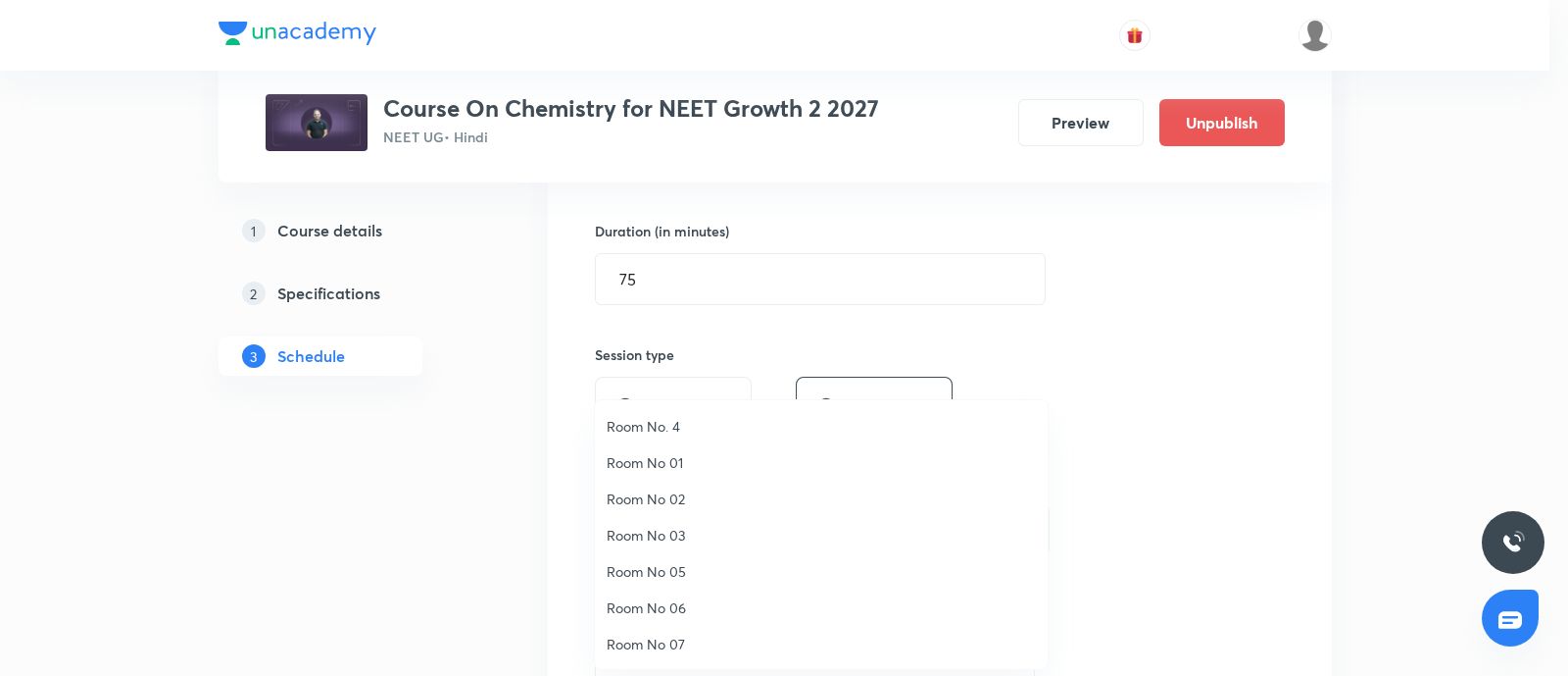
click at [677, 423] on span "Room No. 4" at bounding box center [821, 425] width 429 height 21
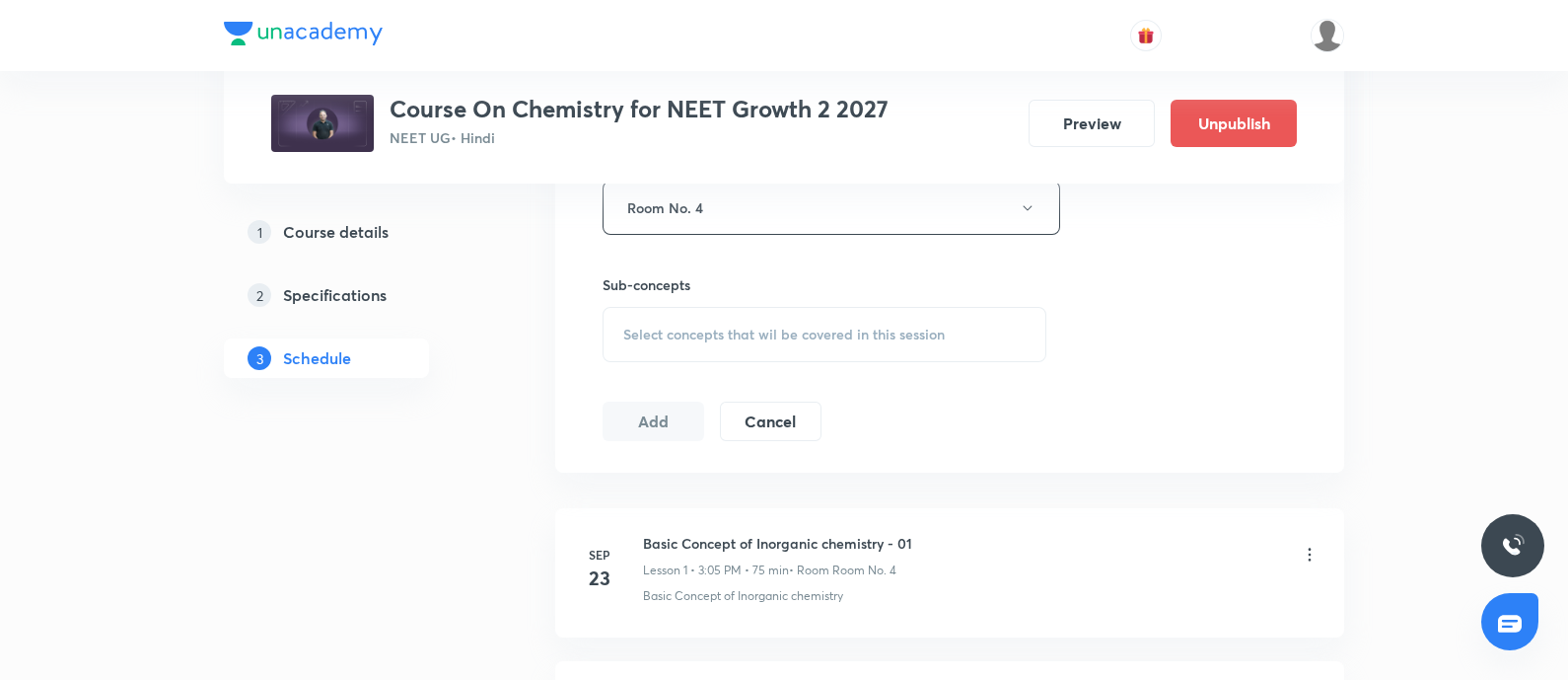
scroll to position [916, 0]
click at [754, 321] on span "Select concepts that wil be covered in this session" at bounding box center [784, 329] width 321 height 16
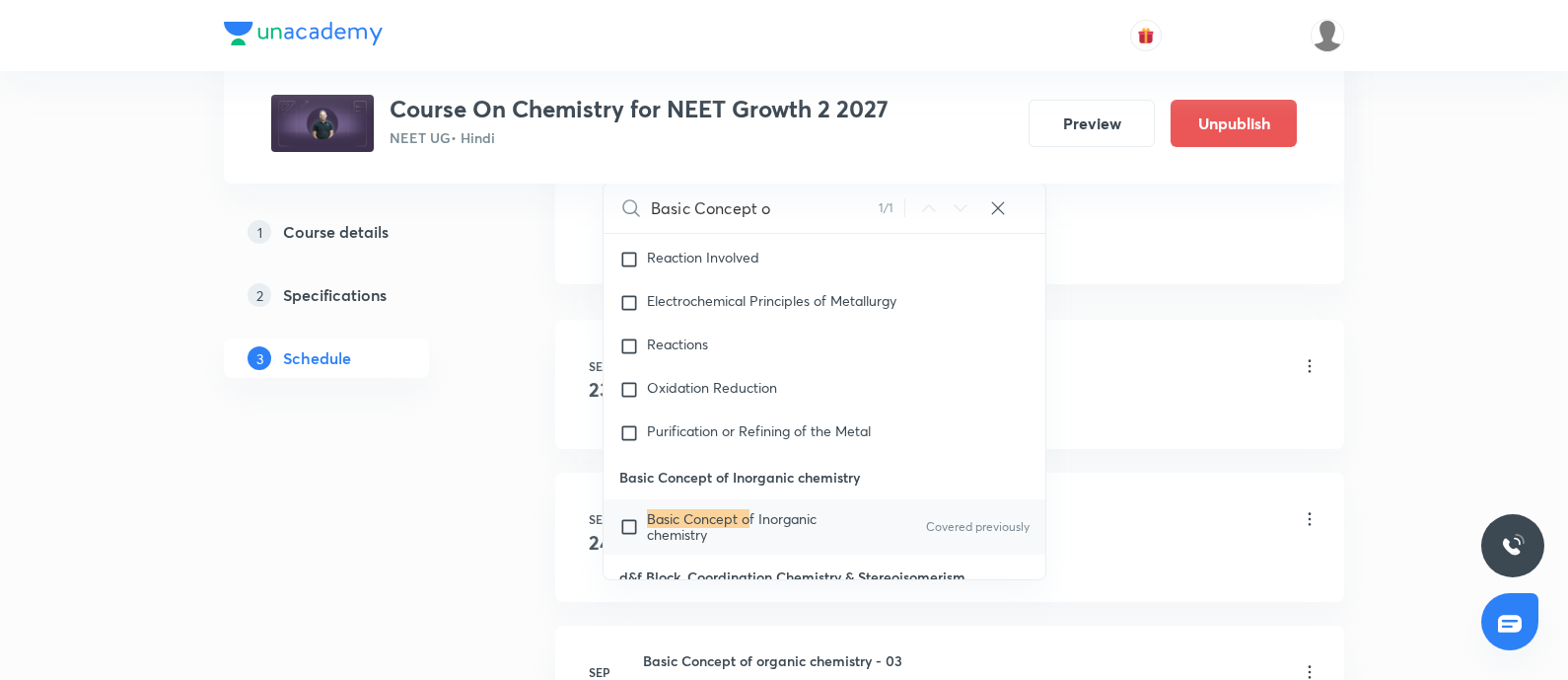
scroll to position [13715, 0]
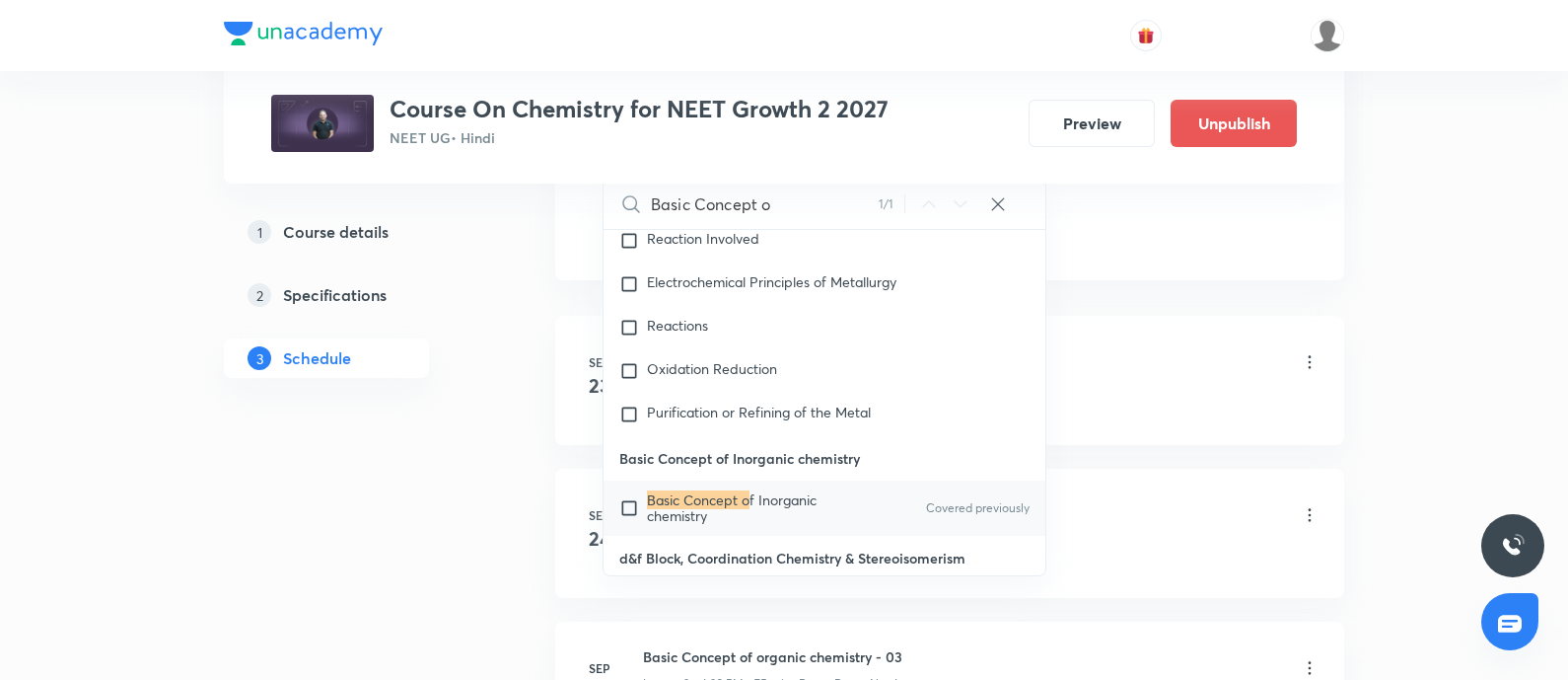
type input "Basic Concept o"
click at [621, 492] on input "checkbox" at bounding box center [633, 508] width 28 height 32
checkbox input "true"
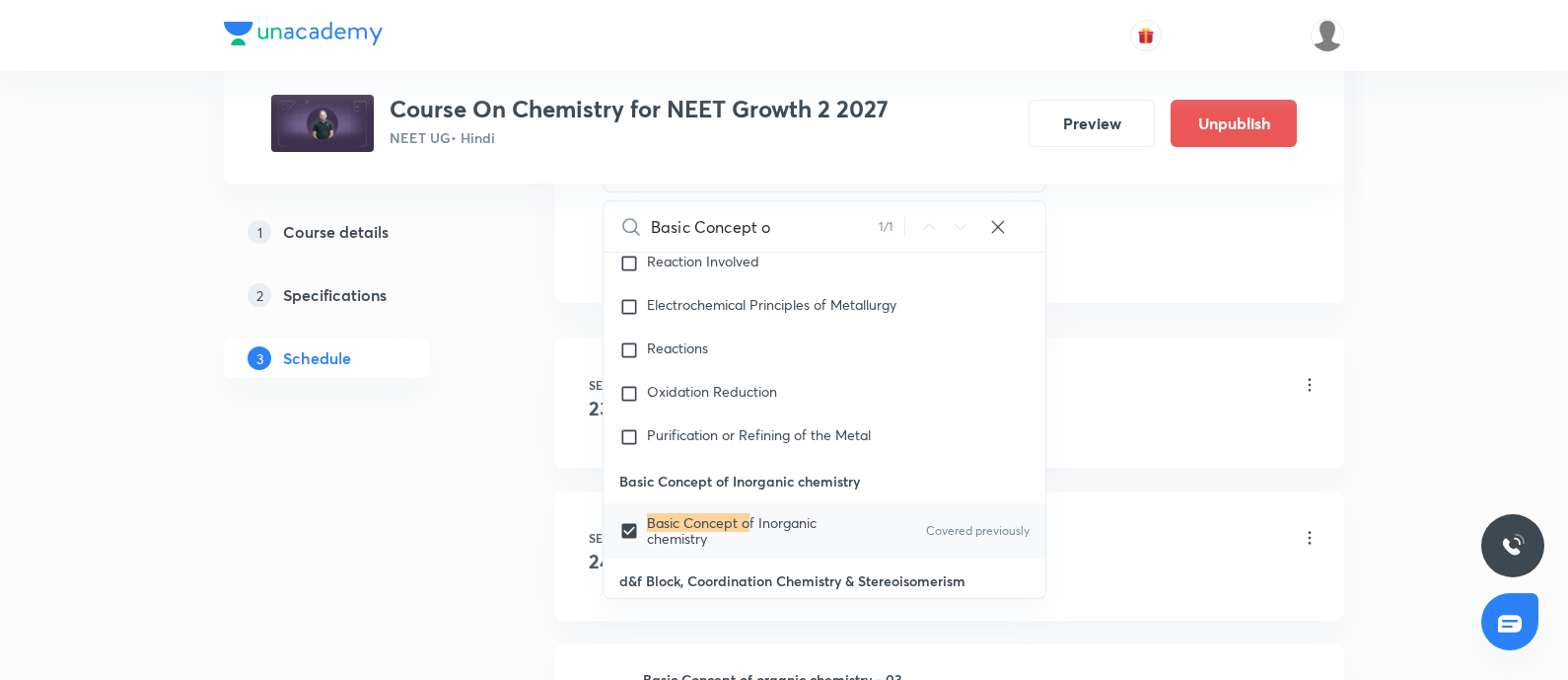
click at [1146, 395] on div "Basic Concept of Inorganic chemistry - 01 Lesson 1 • 3:05 PM • 75 min • Room Ro…" at bounding box center [981, 385] width 677 height 46
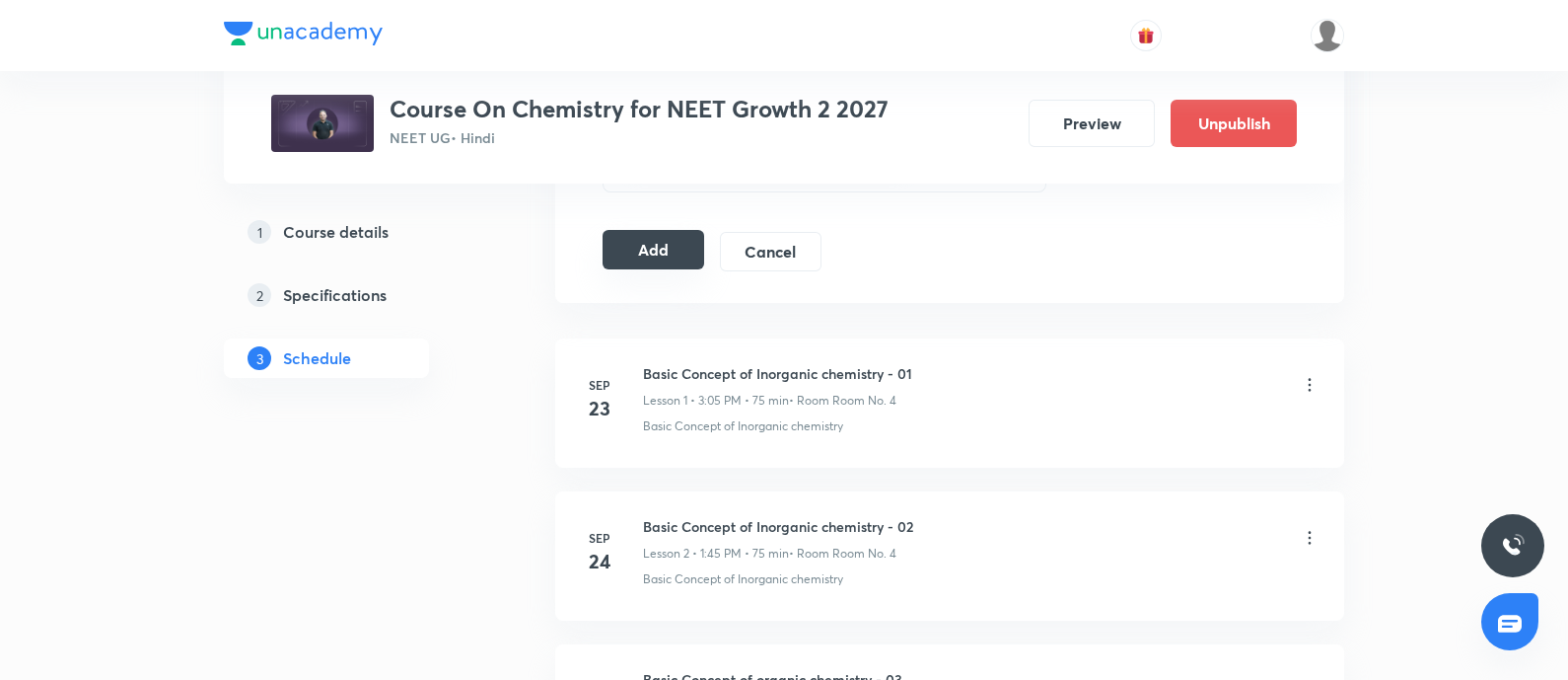
click at [659, 253] on button "Add" at bounding box center [653, 250] width 102 height 40
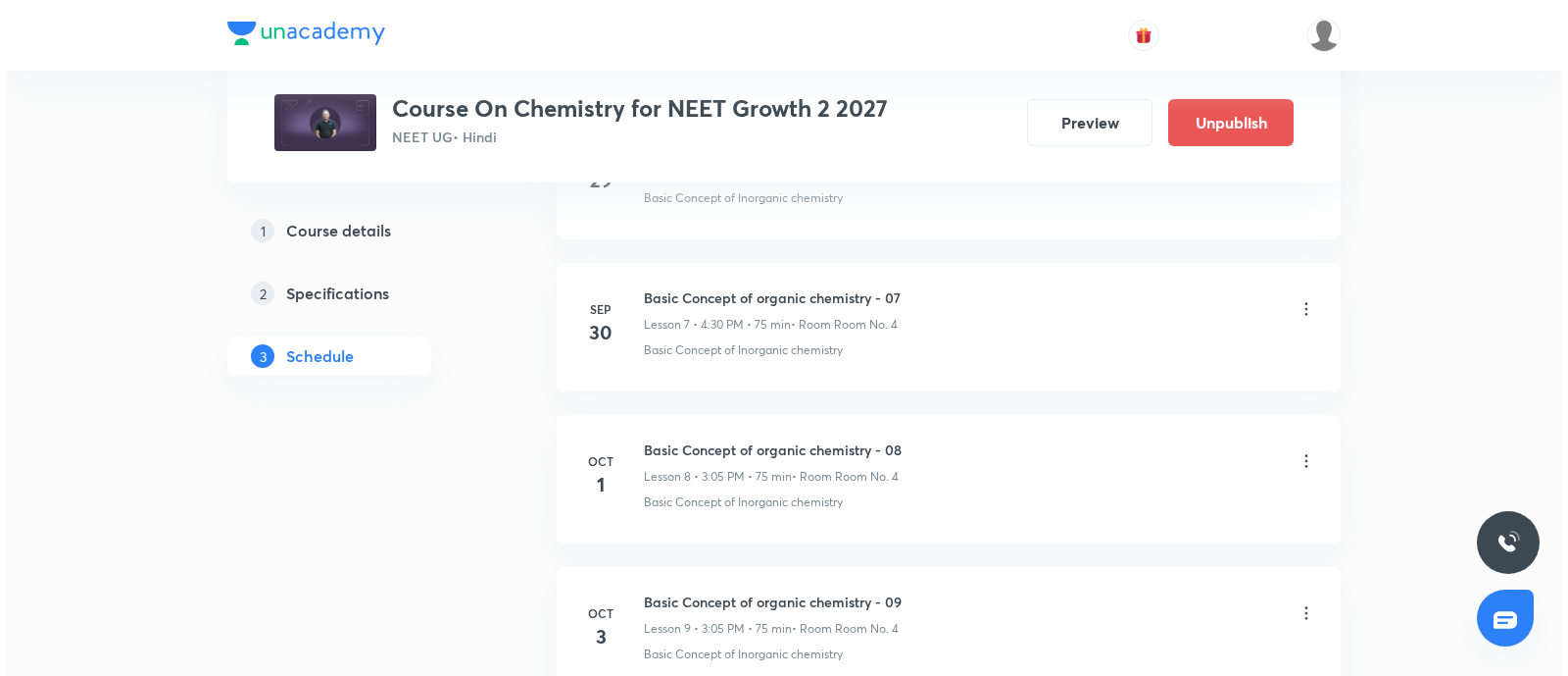
scroll to position [2563, 0]
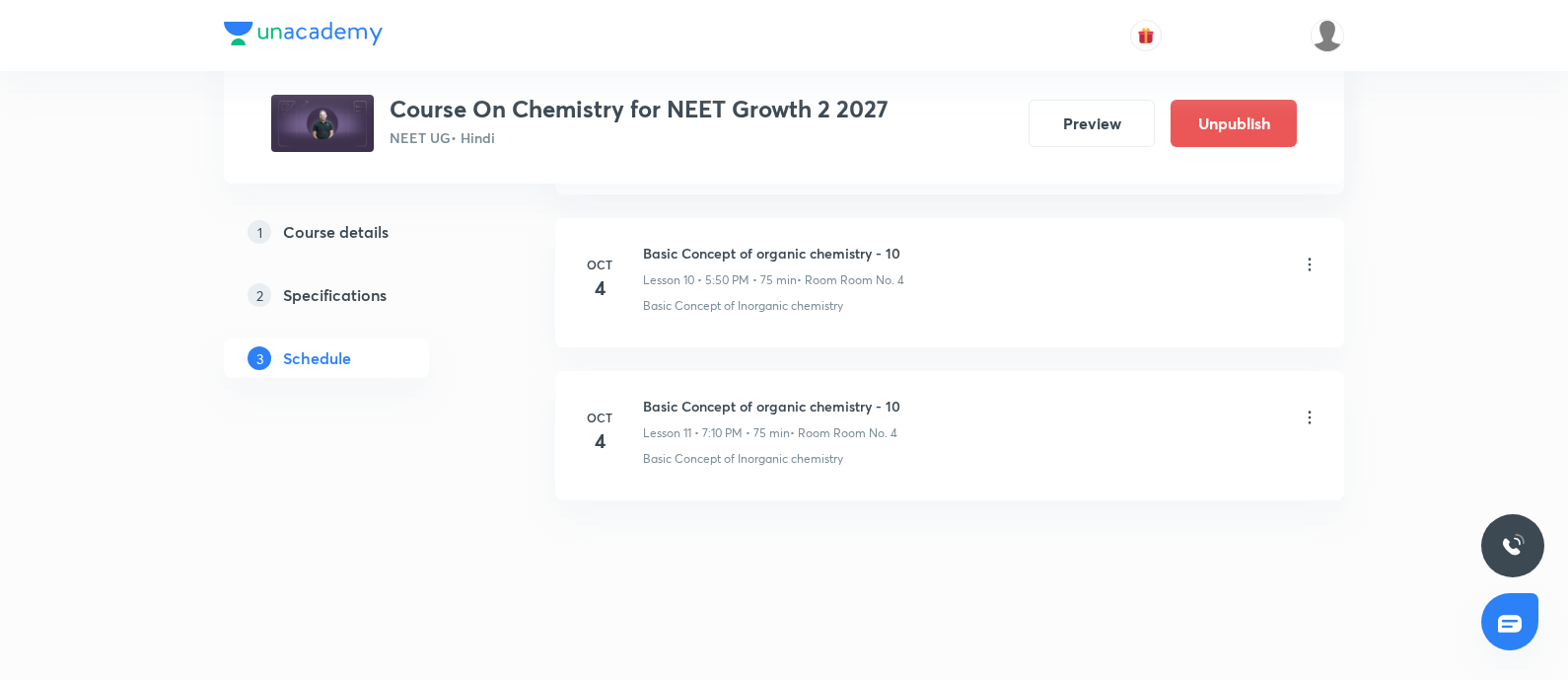
click at [1312, 409] on icon at bounding box center [1309, 417] width 20 height 20
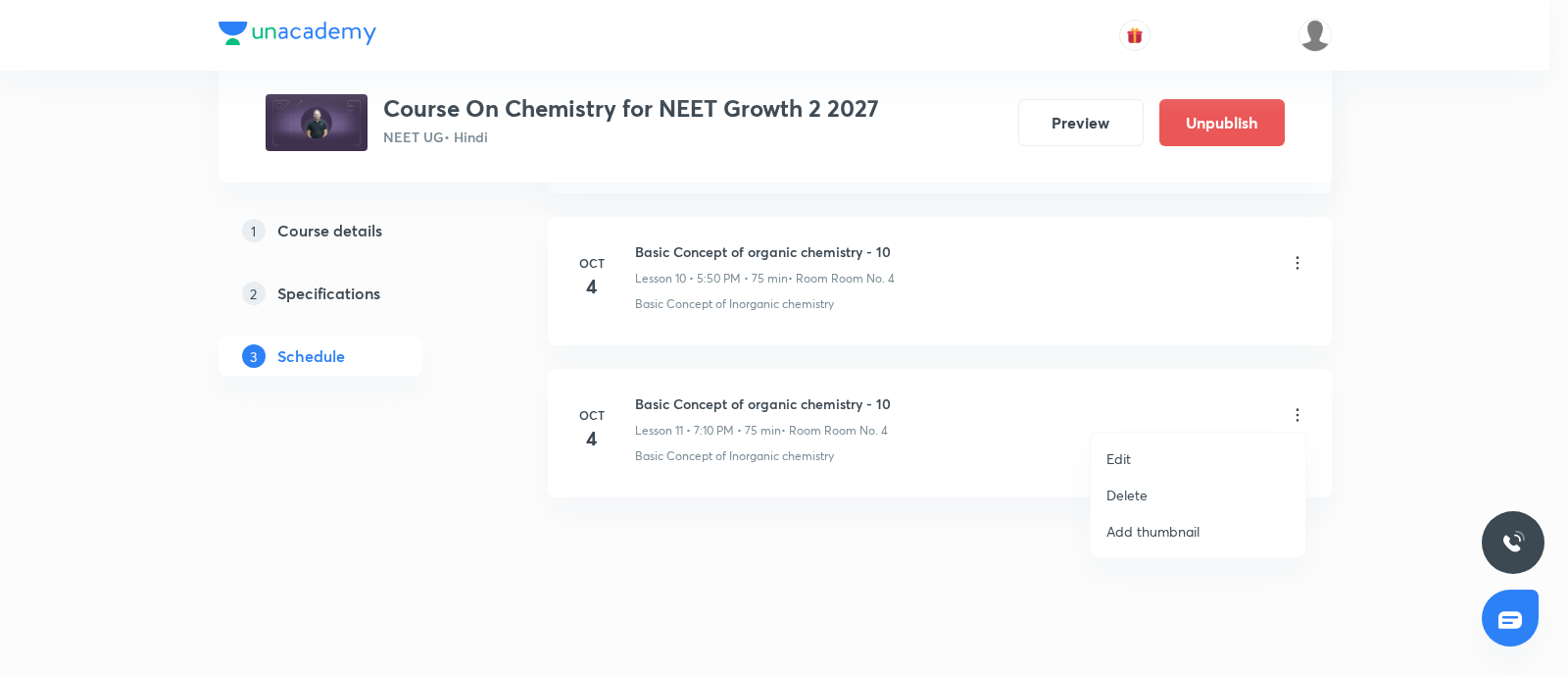
click at [1139, 460] on li "Edit" at bounding box center [1198, 458] width 215 height 36
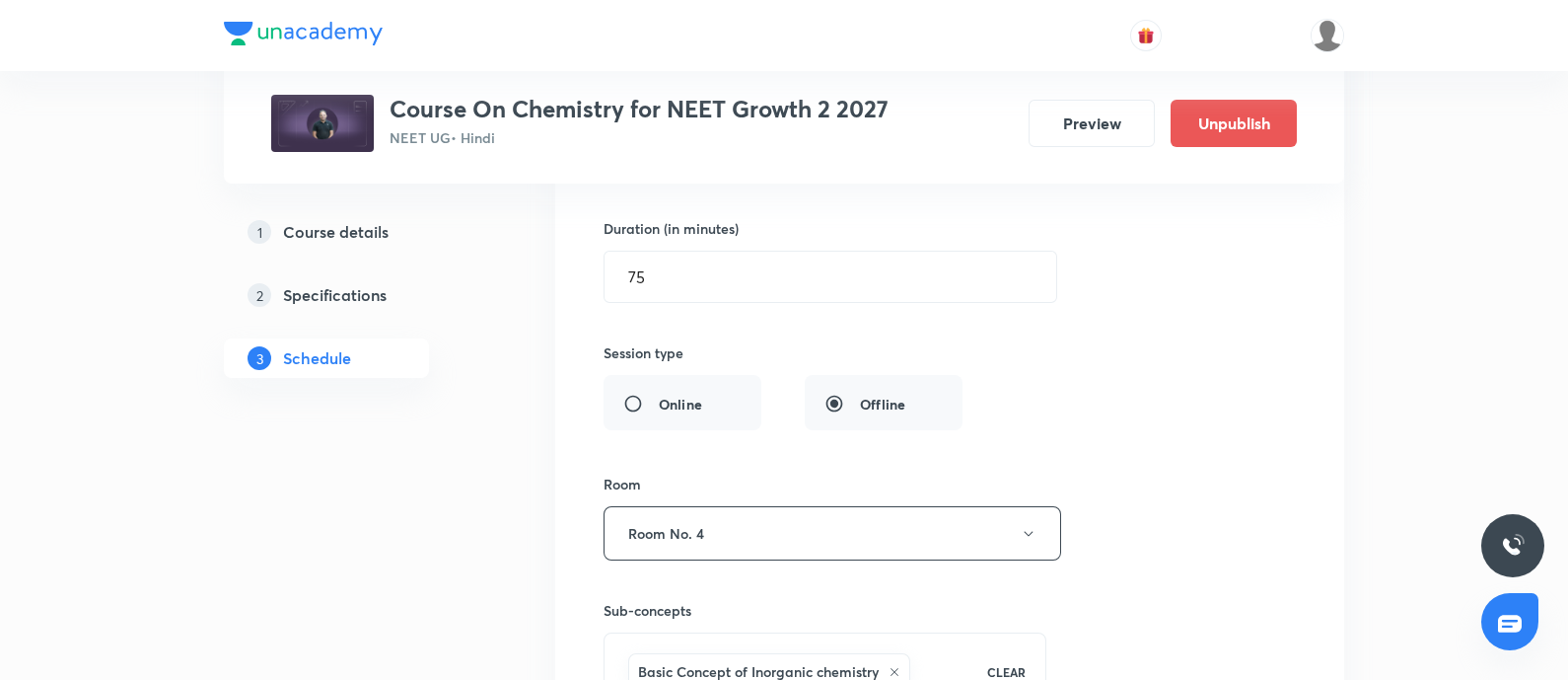
scroll to position [2108, 0]
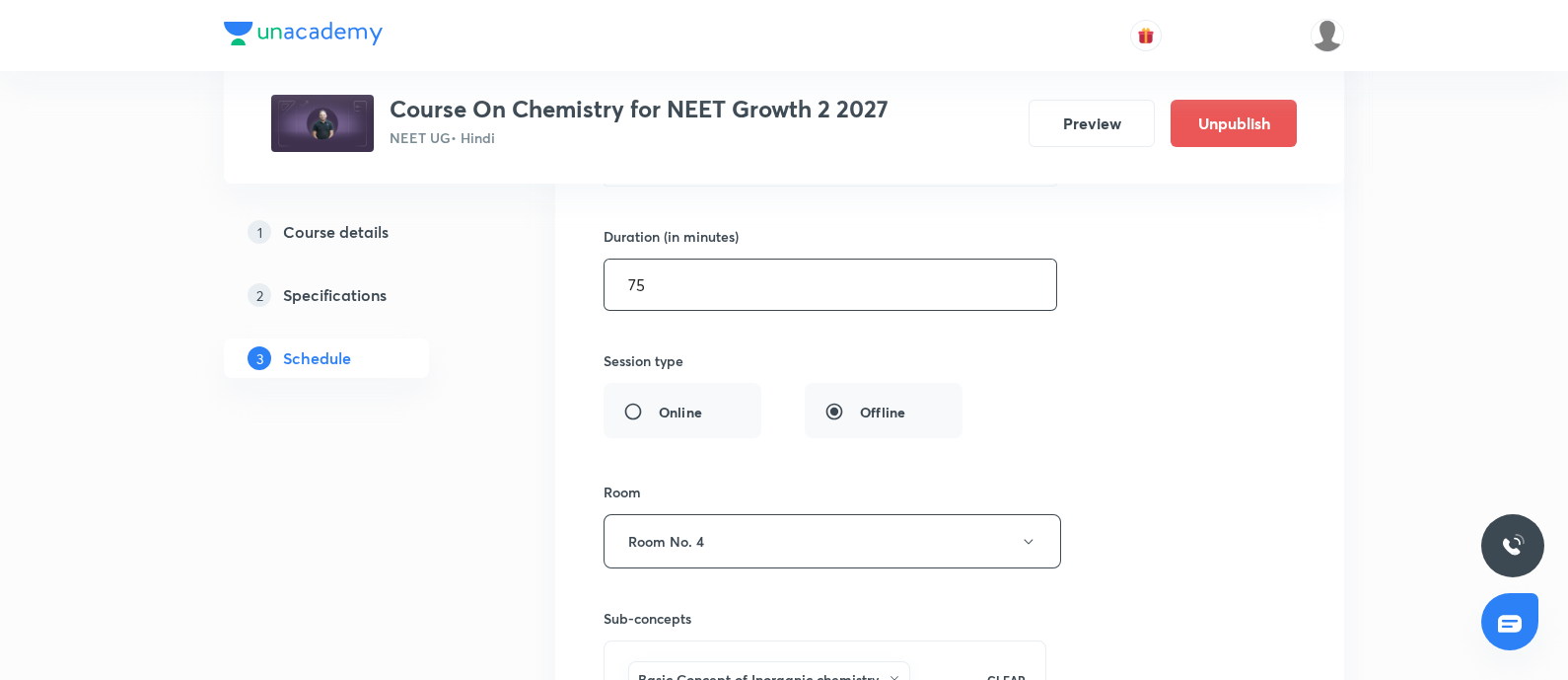
click at [678, 288] on input "75" at bounding box center [830, 284] width 452 height 50
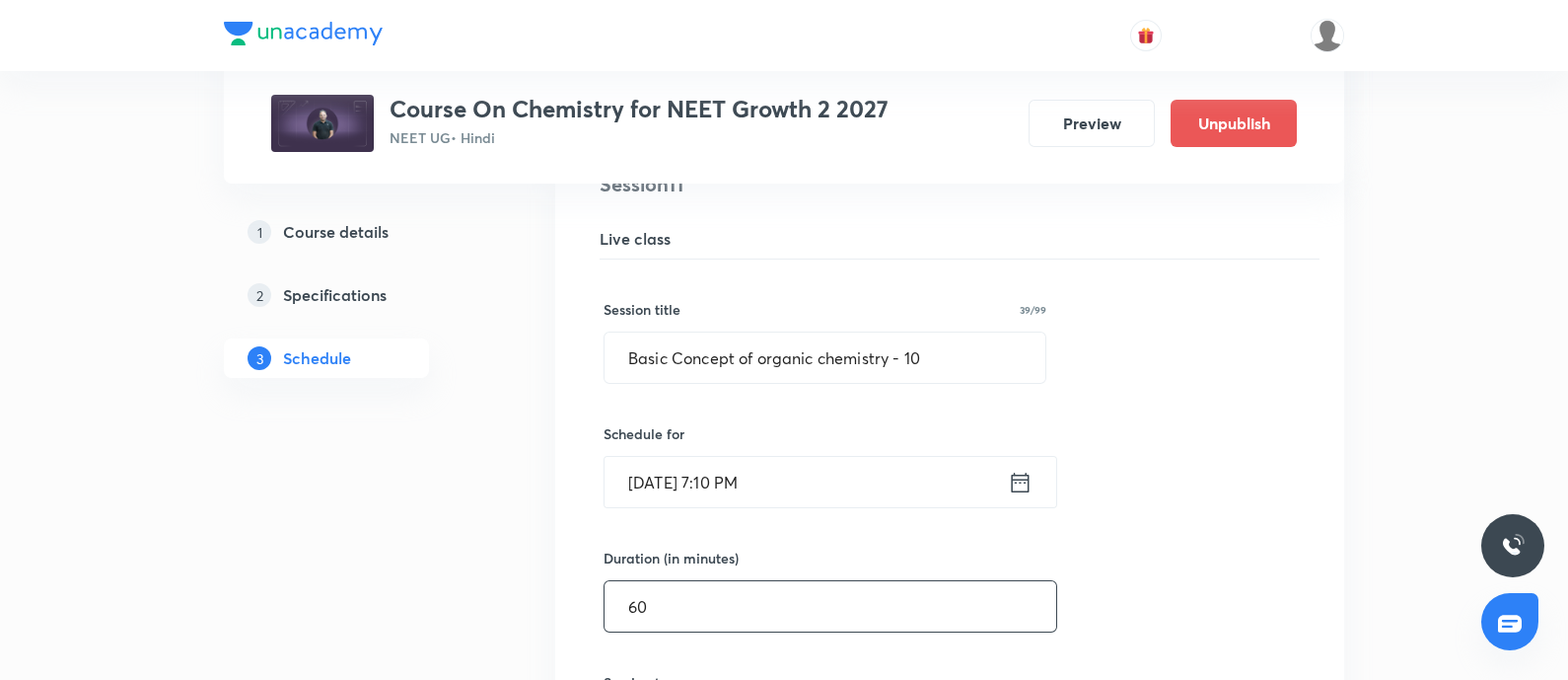
scroll to position [1784, 0]
type input "60"
click at [940, 360] on input "Basic Concept of organic chemistry - 10" at bounding box center [825, 359] width 441 height 50
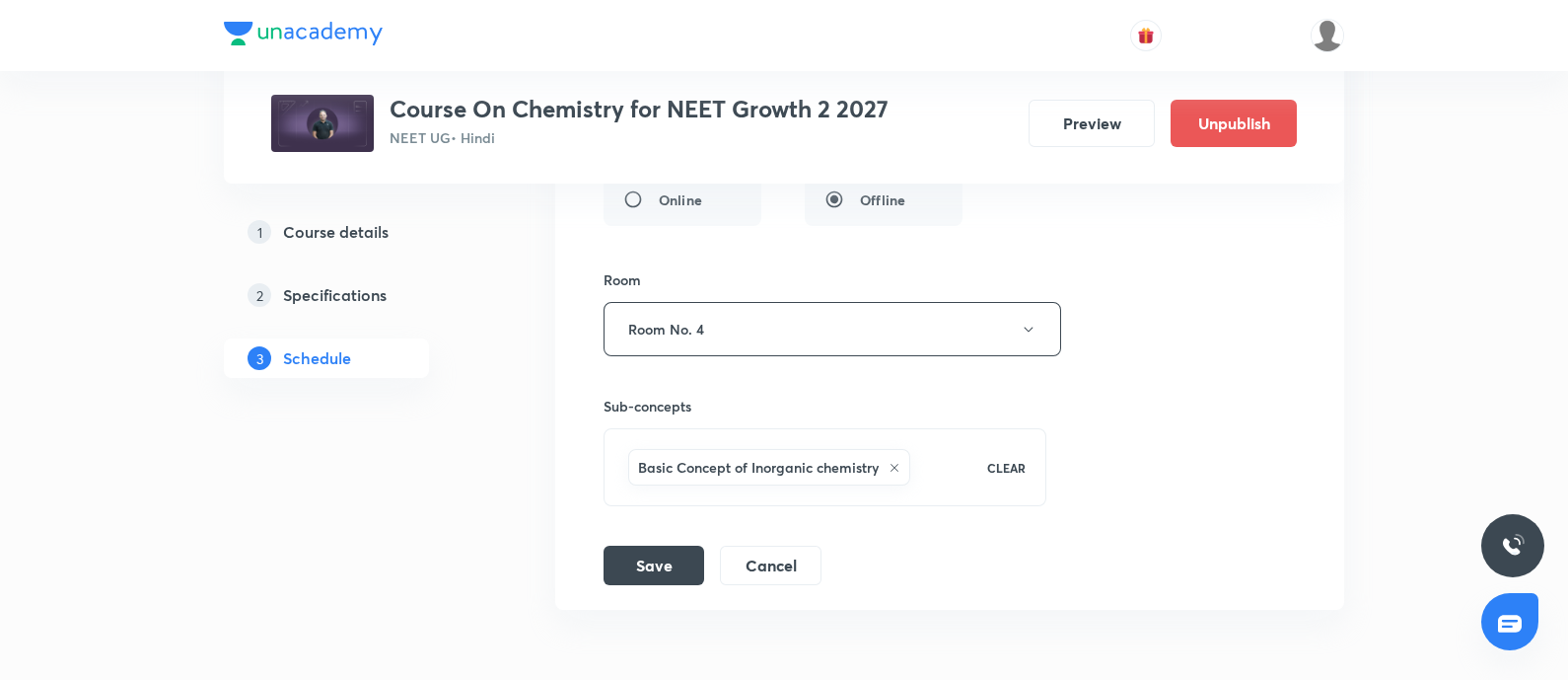
scroll to position [2428, 0]
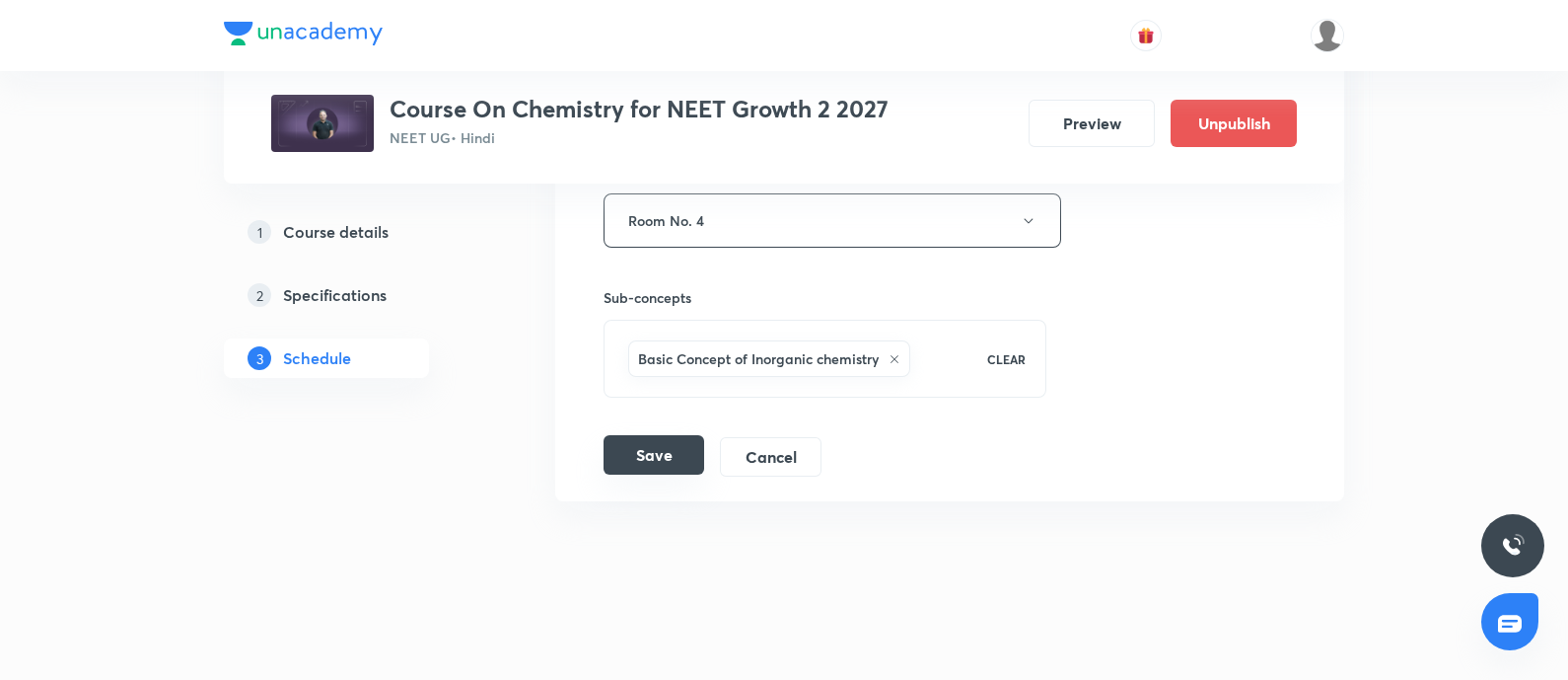
type input "Basic Concept of organic chemistry - 11"
click at [648, 454] on button "Save" at bounding box center [654, 455] width 101 height 40
